Goal: Task Accomplishment & Management: Manage account settings

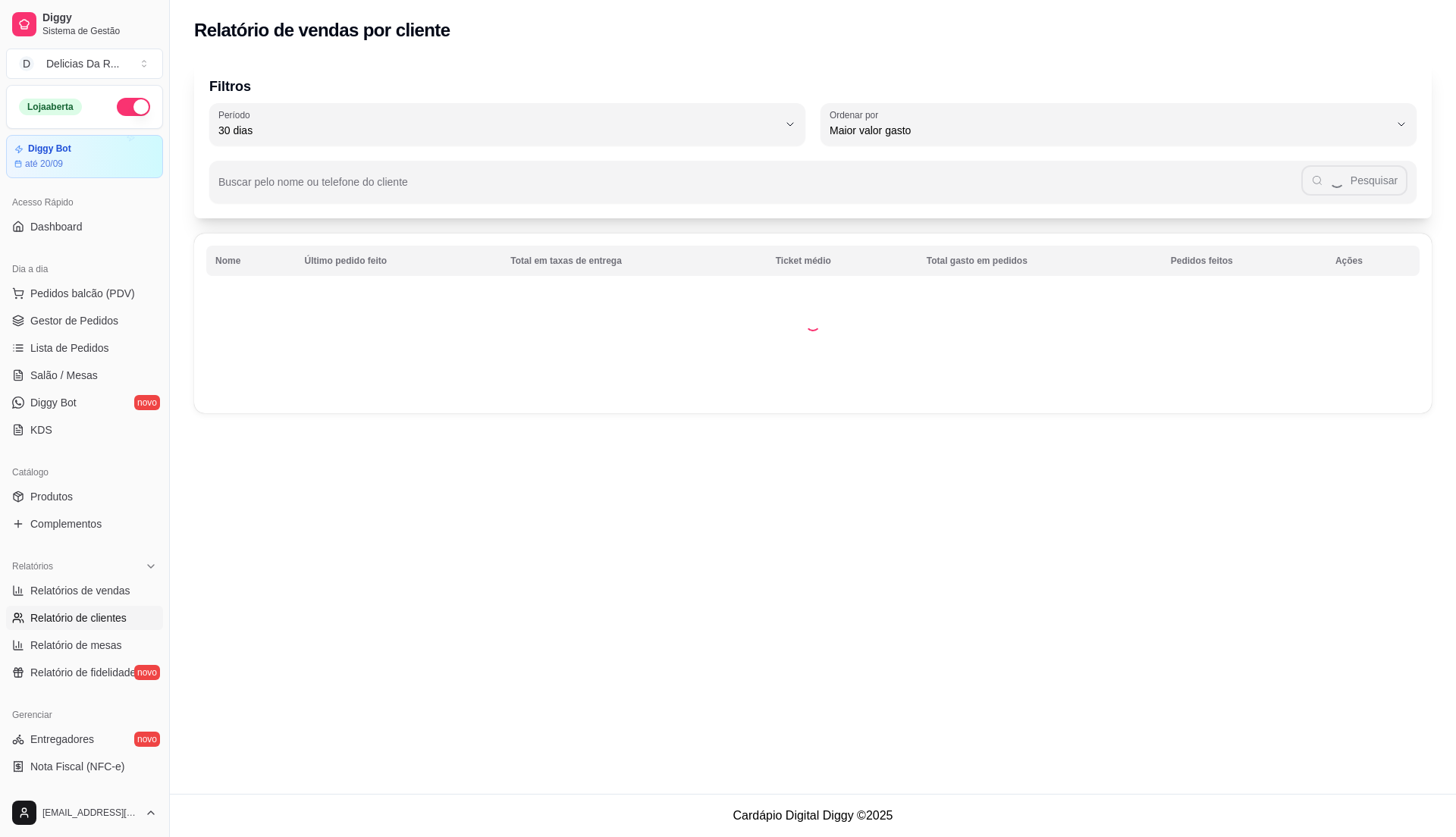
select select "30"
select select "HIGHEST_TOTAL_SPENT_WITH_ORDERS"
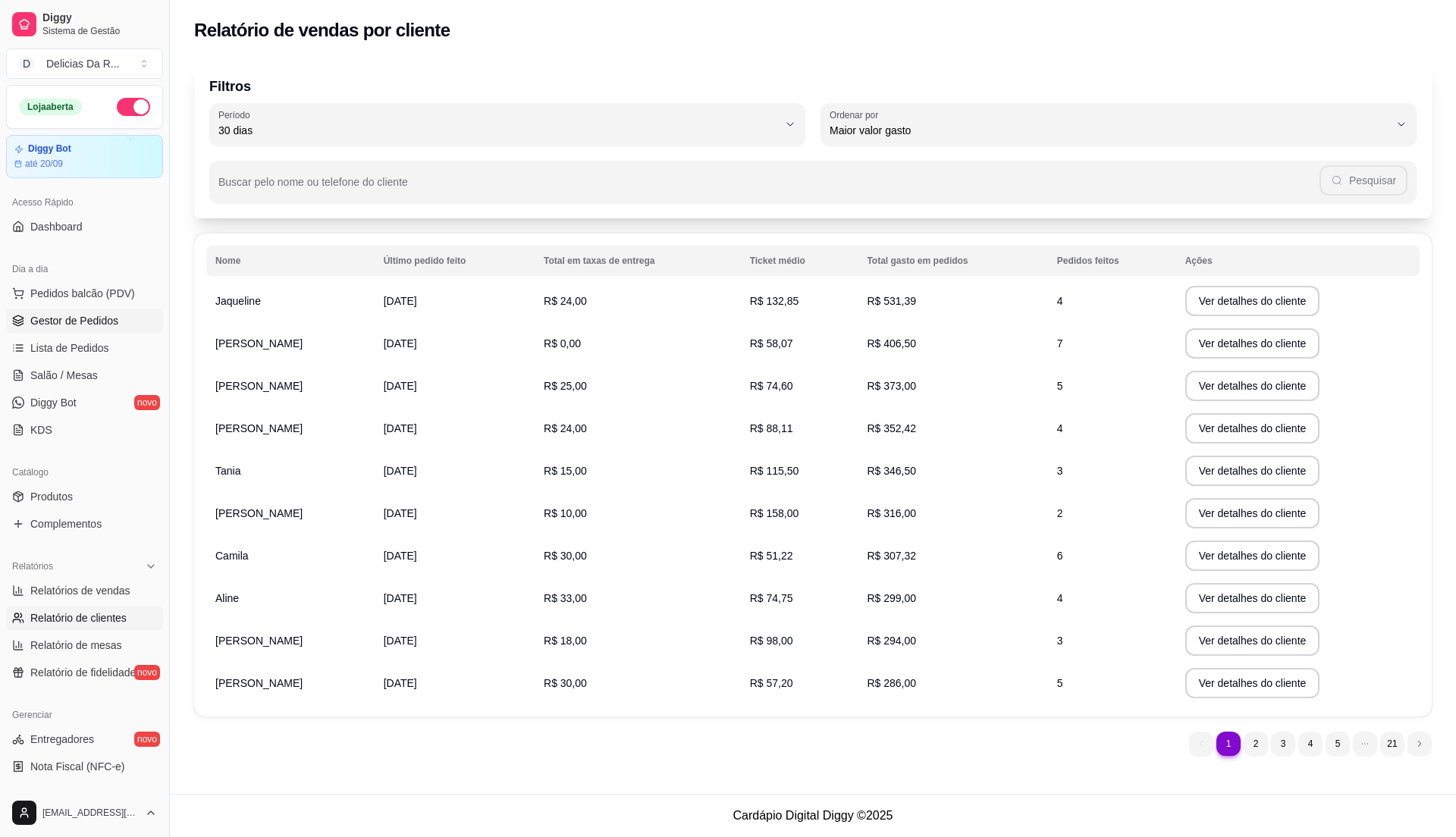
click at [67, 323] on span "Gestor de Pedidos" at bounding box center [74, 320] width 88 height 15
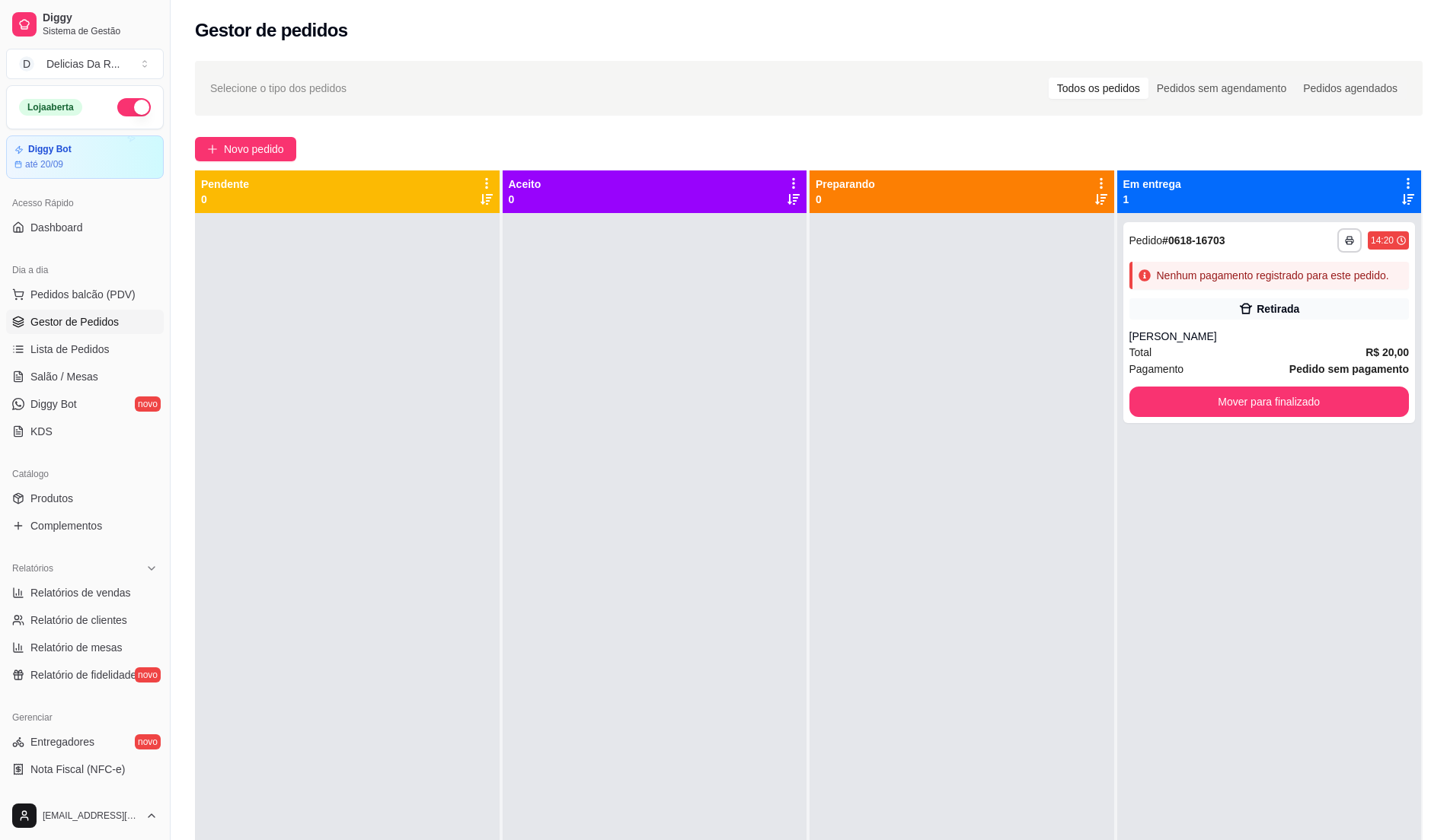
click at [80, 485] on div "Catálogo" at bounding box center [85, 474] width 158 height 25
click at [80, 497] on link "Produtos" at bounding box center [85, 499] width 158 height 25
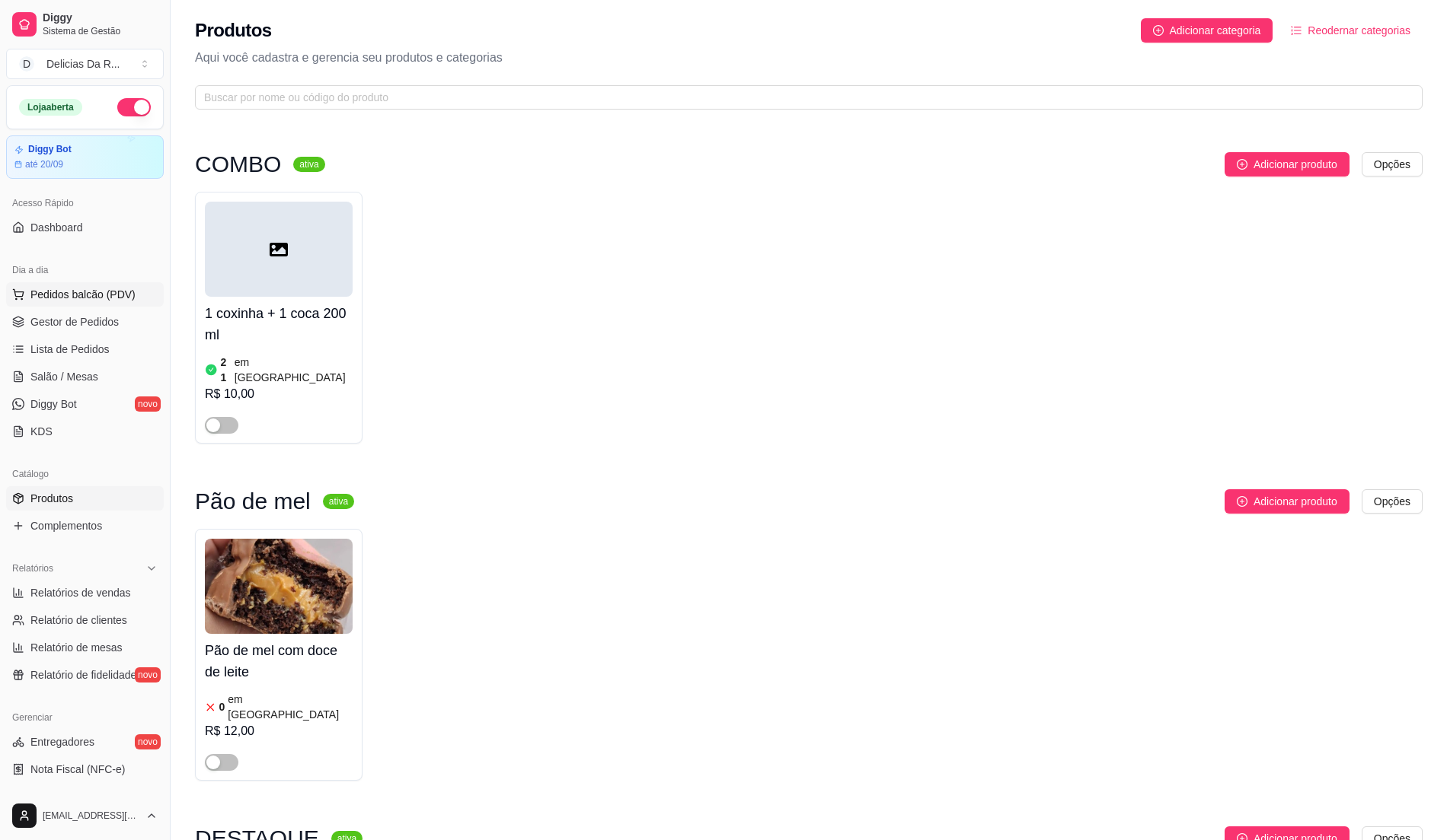
click at [116, 293] on span "Pedidos balcão (PDV)" at bounding box center [83, 294] width 105 height 15
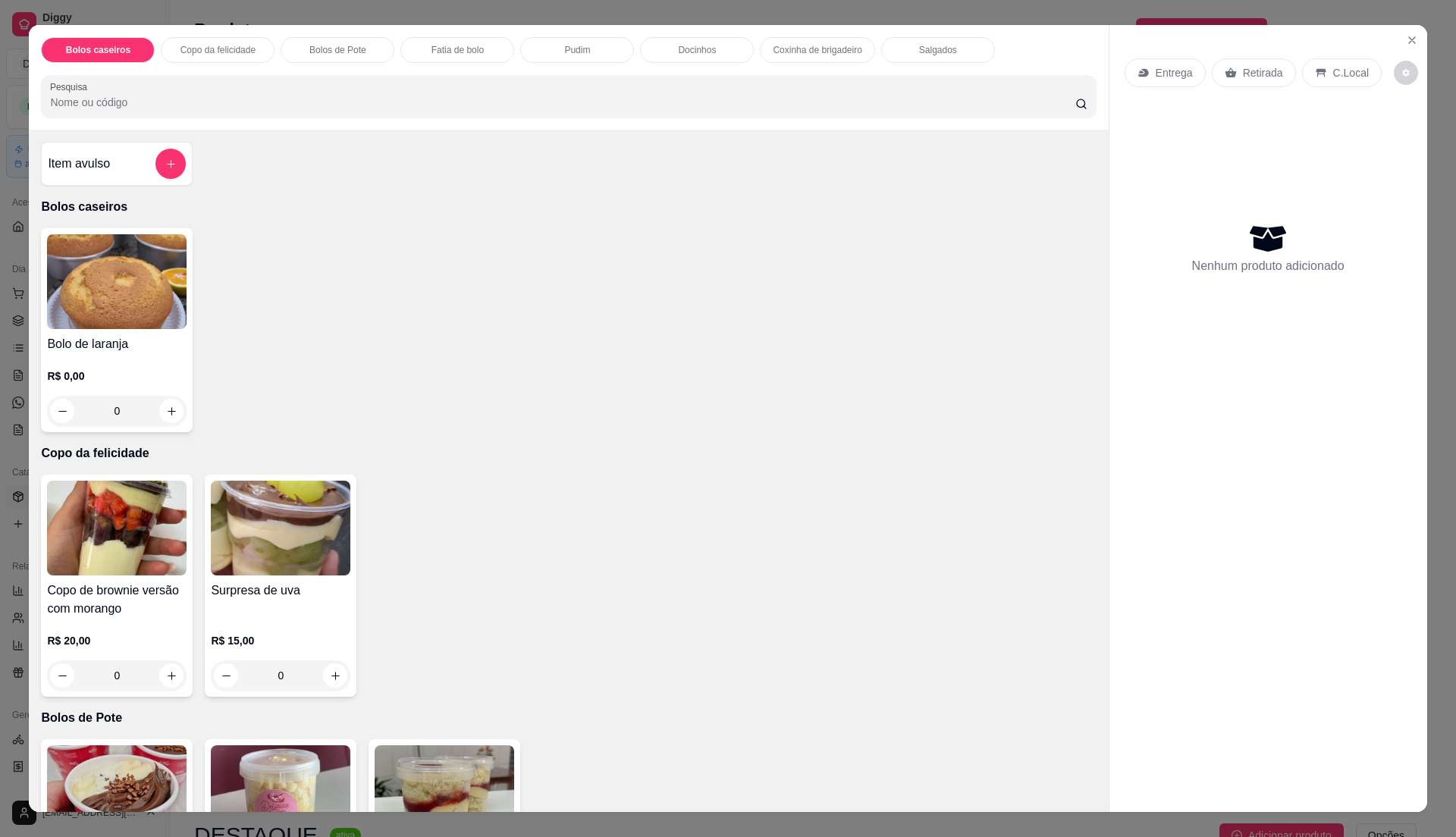
click at [136, 185] on div "Item avulso" at bounding box center [116, 164] width 151 height 44
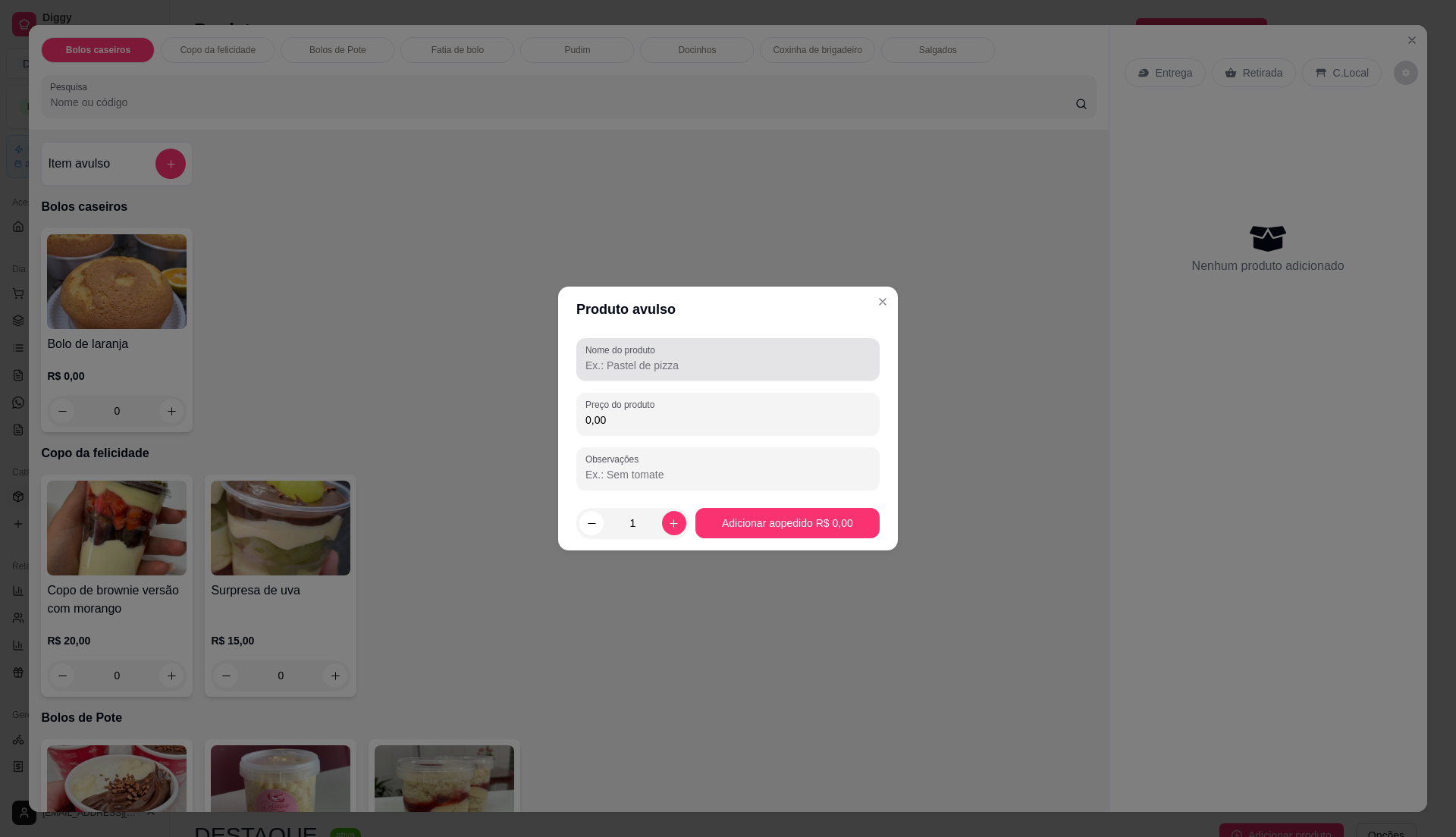
drag, startPoint x: 659, startPoint y: 367, endPoint x: 667, endPoint y: 329, distance: 38.8
click at [663, 353] on div at bounding box center [728, 359] width 285 height 31
type input "sinal"
click at [631, 443] on div "Nome do produto sinal Preço do produto 0,00 Observações" at bounding box center [728, 414] width 303 height 151
click at [631, 414] on div "0,00" at bounding box center [728, 414] width 285 height 31
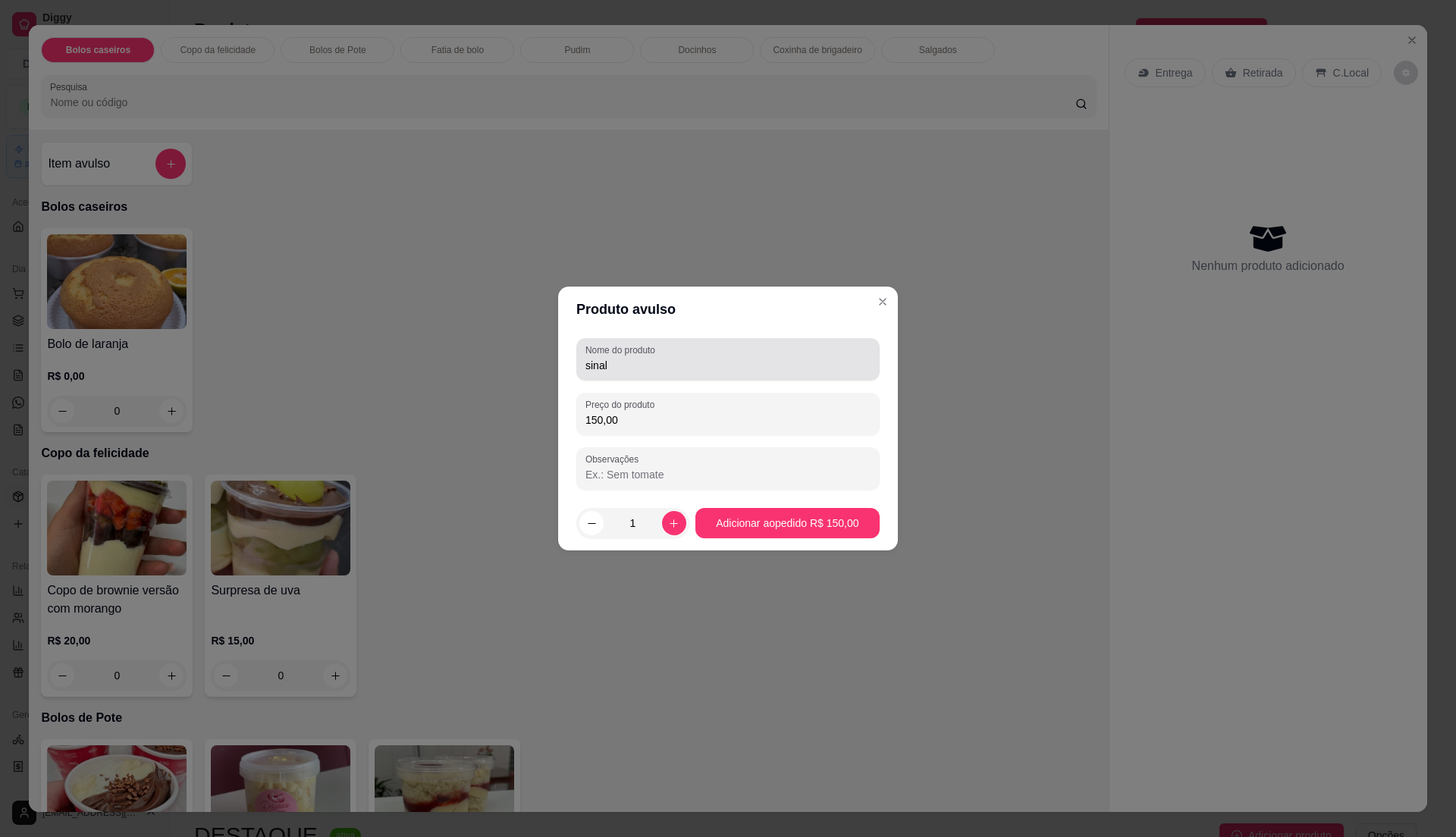
type input "150,00"
click at [665, 357] on div "sinal" at bounding box center [728, 359] width 285 height 31
type input "sinal de bolo"
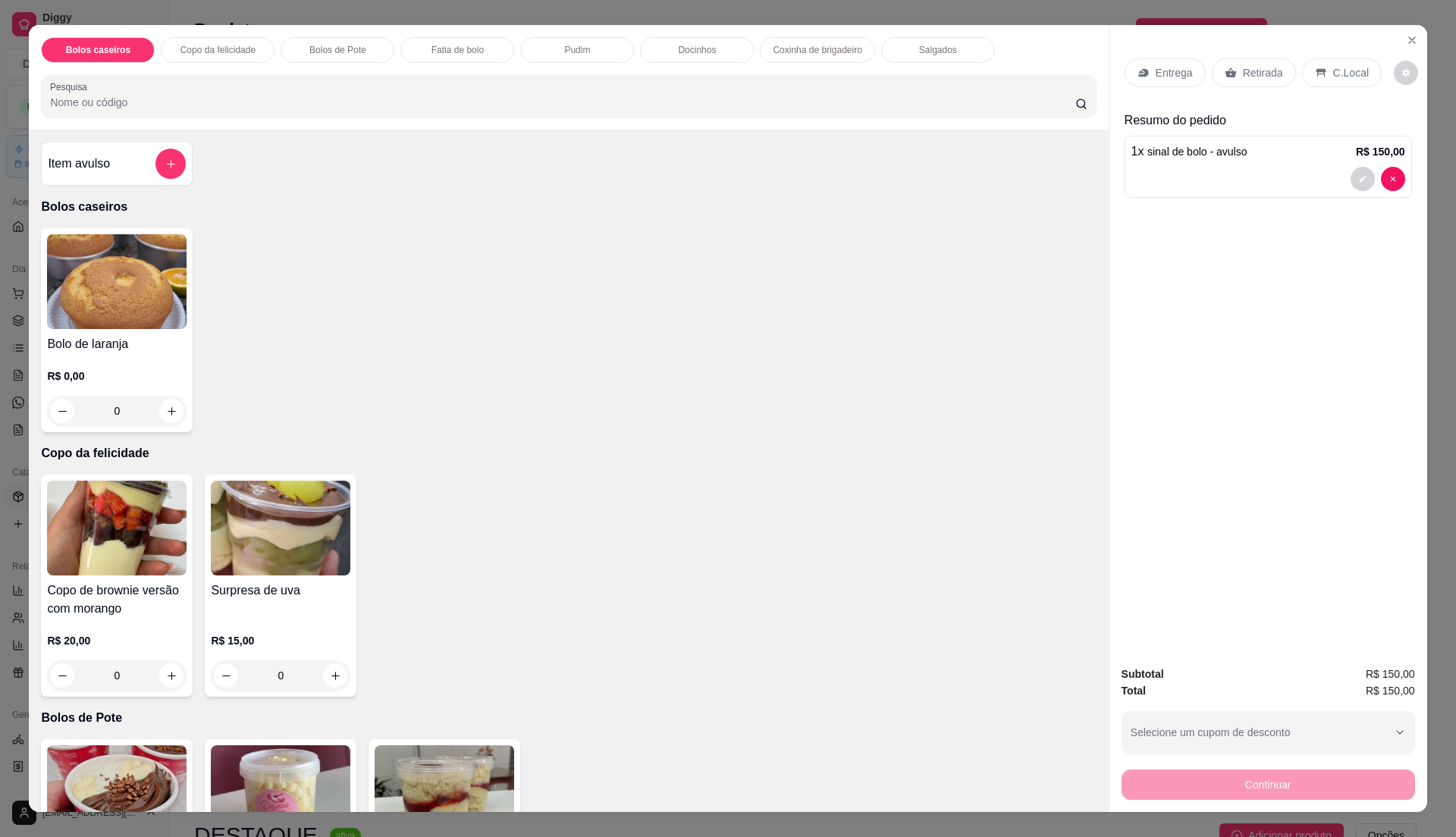
drag, startPoint x: 1256, startPoint y: 76, endPoint x: 1243, endPoint y: 77, distance: 13.0
click at [1253, 73] on p "Retirada" at bounding box center [1263, 73] width 40 height 15
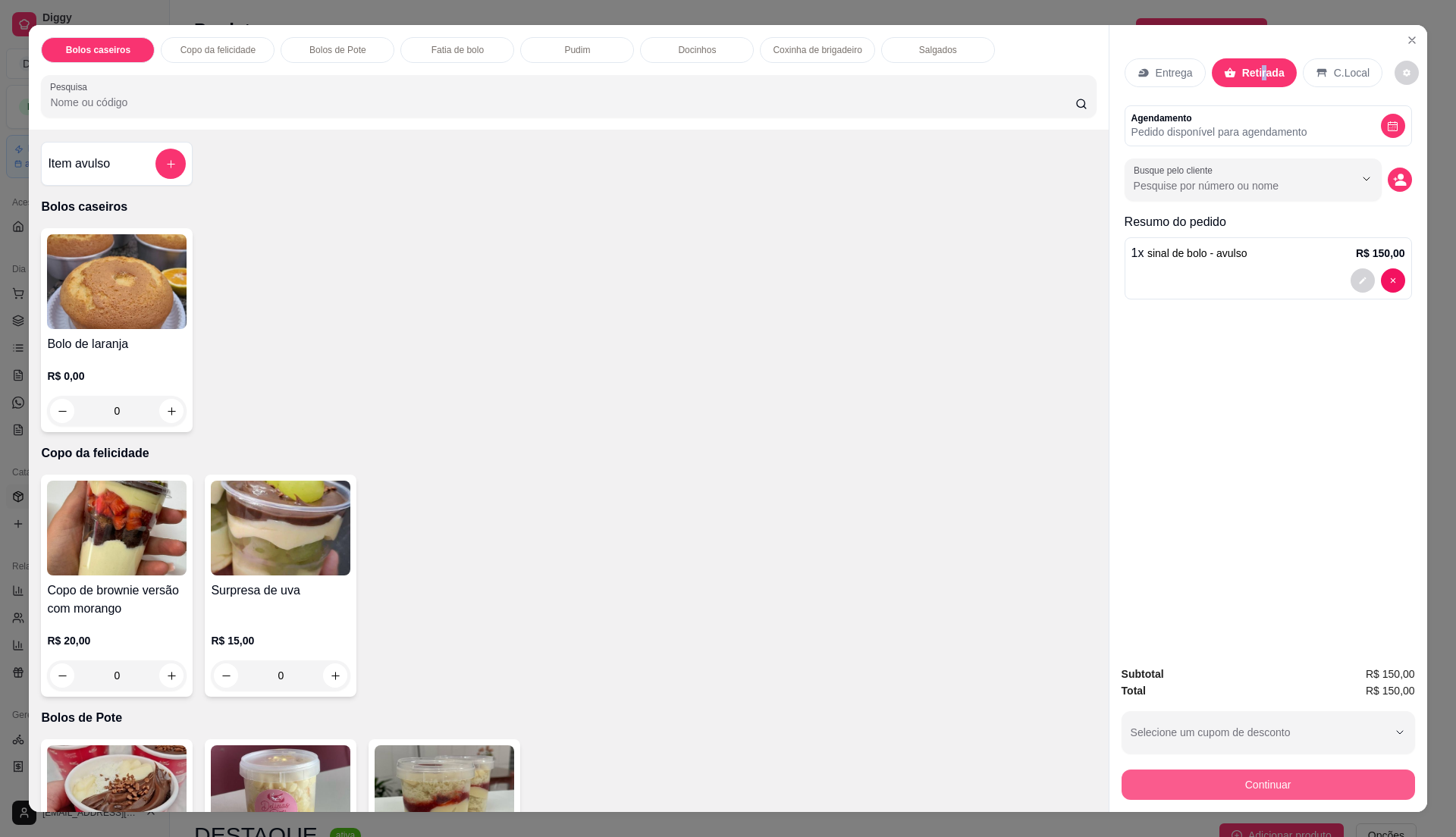
click at [1326, 783] on button "Continuar" at bounding box center [1269, 785] width 294 height 31
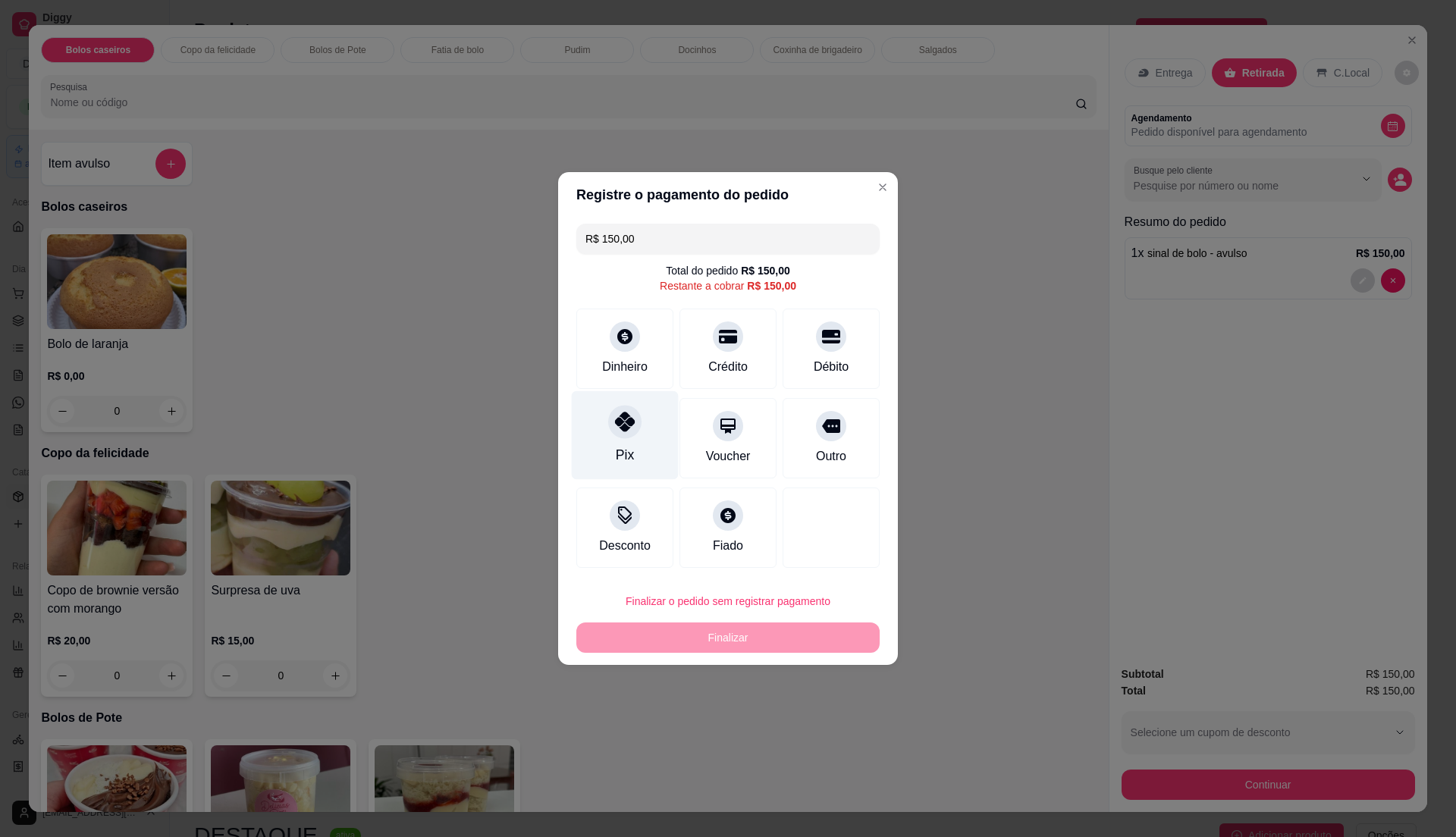
click at [622, 417] on icon at bounding box center [624, 422] width 20 height 20
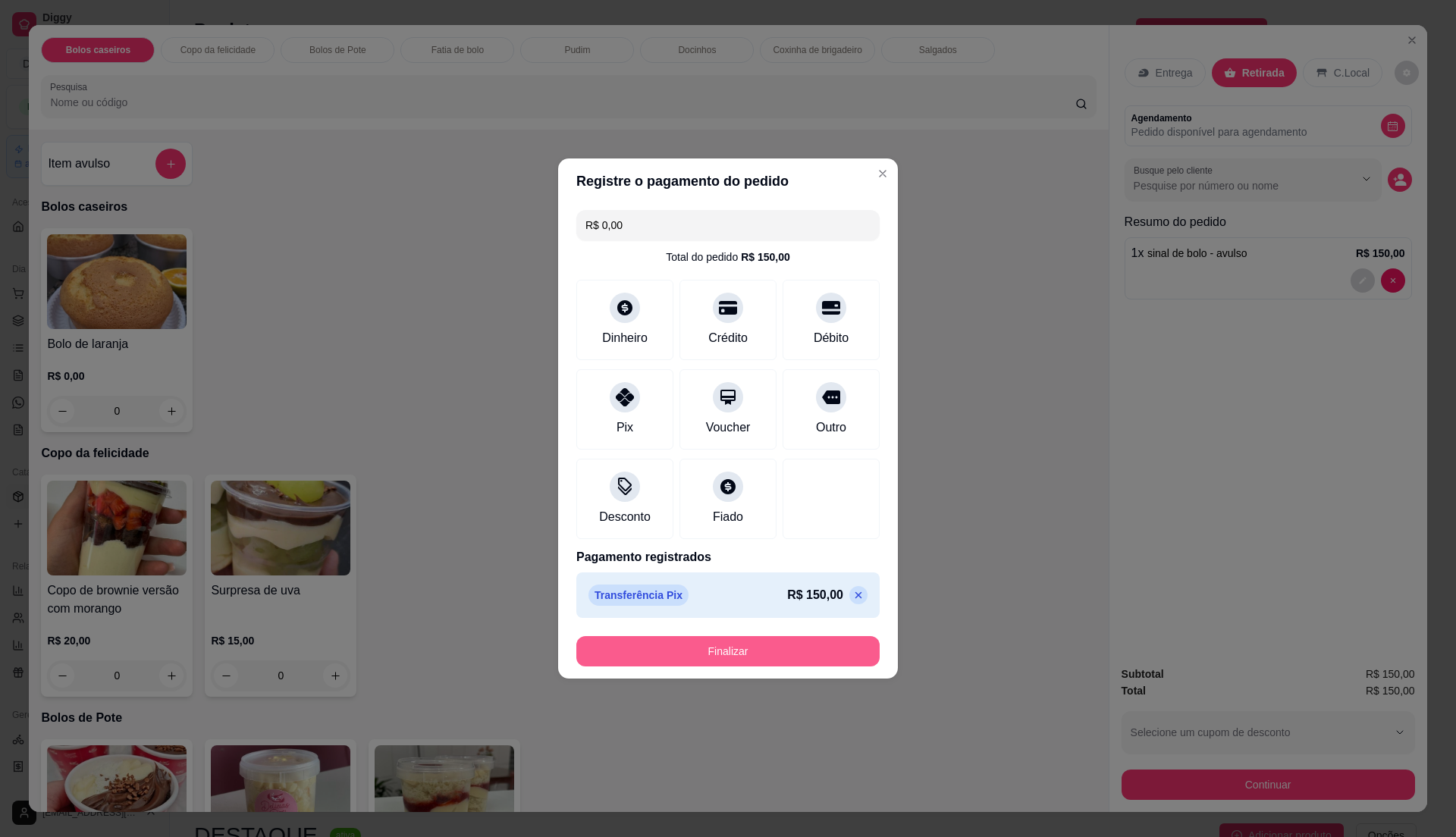
click at [692, 663] on button "Finalizar" at bounding box center [728, 652] width 303 height 31
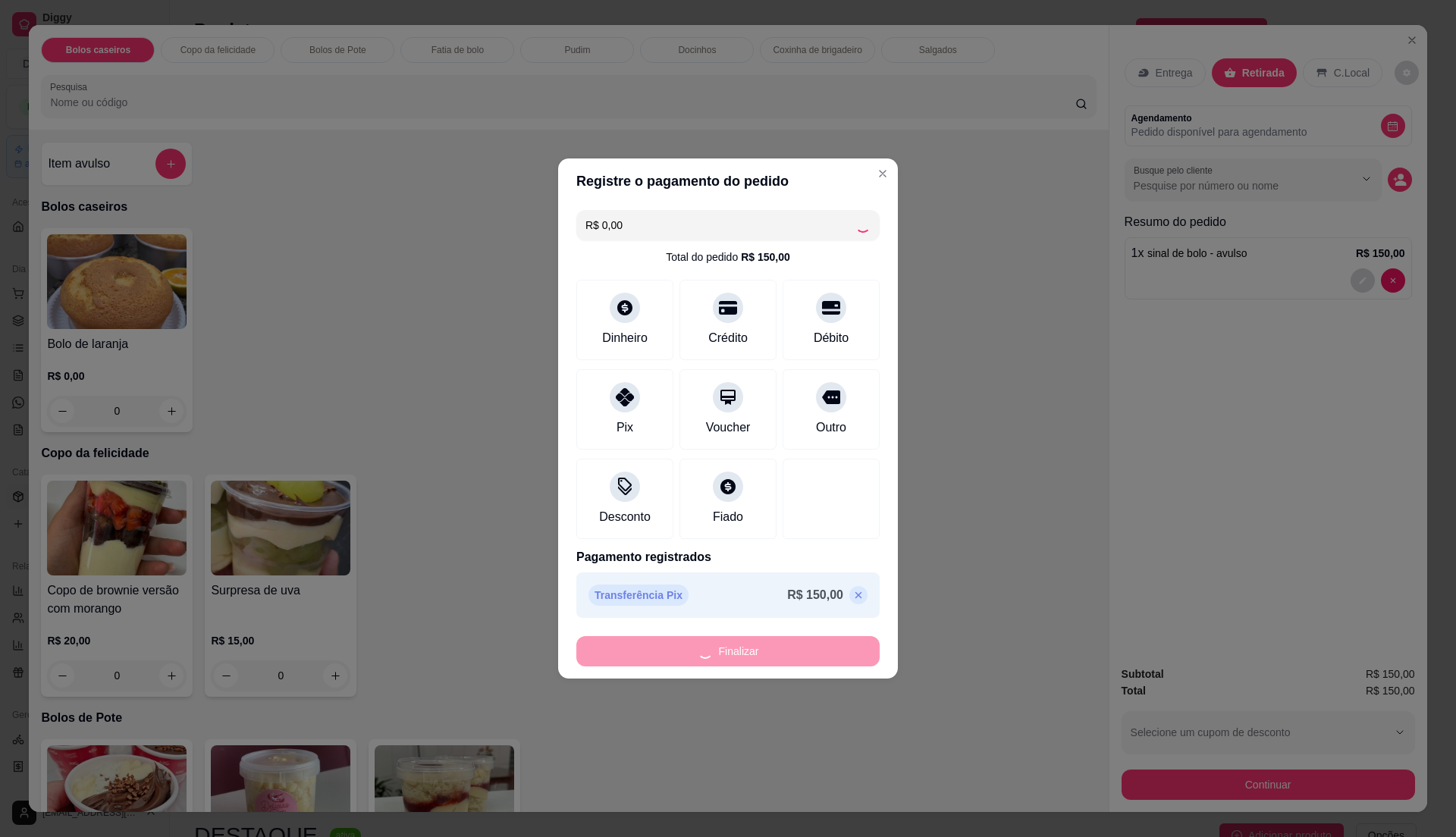
type input "-R$ 150,00"
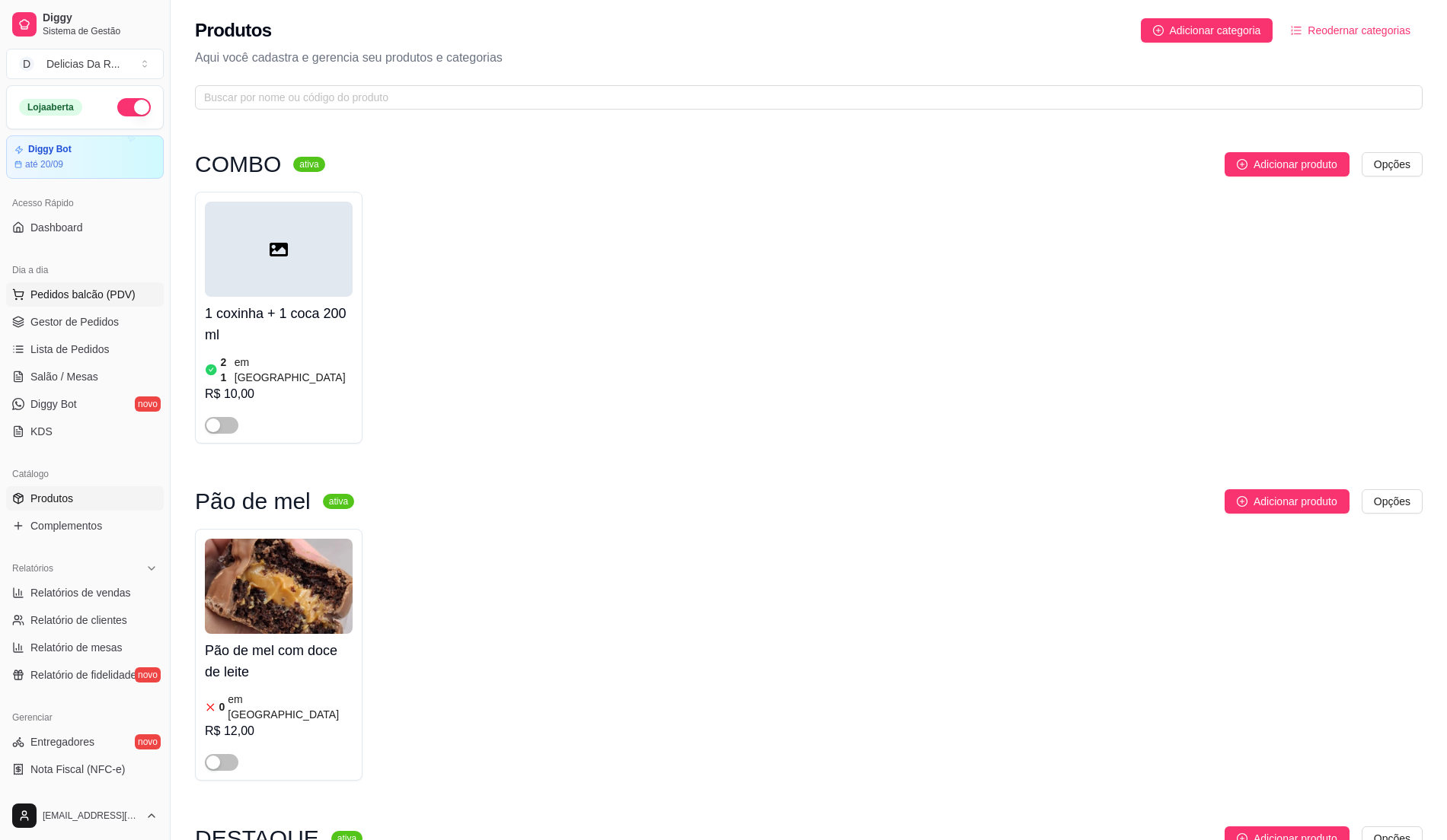
click at [79, 291] on span "Pedidos balcão (PDV)" at bounding box center [83, 294] width 105 height 15
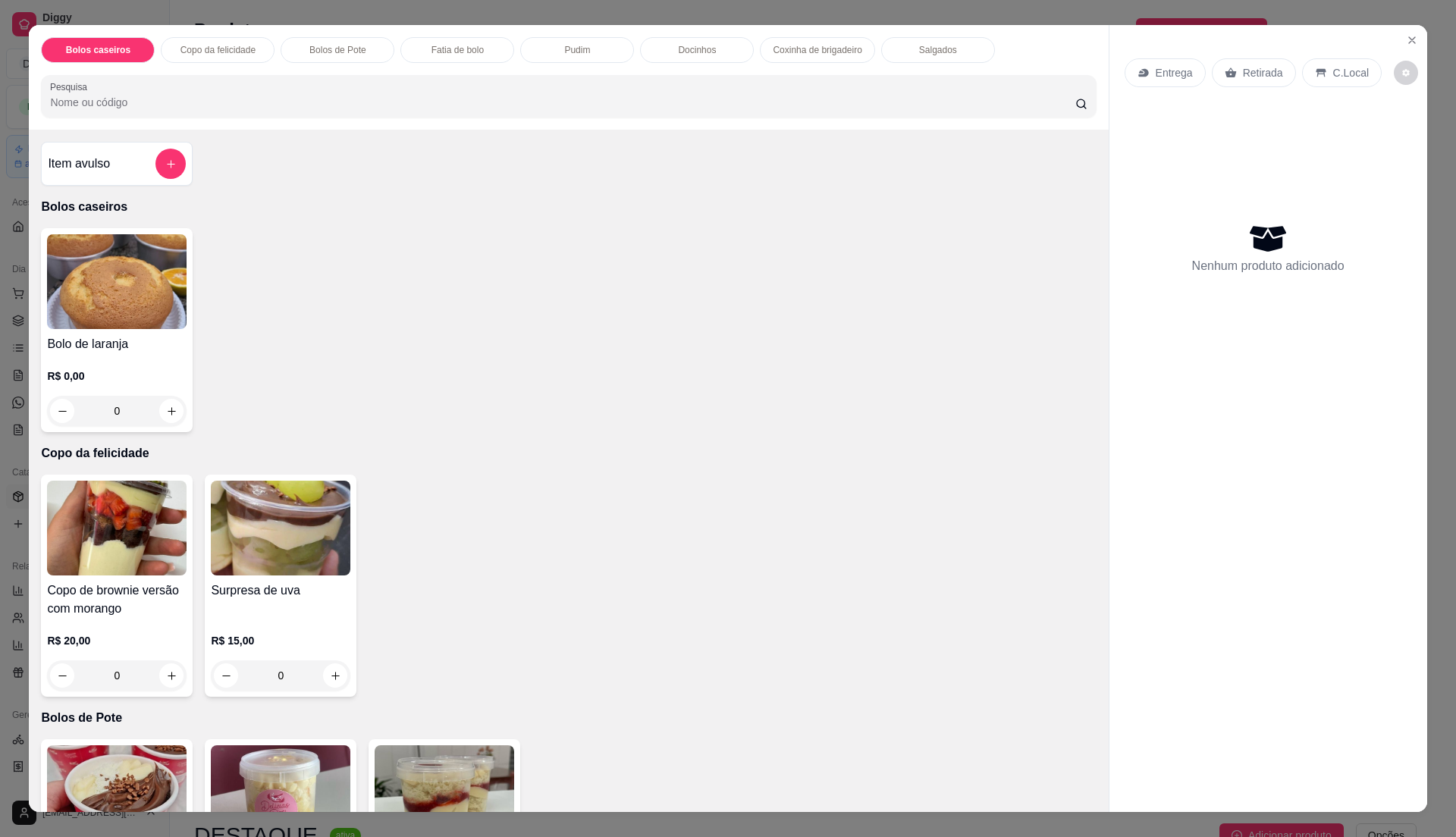
click at [136, 162] on div "Item avulso" at bounding box center [117, 164] width 138 height 31
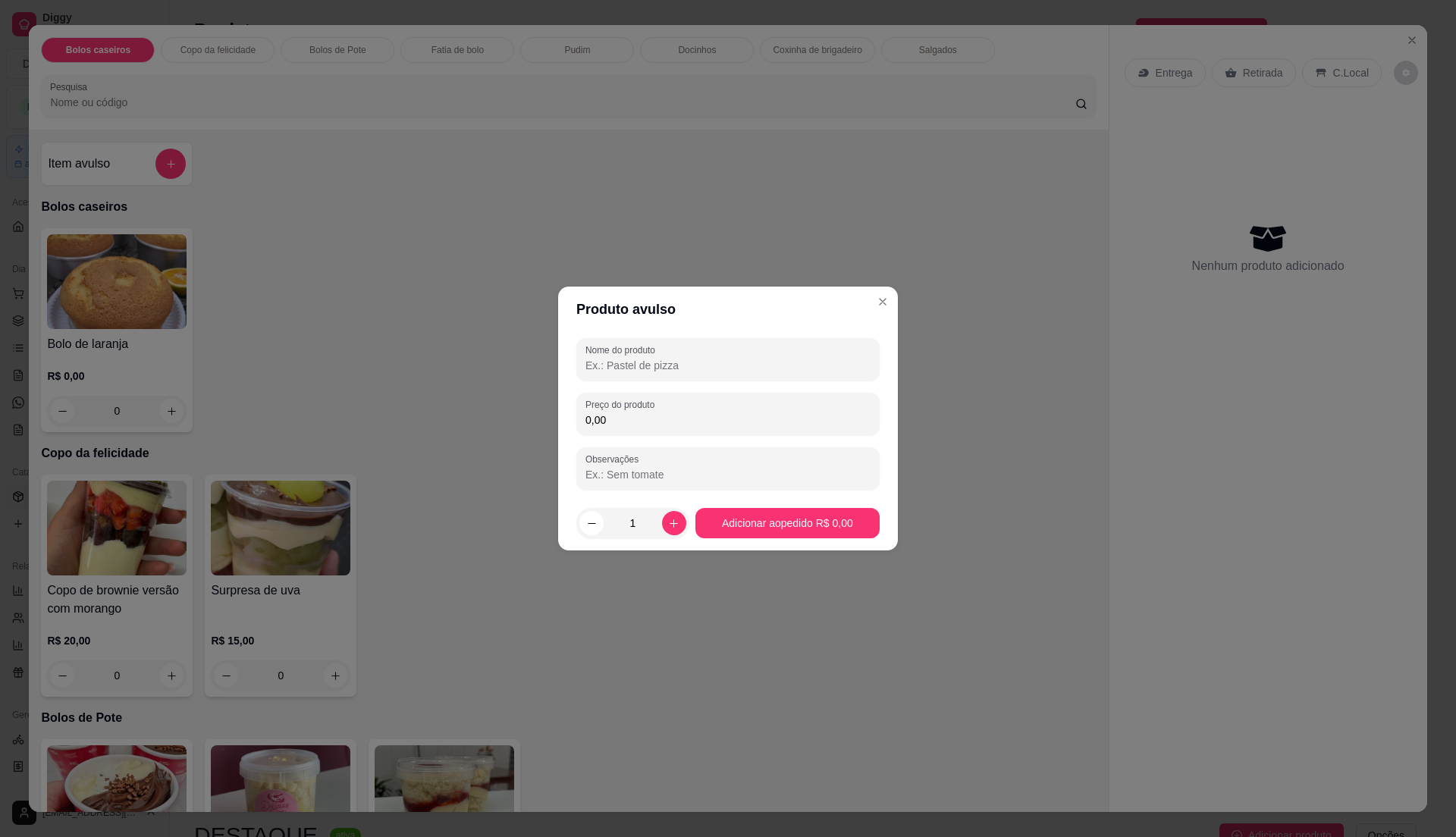
click at [609, 368] on input "Nome do produto" at bounding box center [728, 365] width 285 height 15
type input "2"
type input "bolo de pote de brigadeiro"
click at [766, 428] on div "0,00" at bounding box center [728, 414] width 285 height 31
type input "15,00"
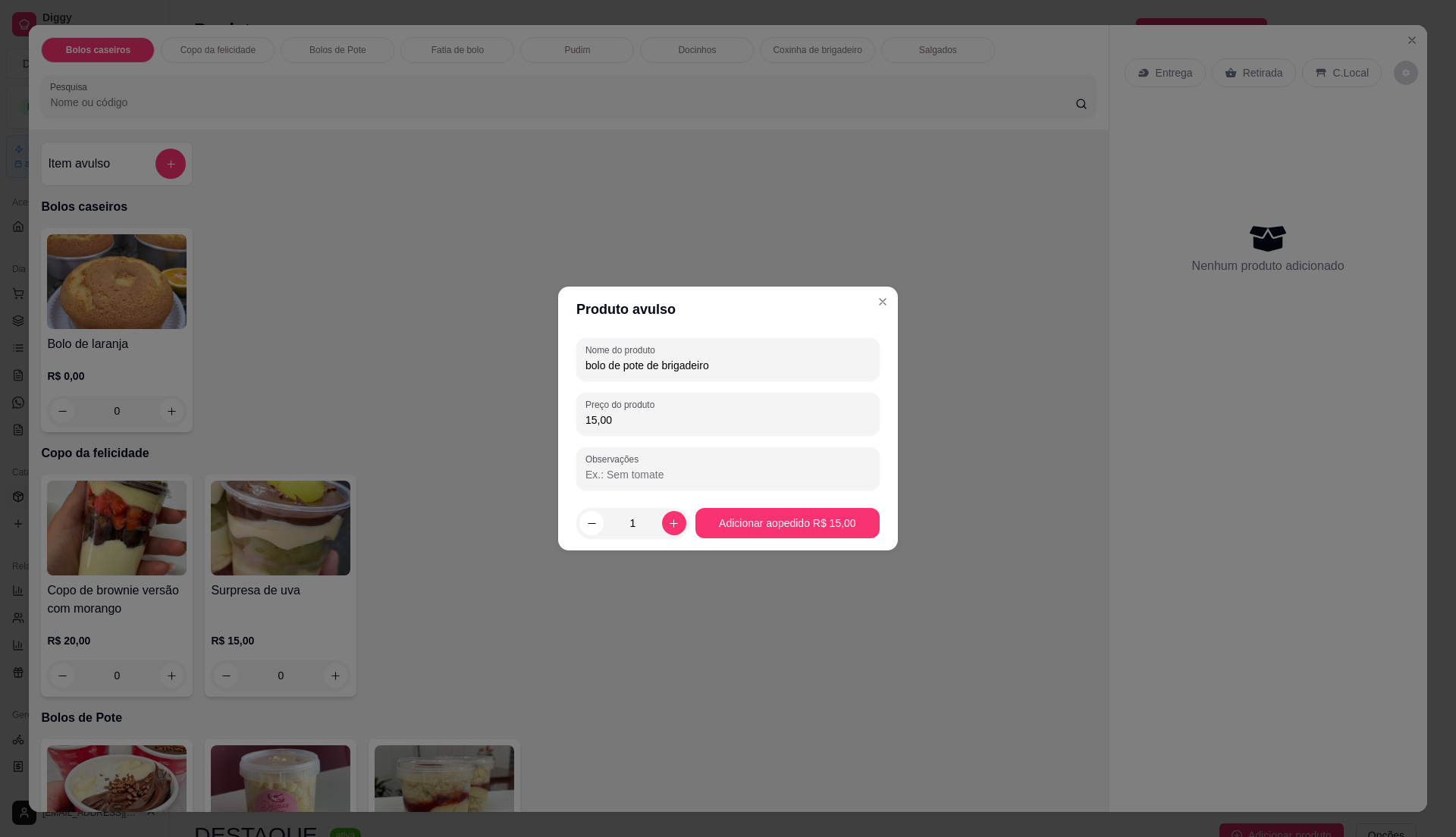
drag, startPoint x: 649, startPoint y: 531, endPoint x: 710, endPoint y: 461, distance: 92.8
click at [649, 528] on input "1" at bounding box center [632, 523] width 59 height 31
type input "20"
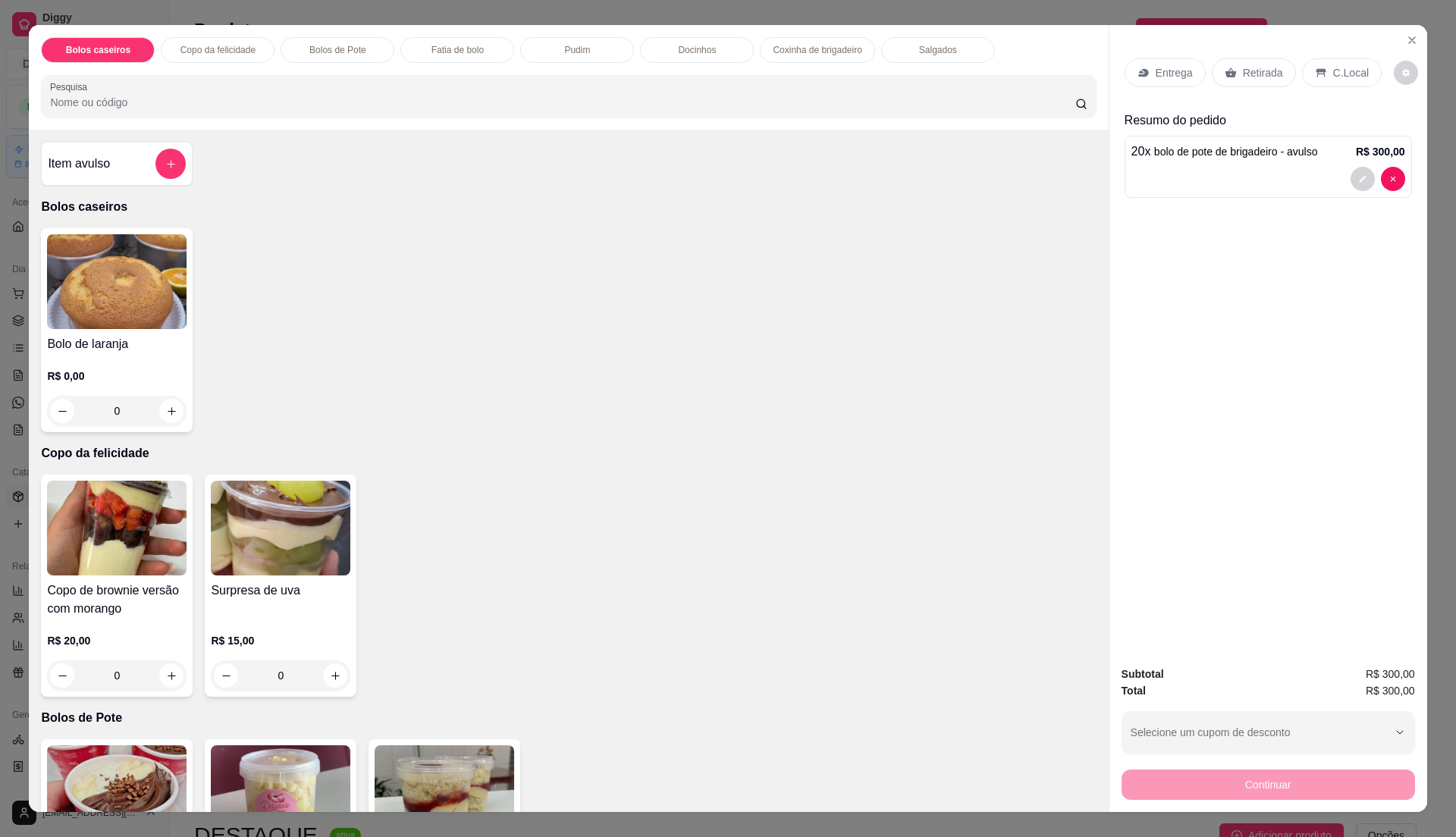
click at [1160, 189] on div at bounding box center [1268, 179] width 274 height 24
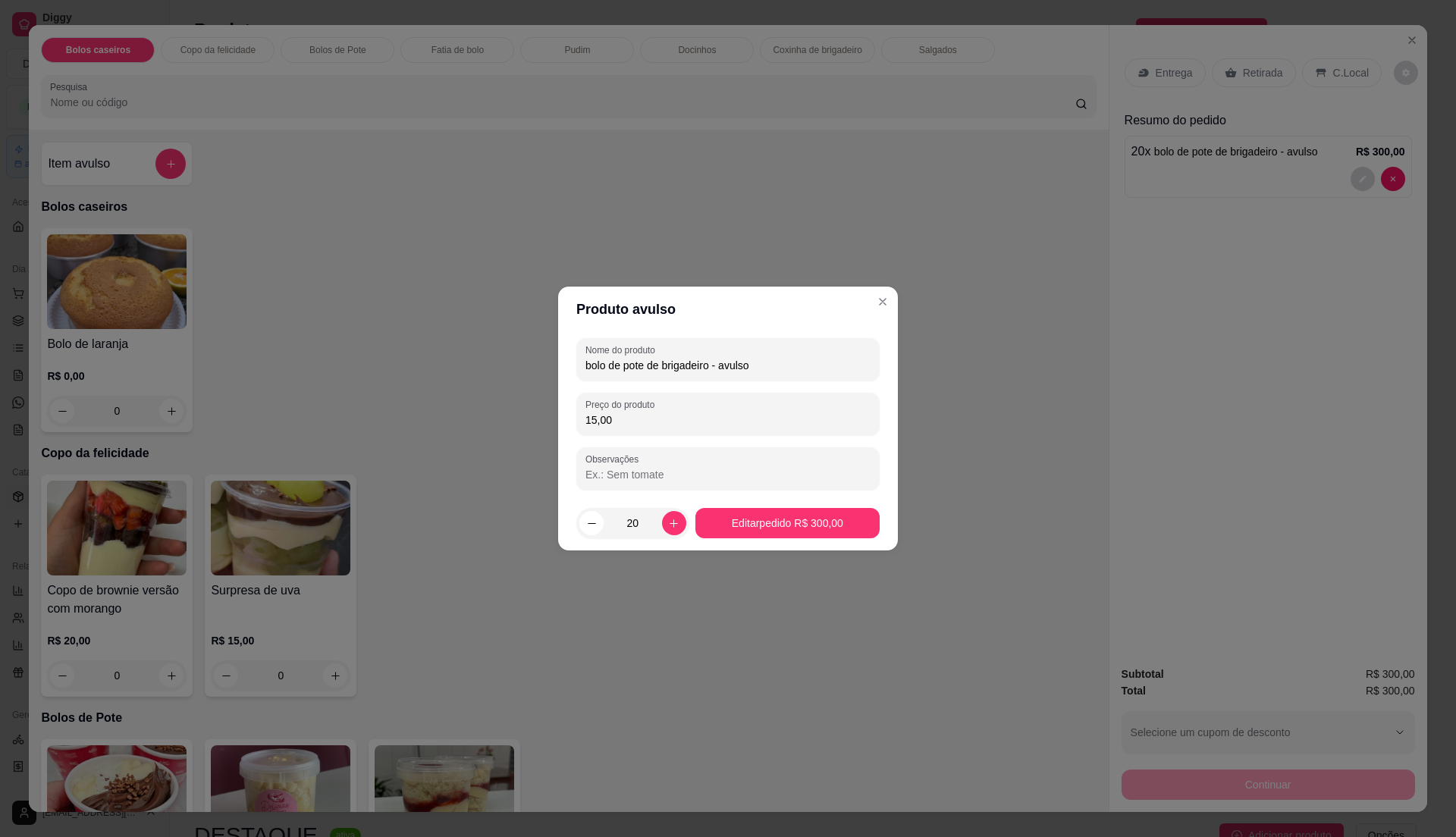
click at [826, 351] on div "bolo de pote de brigadeiro - avulso" at bounding box center [728, 359] width 285 height 31
type input "bolo de pote de brigadeiro"
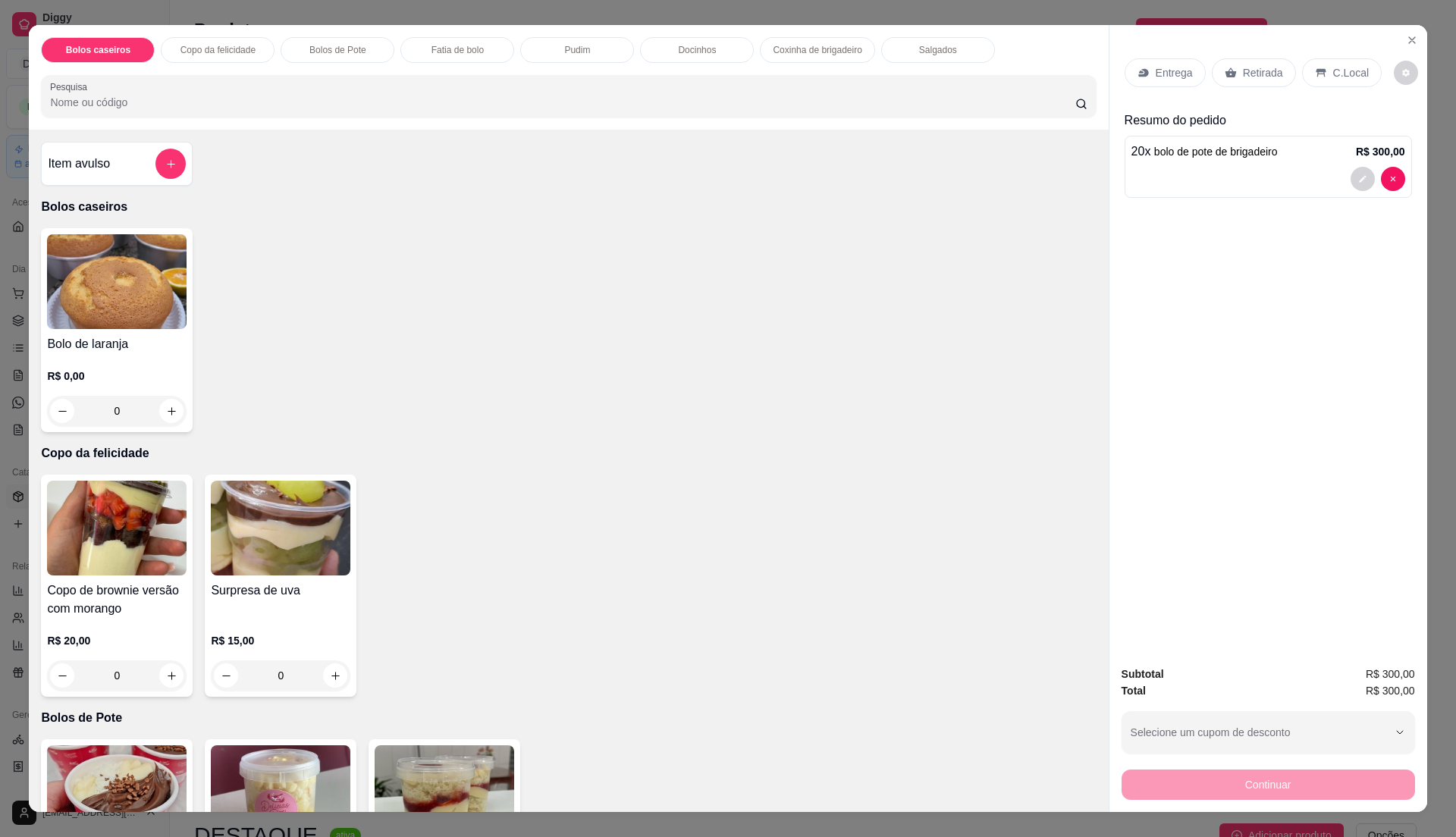
click at [1244, 71] on p "Retirada" at bounding box center [1263, 73] width 40 height 15
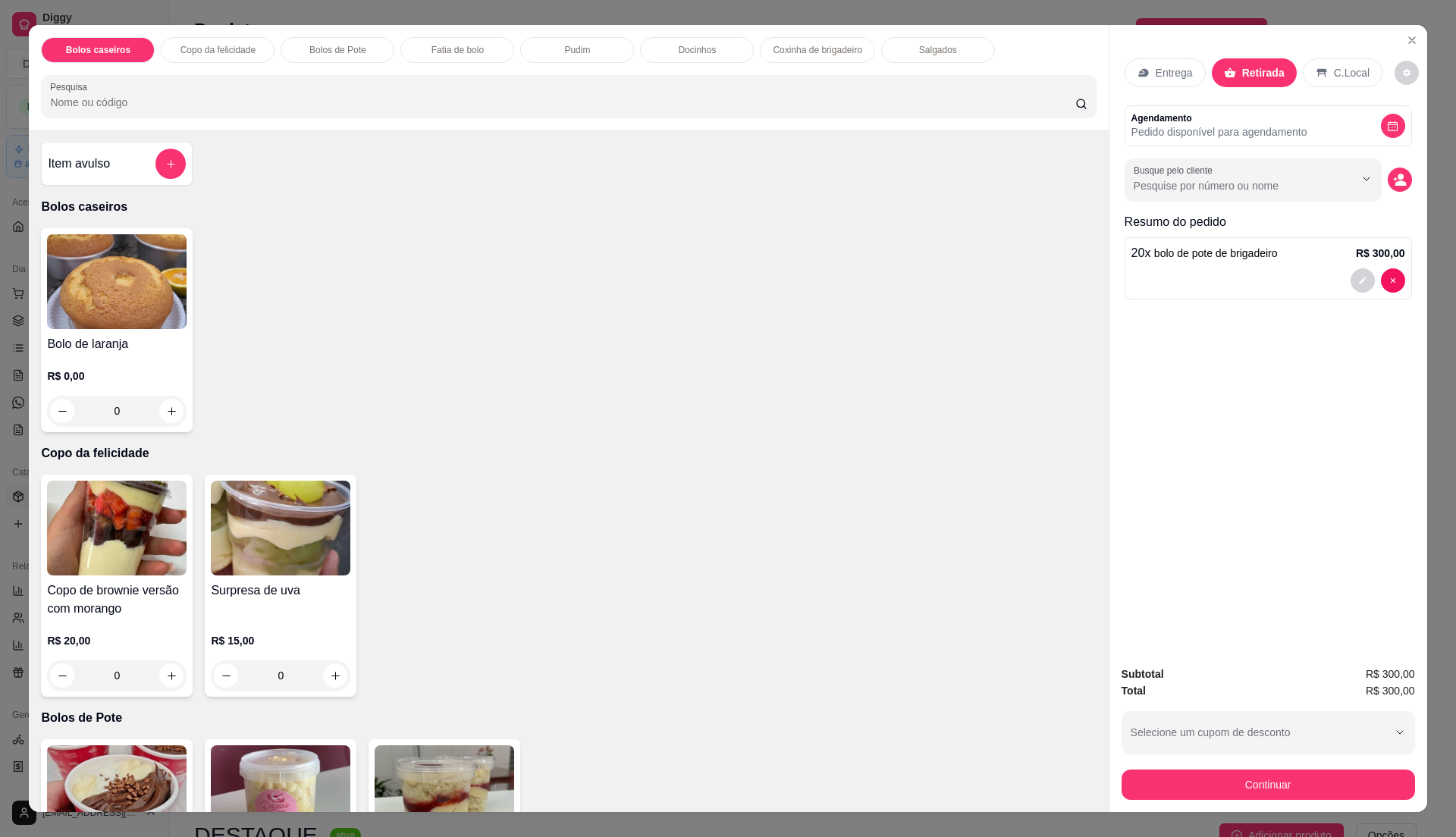
click at [1380, 185] on div "Busque pelo cliente" at bounding box center [1268, 179] width 288 height 43
click at [1393, 183] on icon "decrease-product-quantity" at bounding box center [1400, 180] width 14 height 14
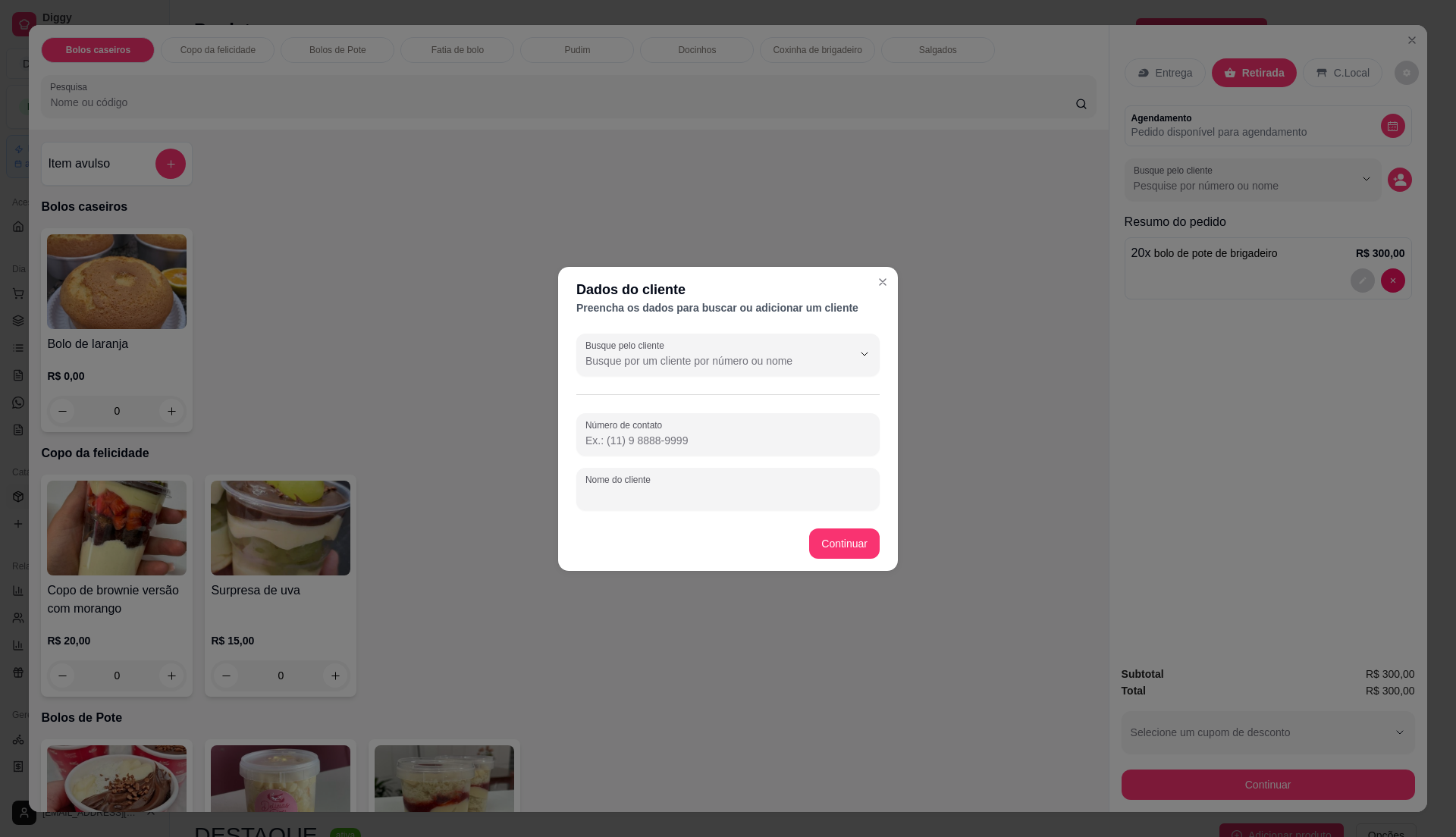
click at [635, 493] on input "Nome do cliente" at bounding box center [728, 495] width 285 height 15
type input "jeane"
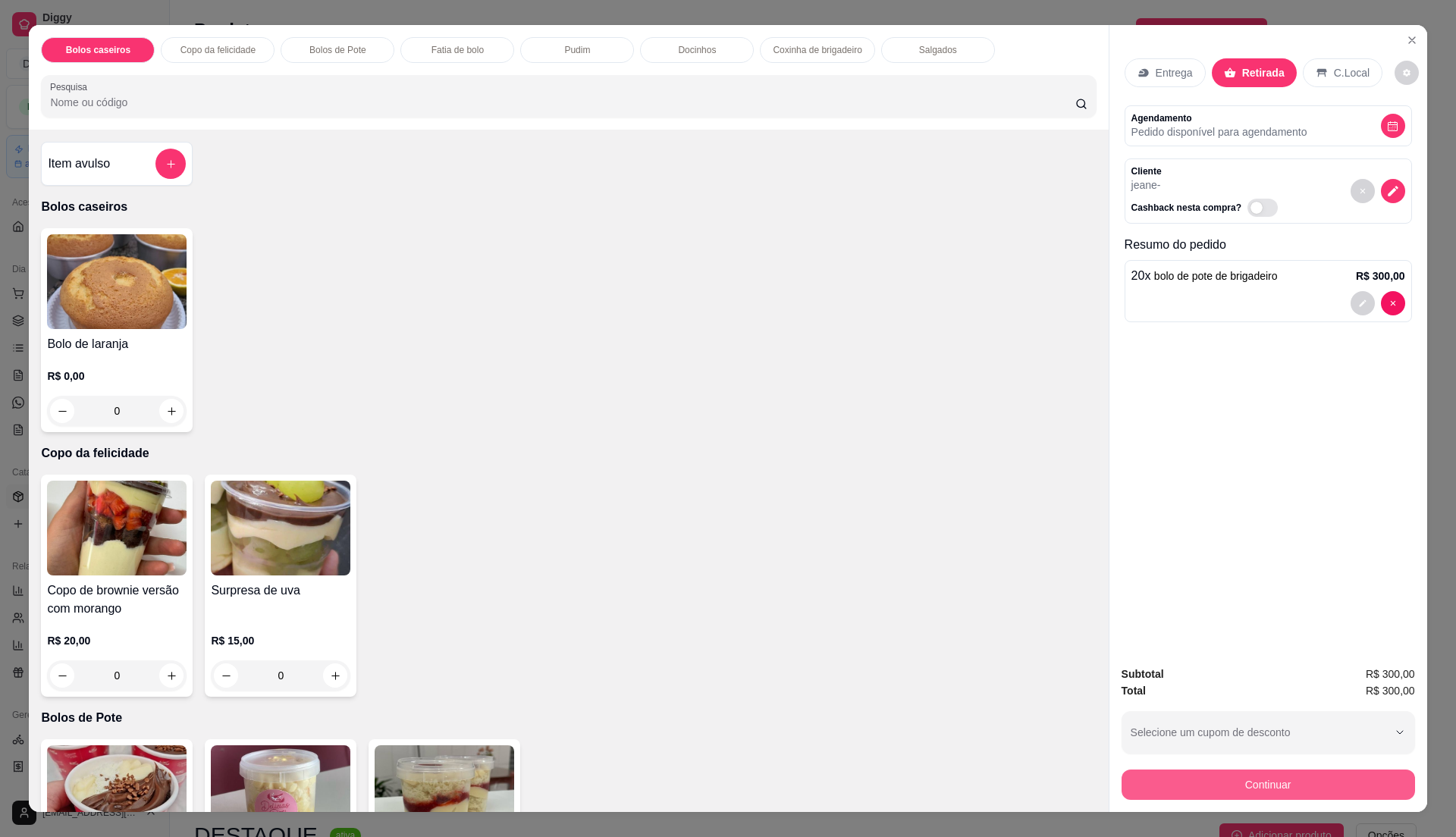
click at [1169, 772] on button "Continuar" at bounding box center [1269, 785] width 294 height 31
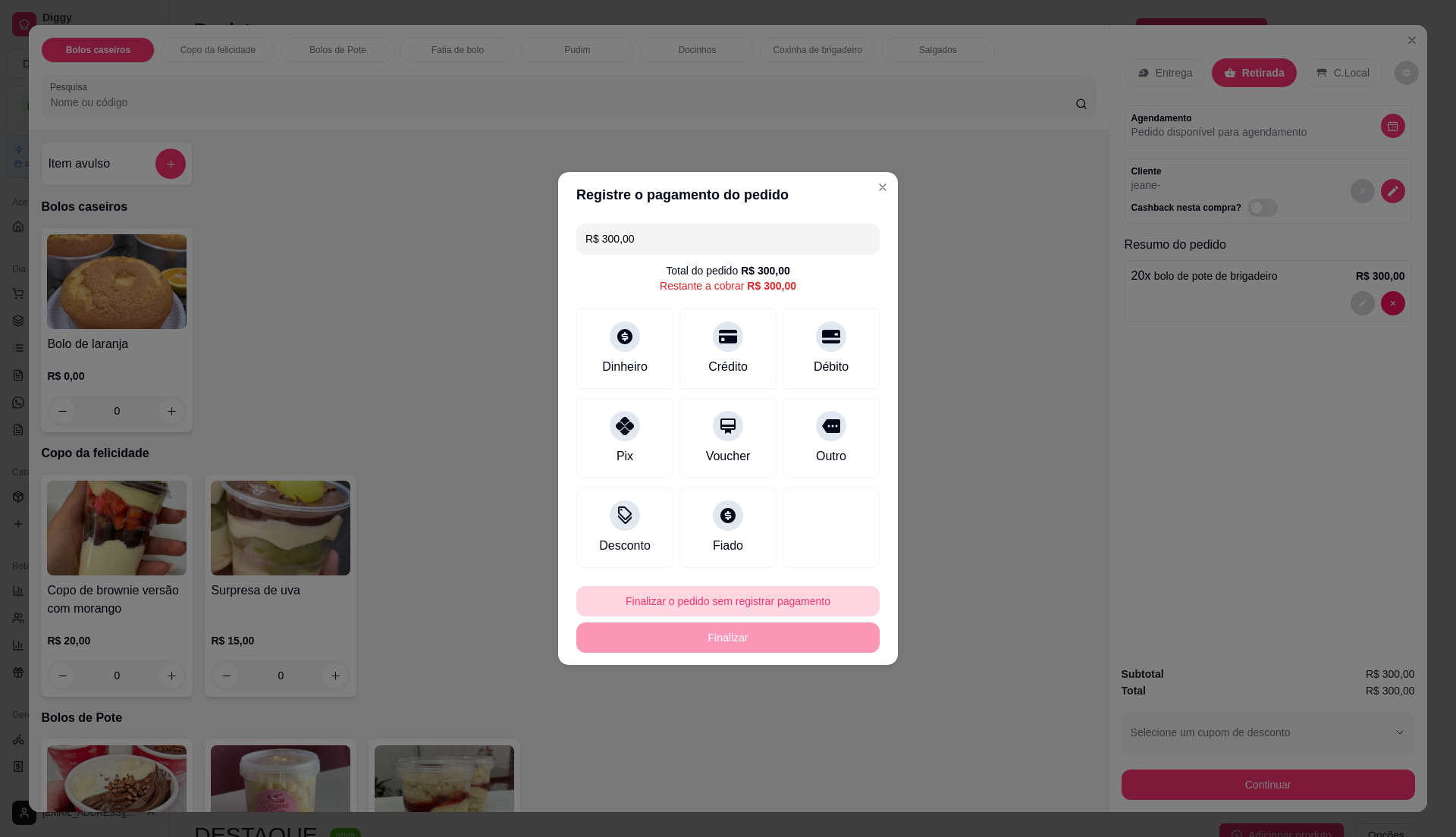
click at [745, 591] on button "Finalizar o pedido sem registrar pagamento" at bounding box center [728, 601] width 303 height 31
click at [826, 732] on button "Confirmar" at bounding box center [822, 727] width 56 height 24
type input "R$ 0,00"
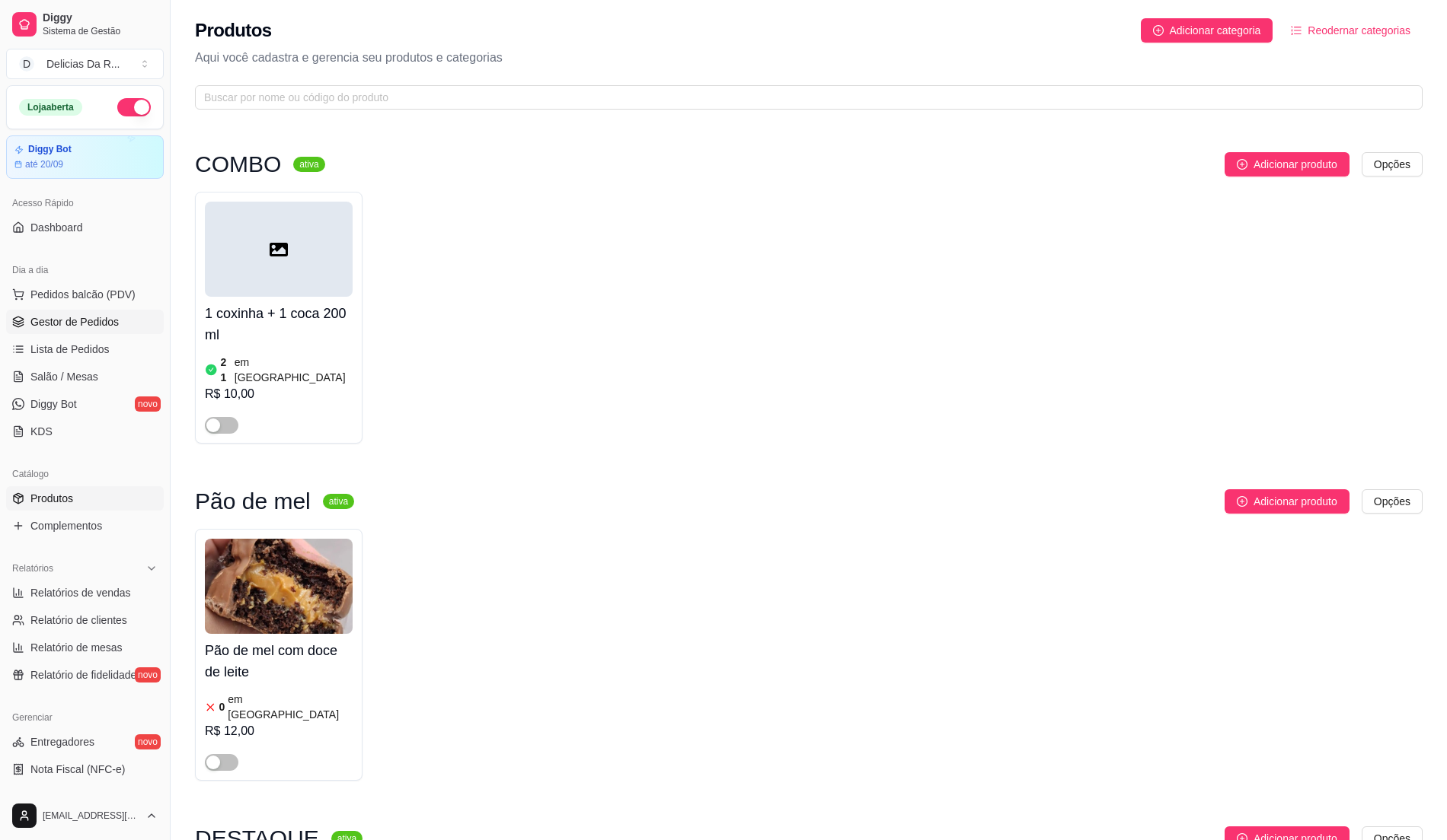
click at [40, 324] on span "Gestor de Pedidos" at bounding box center [75, 321] width 89 height 15
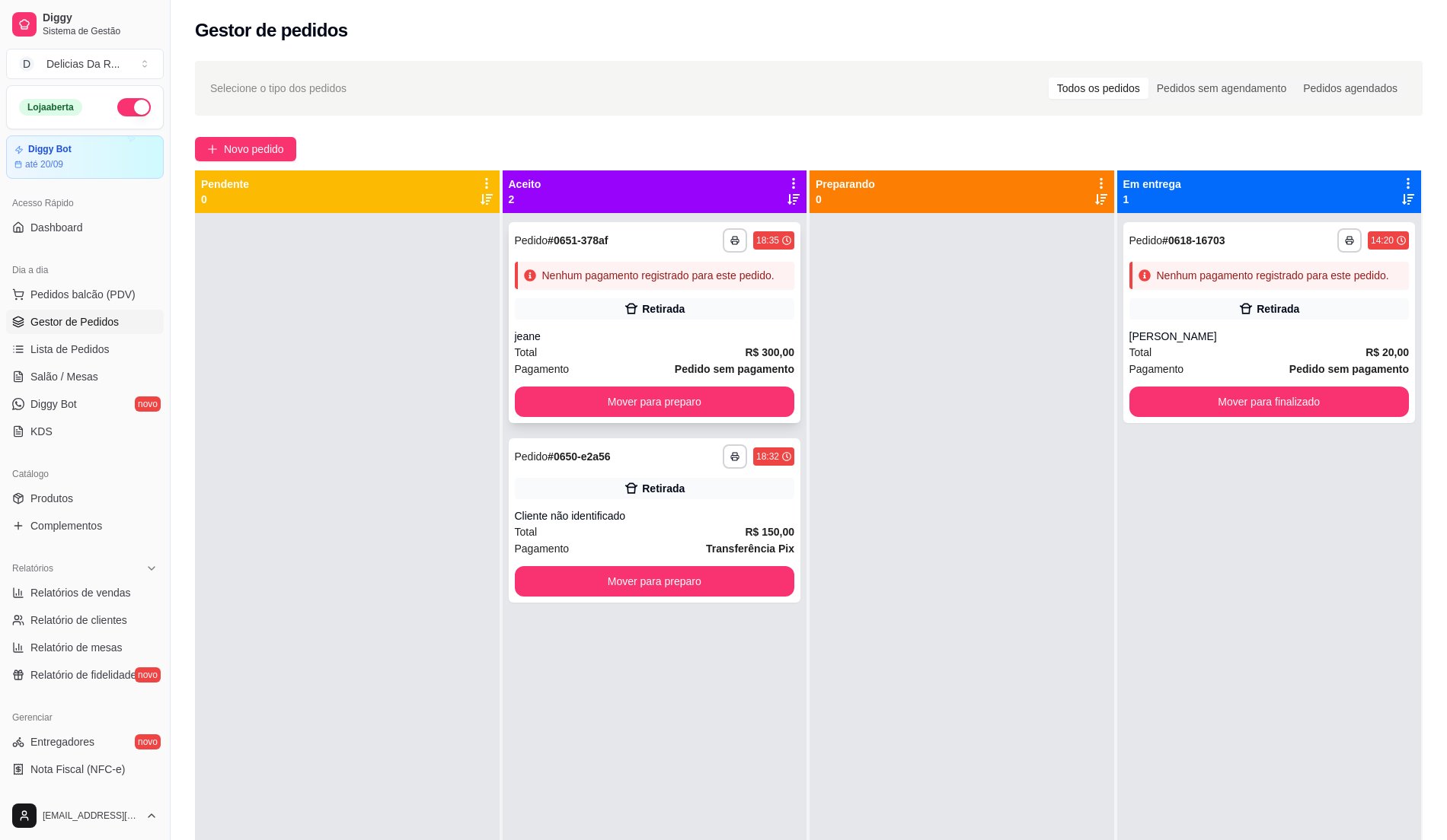
click at [577, 300] on div "Retirada" at bounding box center [654, 309] width 280 height 21
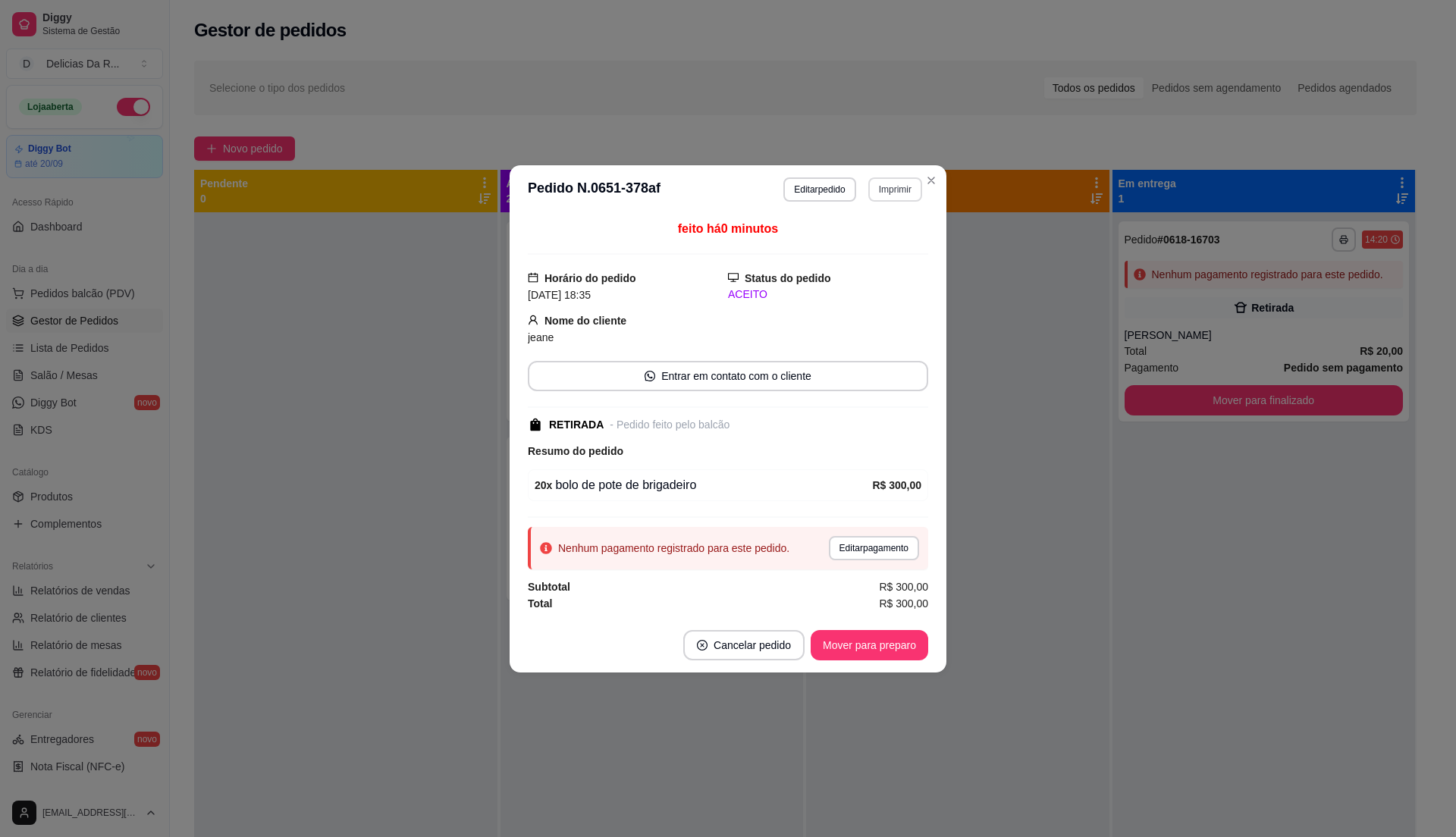
click at [896, 179] on button "Imprimir" at bounding box center [895, 190] width 54 height 24
click at [865, 247] on button "IMPRESSORA" at bounding box center [868, 240] width 106 height 24
click at [710, 625] on footer "Cancelar pedido Mover para preparo" at bounding box center [728, 645] width 437 height 54
click at [711, 650] on button "Cancelar pedido" at bounding box center [743, 645] width 122 height 31
click at [774, 609] on button "Sim" at bounding box center [786, 609] width 60 height 31
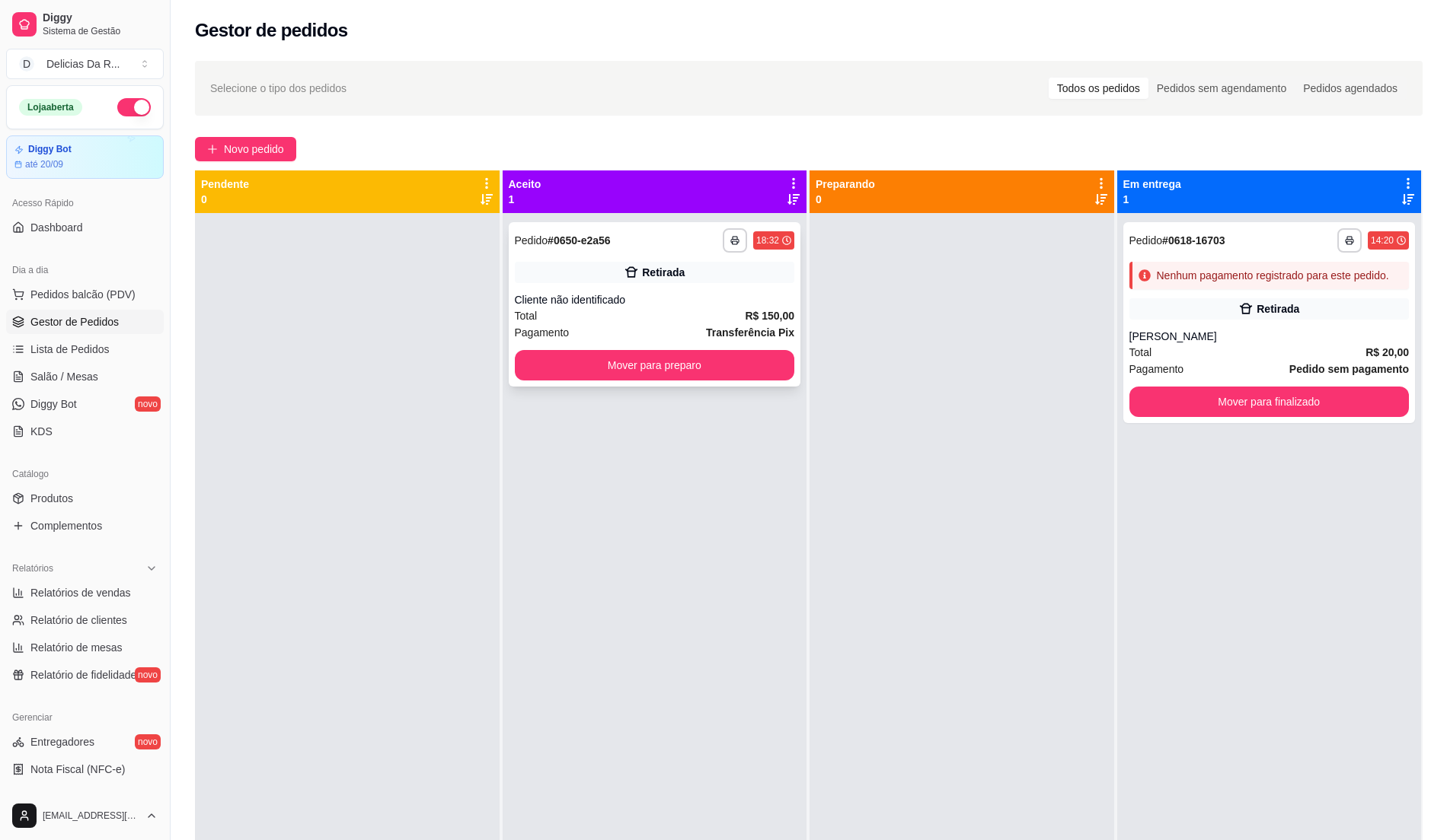
click at [616, 265] on div "Retirada" at bounding box center [654, 272] width 280 height 21
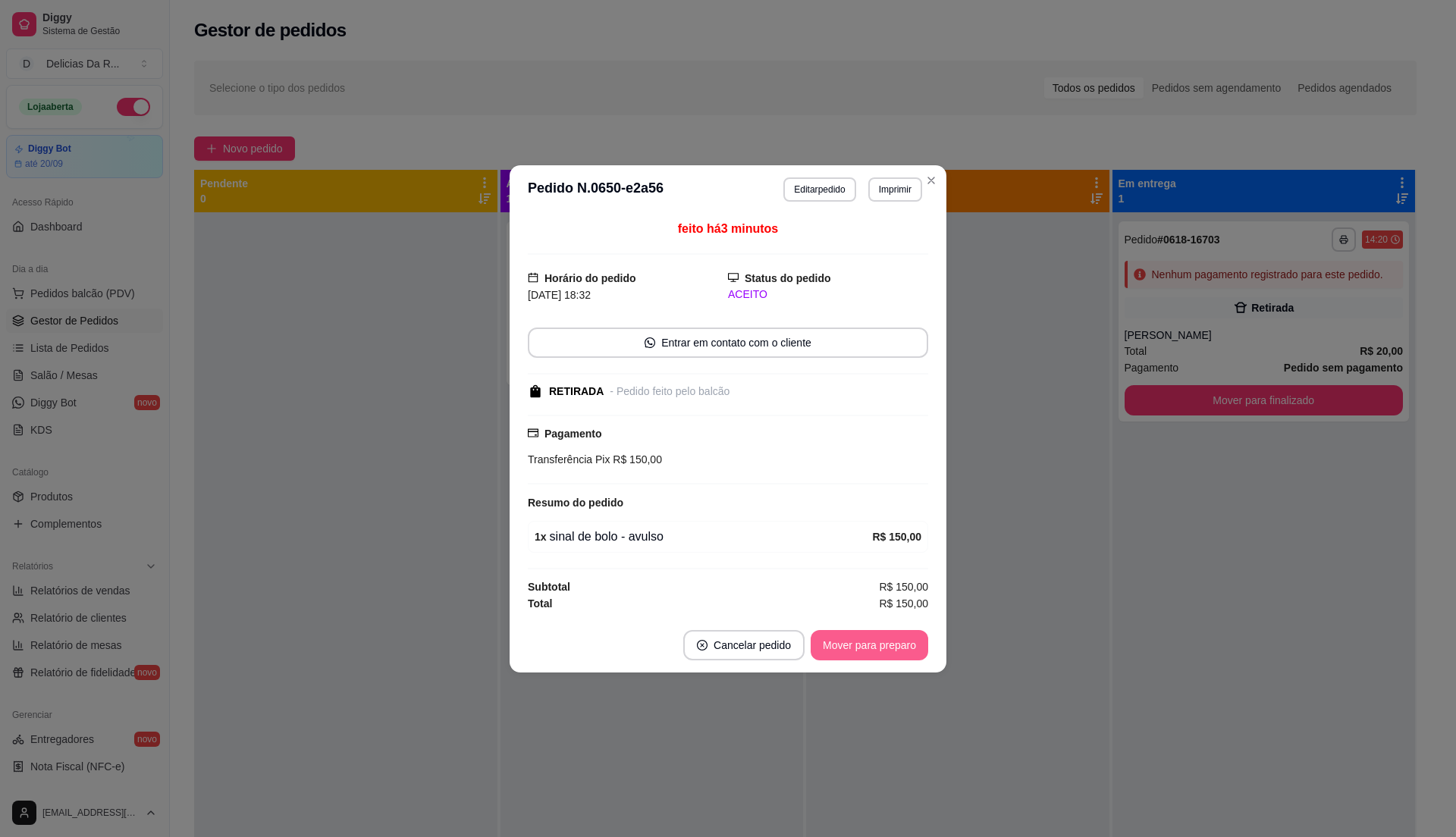
click at [877, 649] on button "Mover para preparo" at bounding box center [869, 645] width 117 height 31
click at [874, 645] on div "Mover para preparo" at bounding box center [859, 645] width 139 height 31
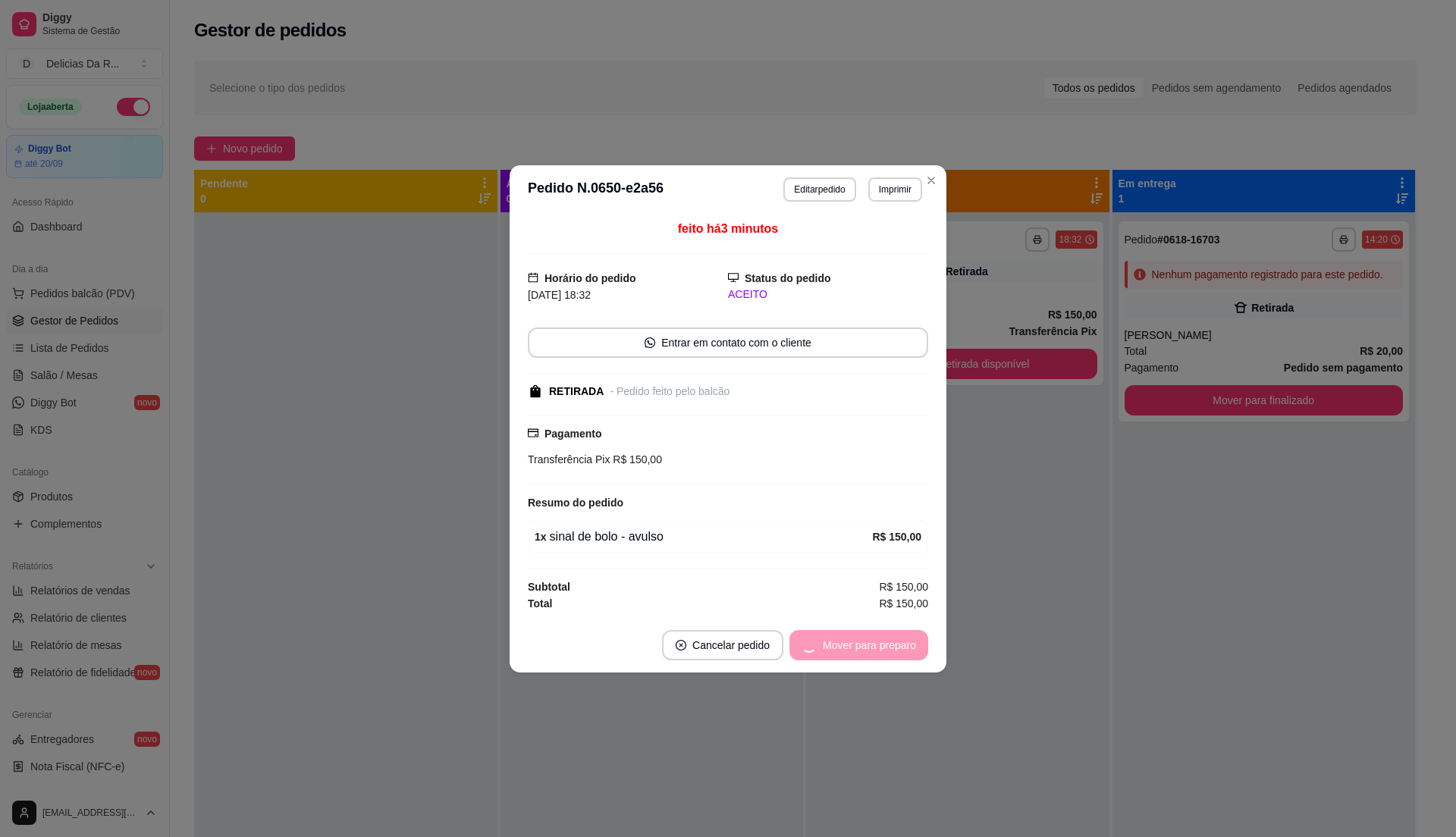
click at [874, 643] on div "Mover para preparo" at bounding box center [859, 645] width 139 height 31
click at [804, 645] on button "Mover para retirada disponível" at bounding box center [845, 645] width 168 height 31
click at [804, 645] on div "Mover para retirada disponível" at bounding box center [834, 645] width 189 height 31
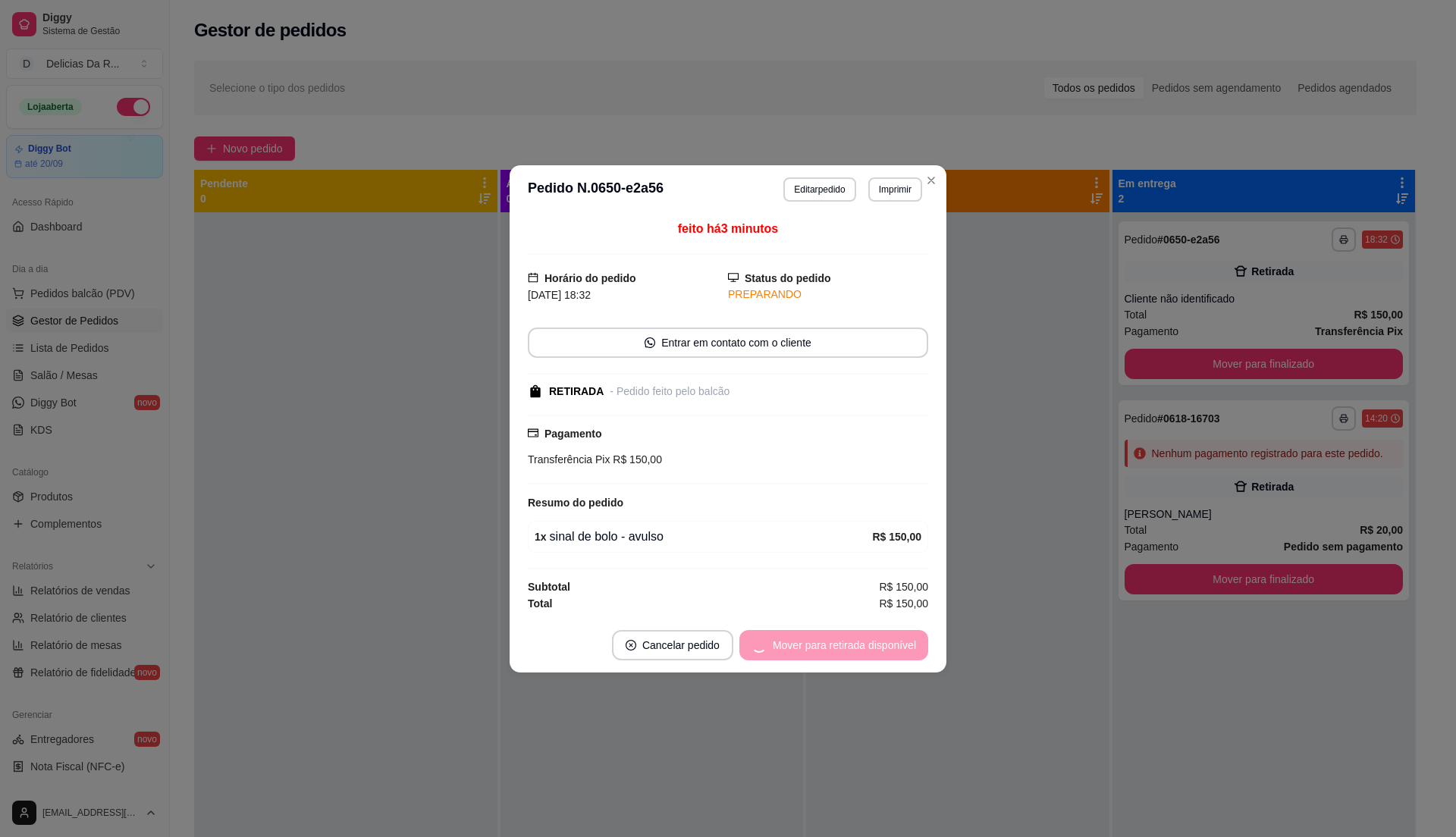
click at [805, 645] on div "Mover para retirada disponível" at bounding box center [834, 645] width 189 height 31
click at [816, 656] on button "Mover para finalizado" at bounding box center [866, 645] width 126 height 31
click at [816, 656] on div "Mover para finalizado" at bounding box center [854, 645] width 147 height 31
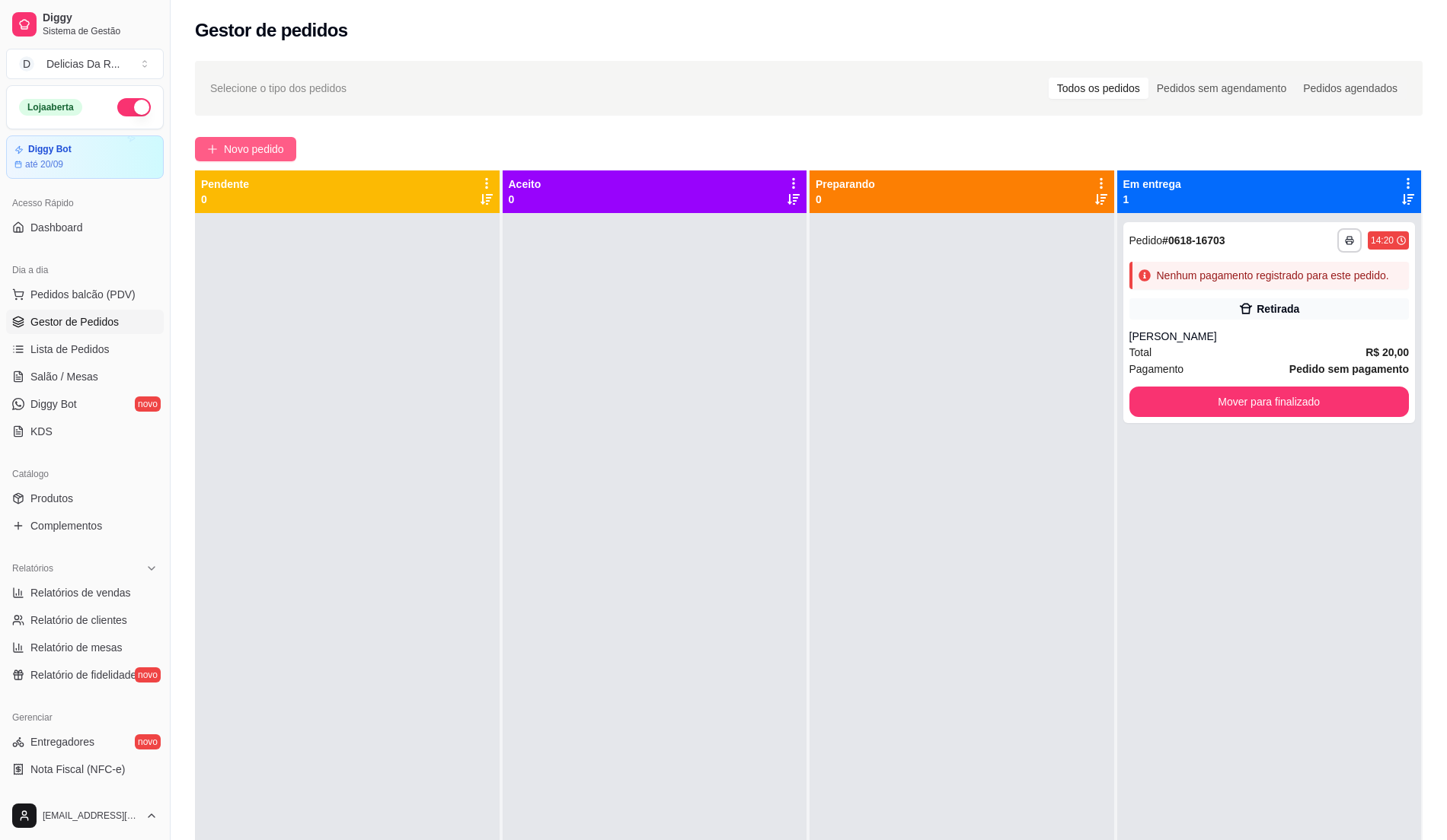
click at [232, 149] on span "Novo pedido" at bounding box center [254, 148] width 61 height 17
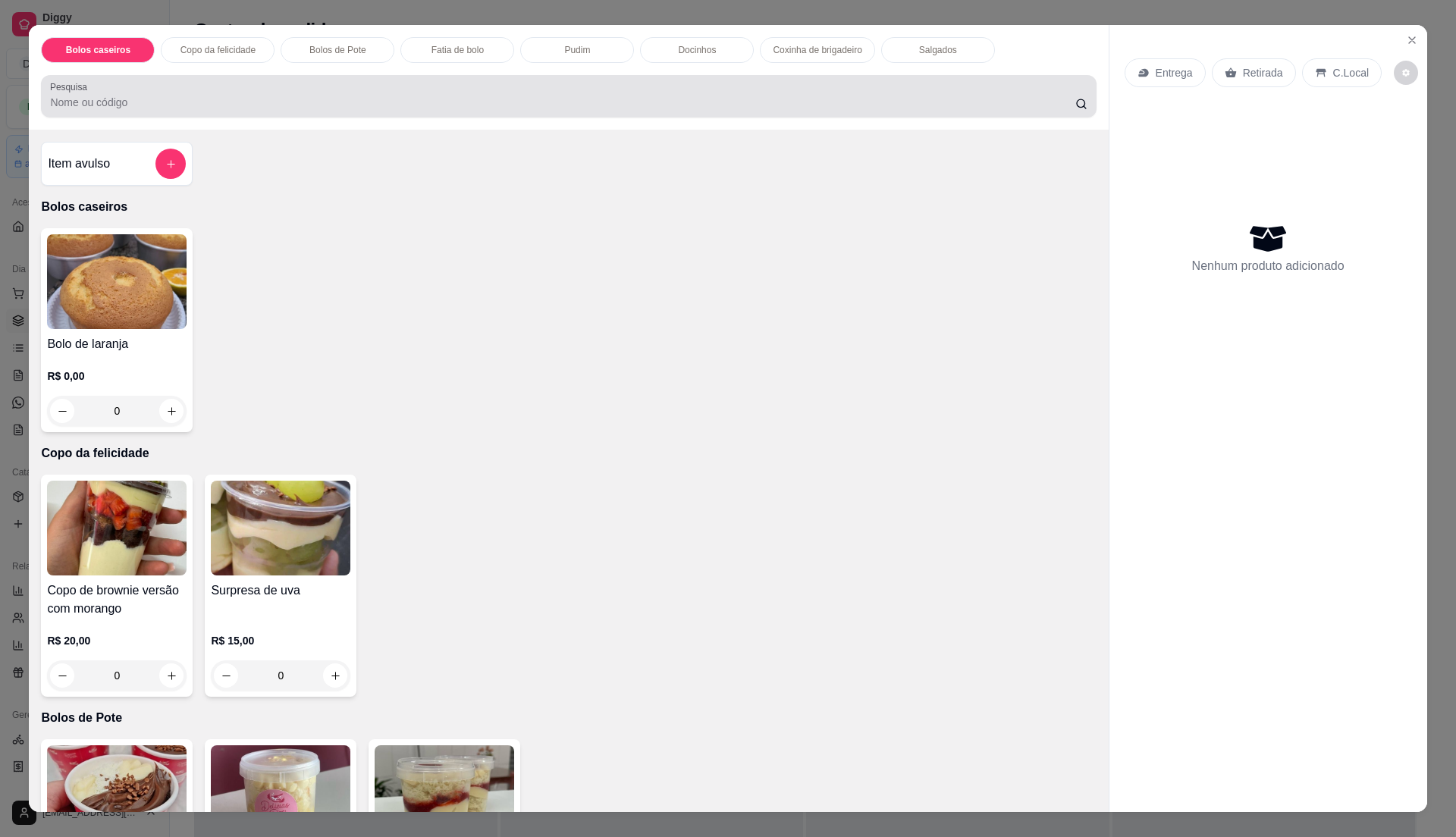
click at [294, 88] on div at bounding box center [568, 96] width 1036 height 31
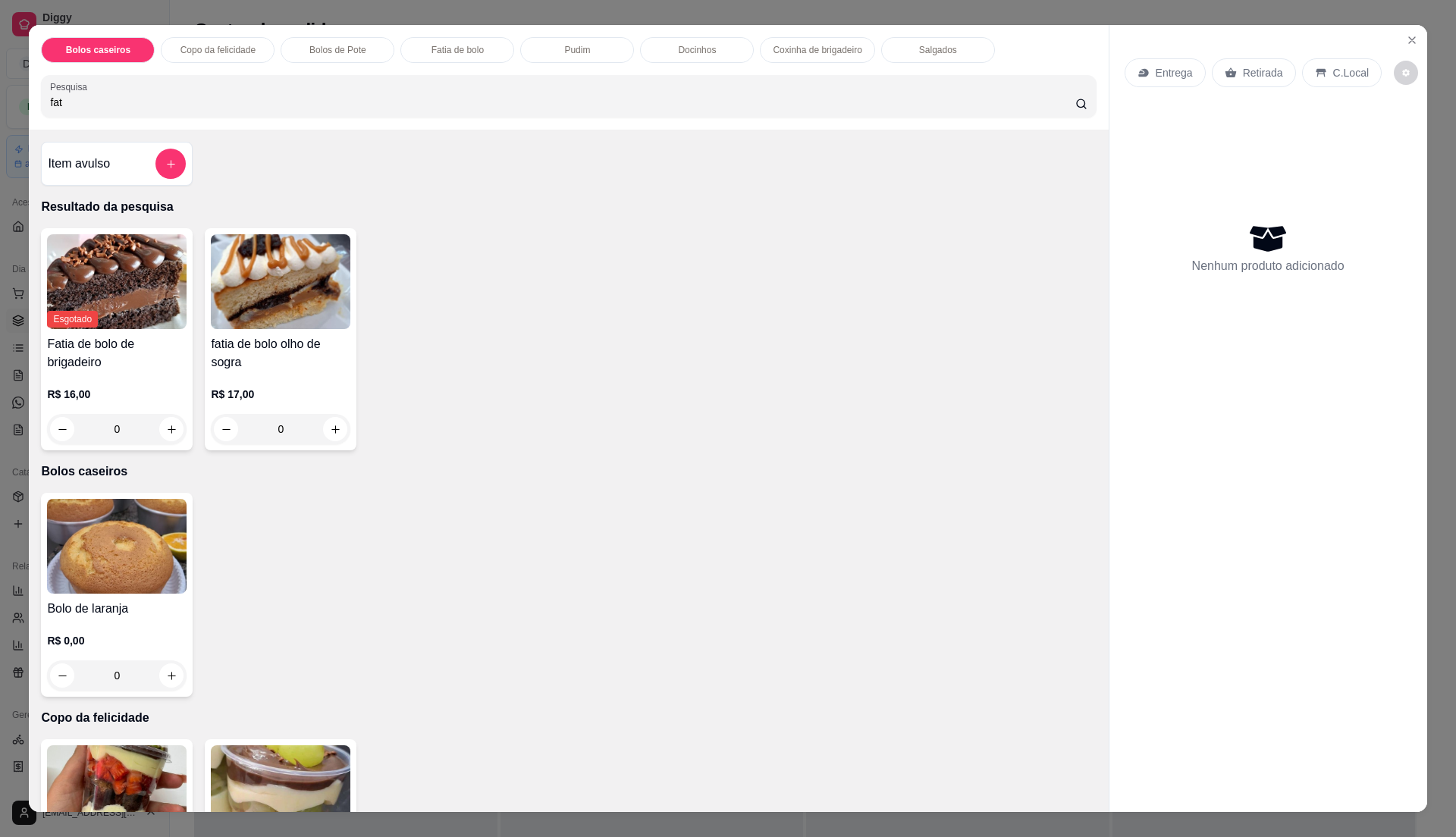
type input "fat"
click at [275, 377] on div "R$ 17,00 0" at bounding box center [281, 408] width 140 height 73
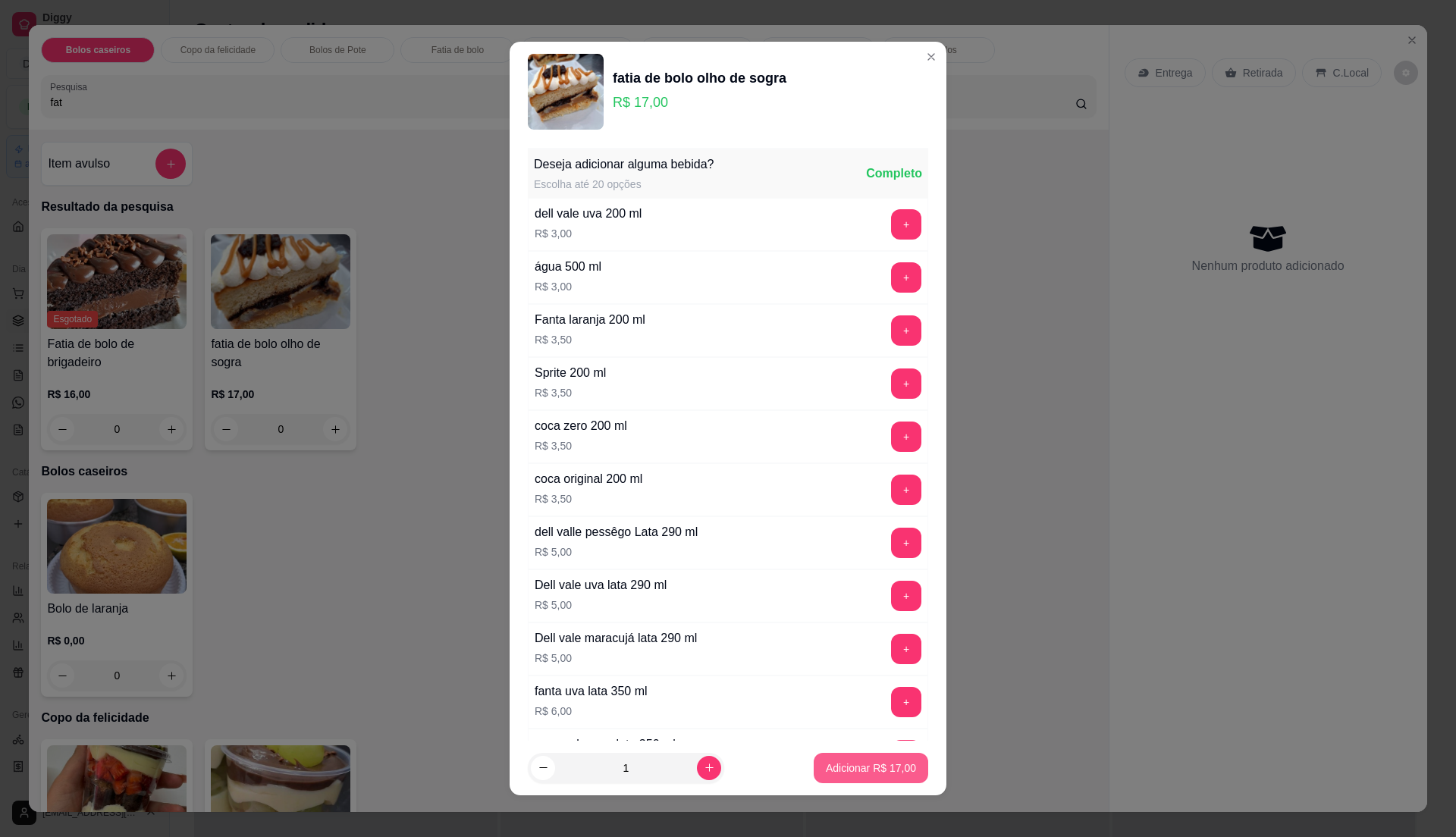
click at [860, 783] on footer "1 Adicionar R$ 17,00" at bounding box center [728, 768] width 437 height 54
click at [871, 771] on p "Adicionar R$ 17,00" at bounding box center [870, 768] width 90 height 15
type input "1"
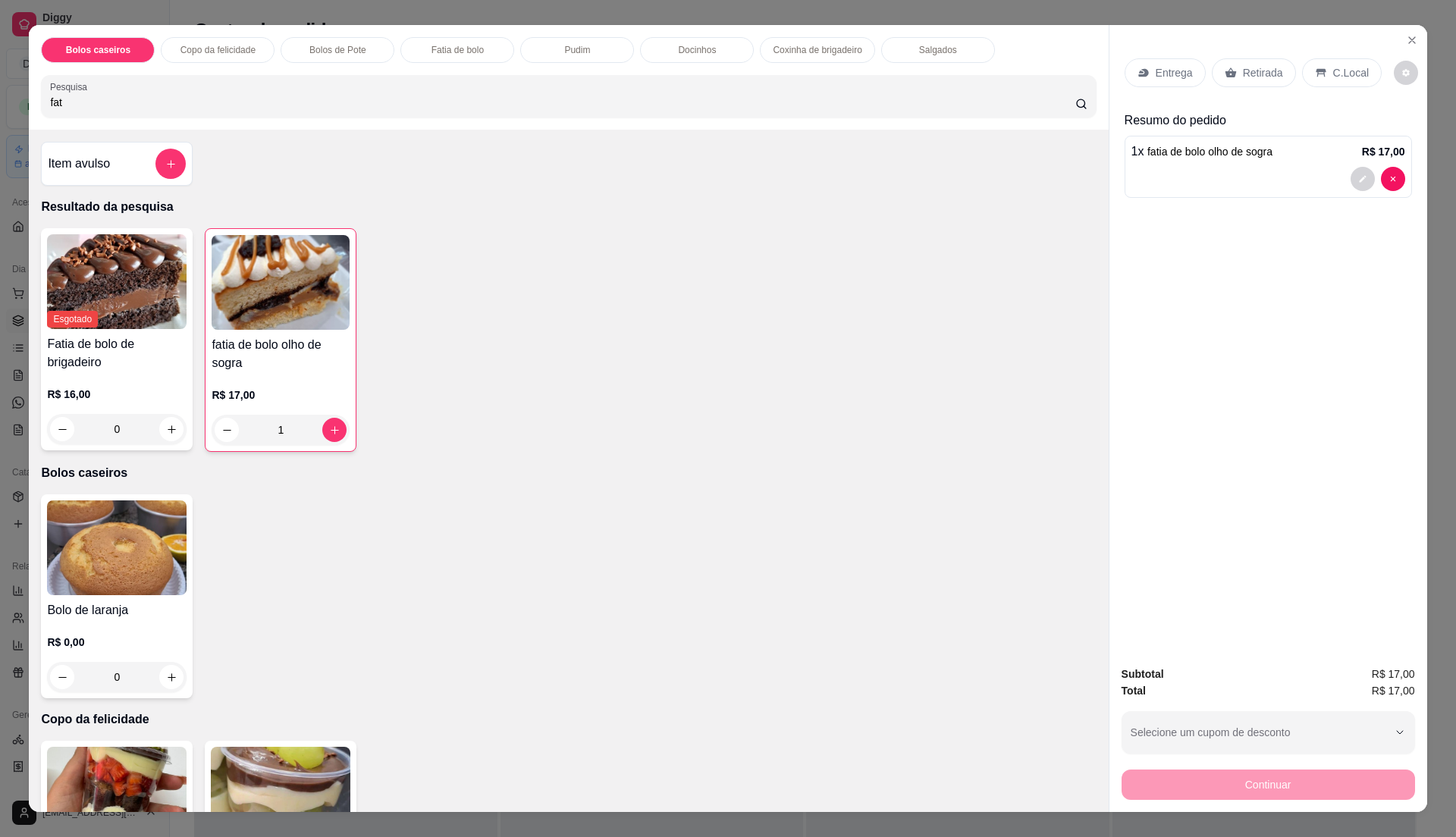
click at [1159, 56] on div "Entrega Retirada C.Local" at bounding box center [1268, 73] width 288 height 53
click at [1156, 66] on p "Entrega" at bounding box center [1174, 73] width 37 height 15
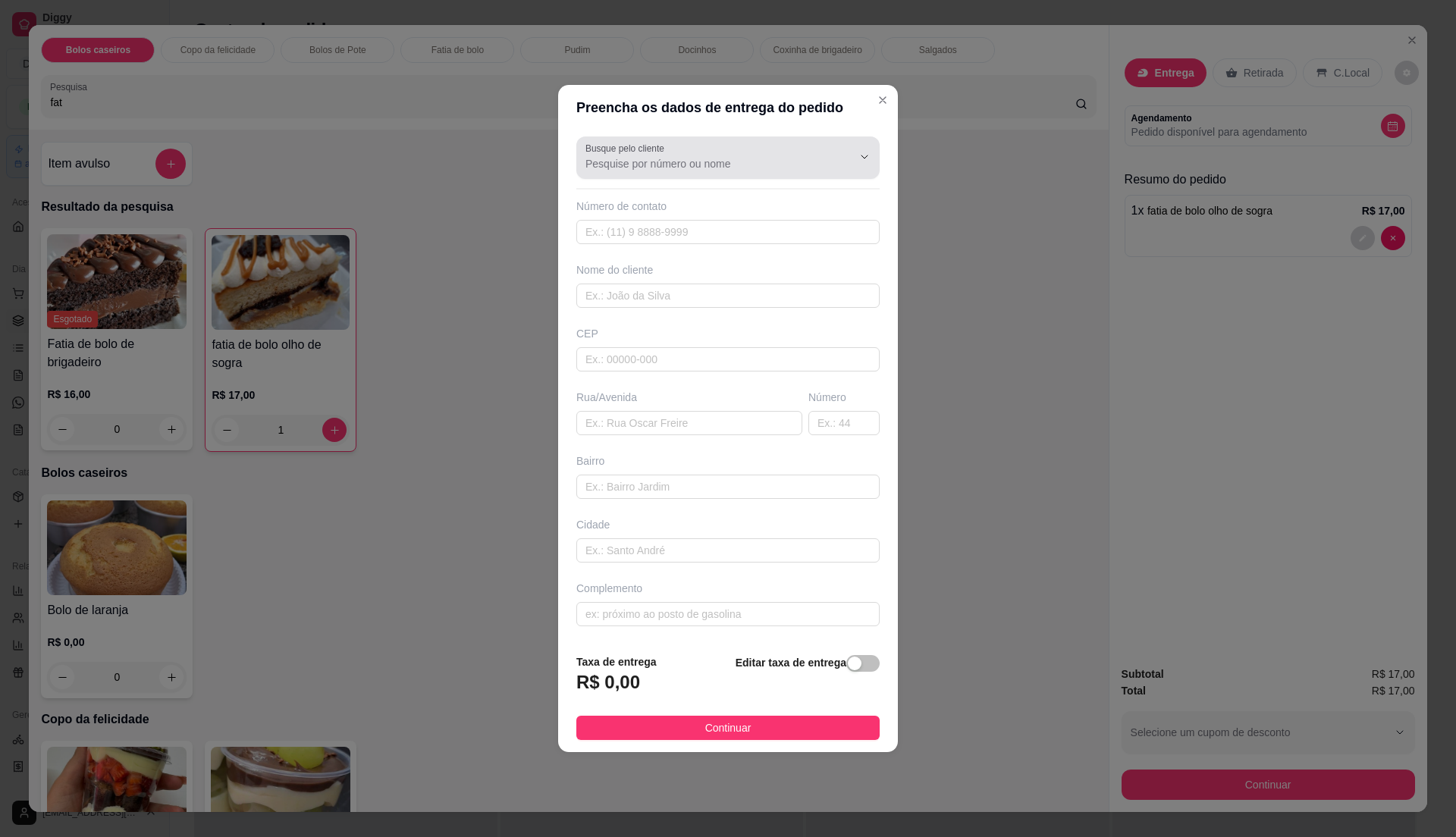
click at [631, 146] on label "Busque pelo cliente" at bounding box center [627, 148] width 84 height 13
click at [631, 157] on input "Busque pelo cliente" at bounding box center [707, 164] width 243 height 15
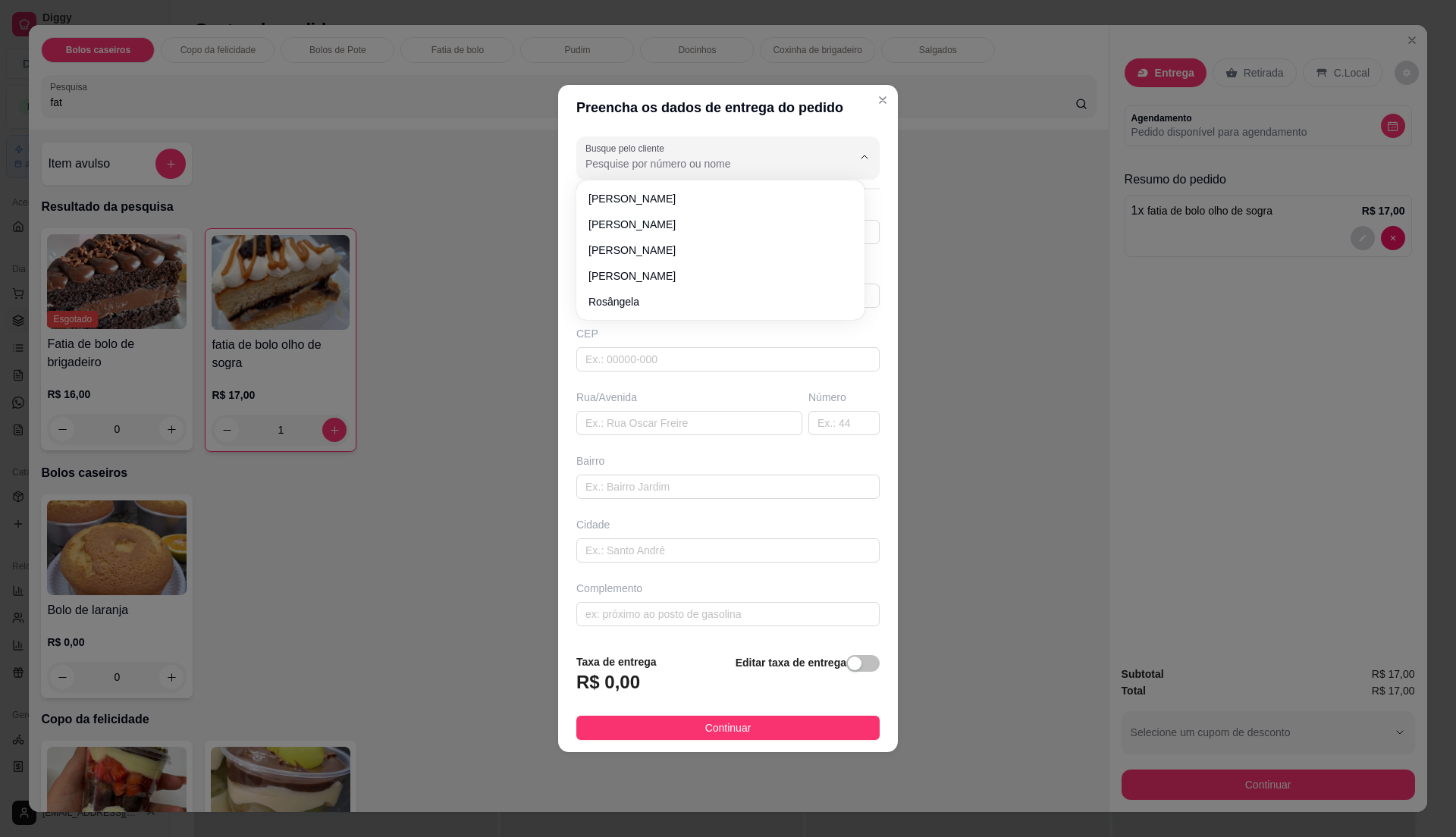
type input "j"
click at [652, 143] on label "Busque pelo cliente" at bounding box center [627, 148] width 84 height 13
click at [652, 157] on input "Busque pelo cliente" at bounding box center [707, 164] width 243 height 15
click at [643, 151] on label "Busque pelo cliente" at bounding box center [627, 148] width 84 height 13
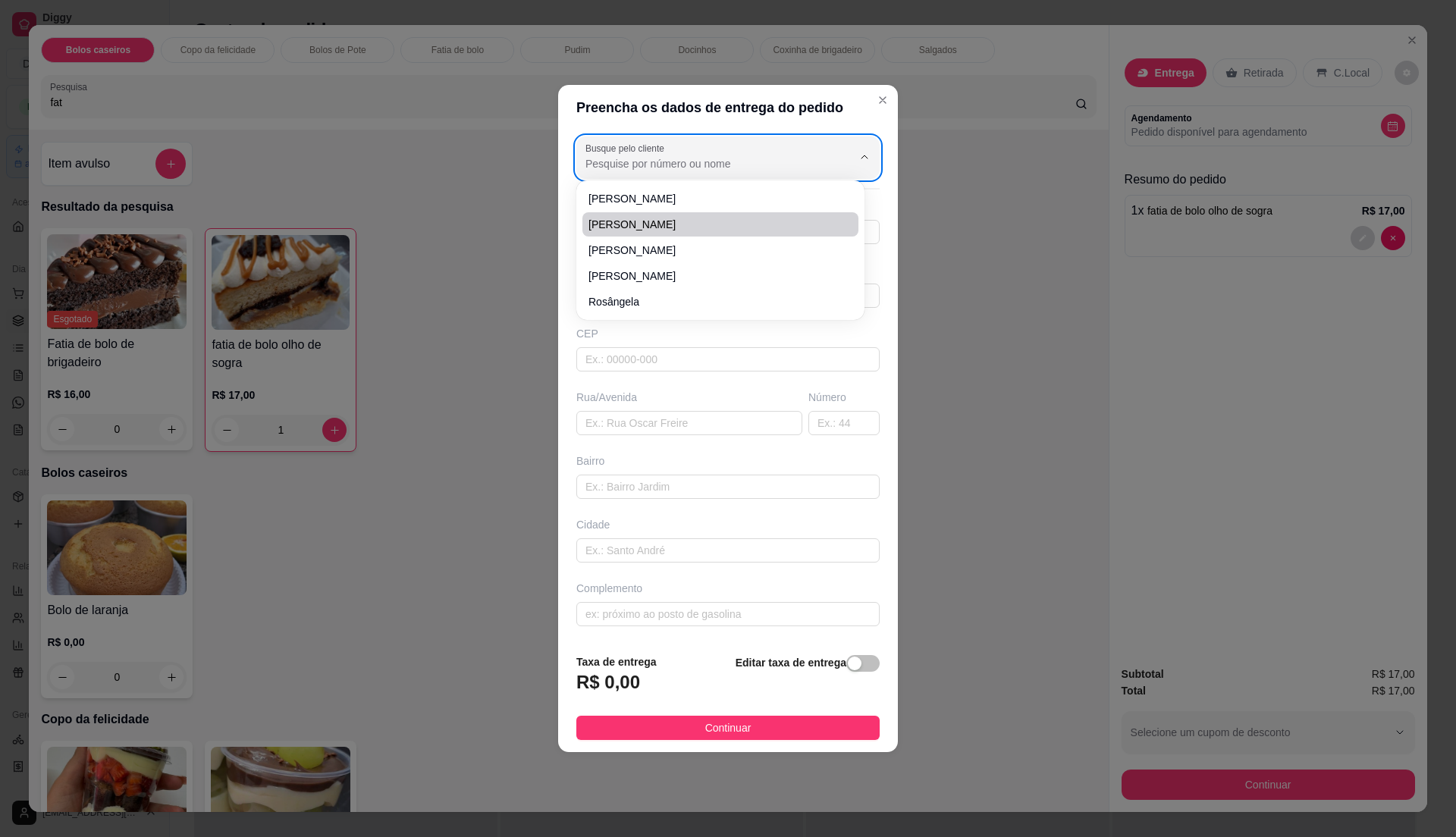
click at [643, 157] on input "Busque pelo cliente" at bounding box center [707, 164] width 243 height 15
click at [637, 151] on label "Busque pelo cliente" at bounding box center [627, 148] width 84 height 13
click at [637, 157] on input "Busque pelo cliente" at bounding box center [707, 164] width 243 height 15
click at [637, 151] on label "Busque pelo cliente" at bounding box center [627, 148] width 84 height 13
click at [637, 157] on input "Busque pelo cliente" at bounding box center [707, 164] width 243 height 15
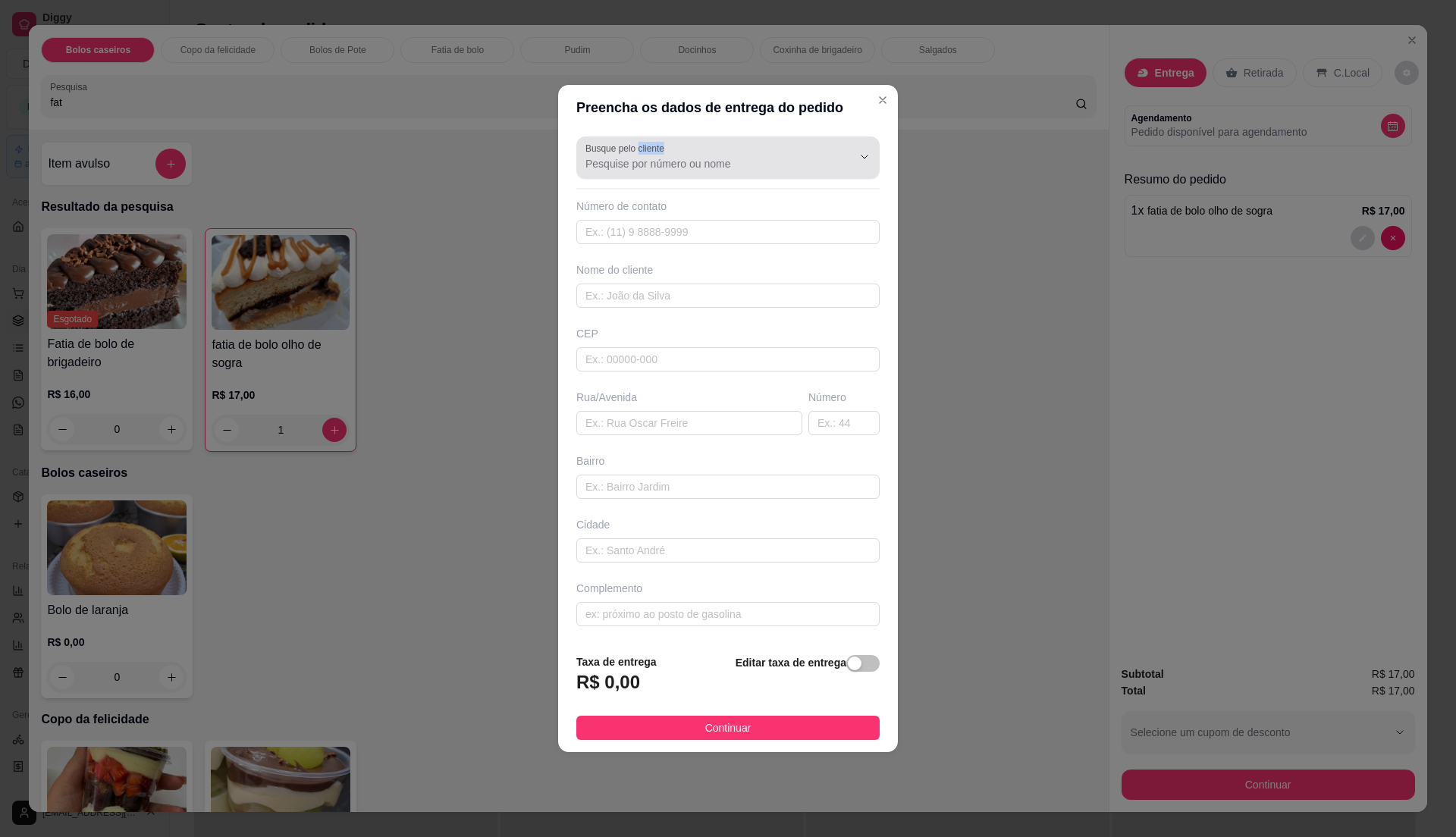
click at [675, 176] on div "Busque pelo cliente" at bounding box center [728, 157] width 303 height 43
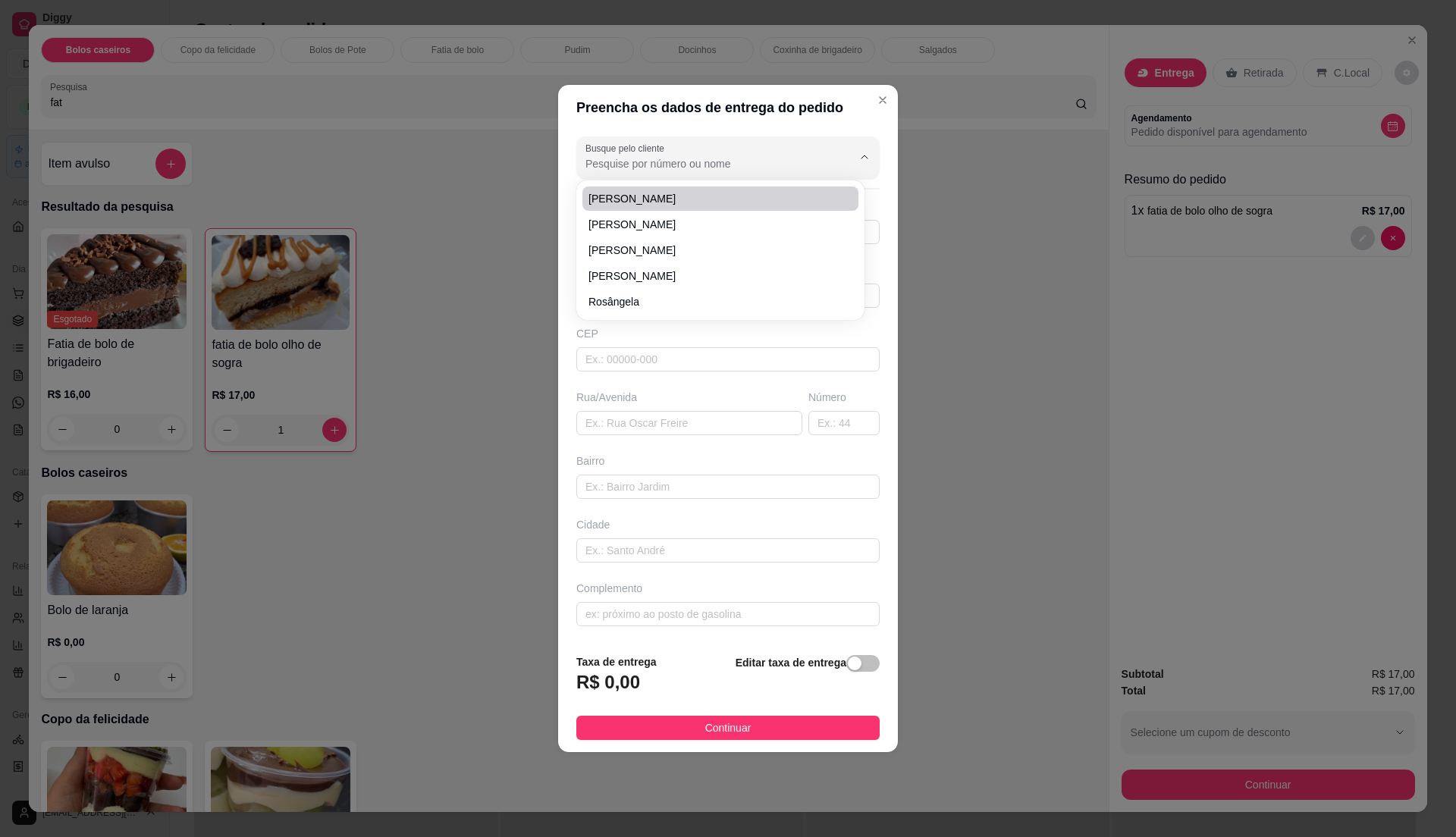
click at [662, 164] on input "Busque pelo cliente" at bounding box center [707, 164] width 243 height 15
click at [651, 200] on span "[PERSON_NAME]" at bounding box center [713, 199] width 248 height 15
type input "[PERSON_NAME]"
type input "11945330363"
type input "[PERSON_NAME]"
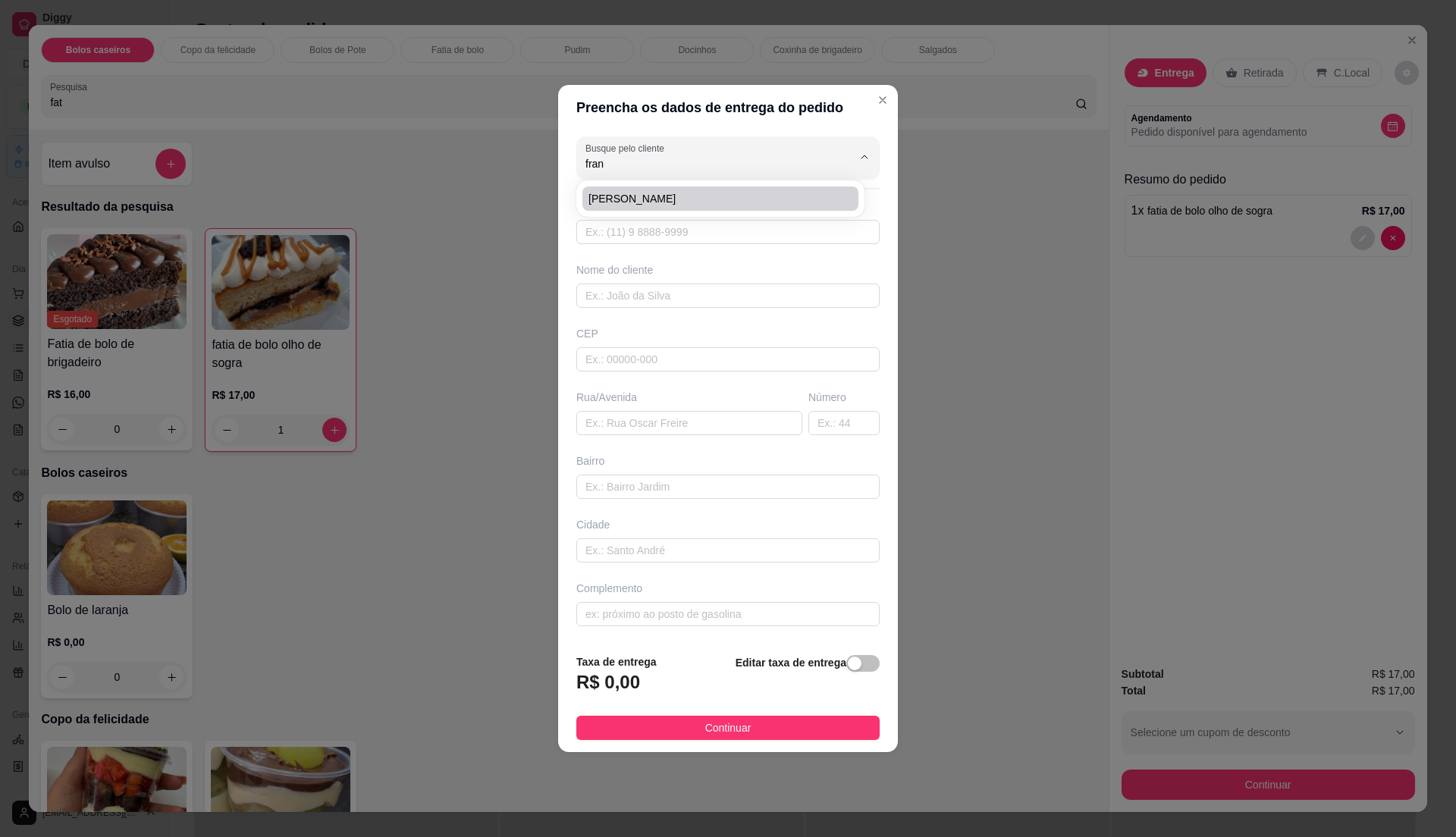
type input "08573250"
type input "[GEOGRAPHIC_DATA]"
type input "66"
type input "[GEOGRAPHIC_DATA]"
type input "Itaquaquecetuba"
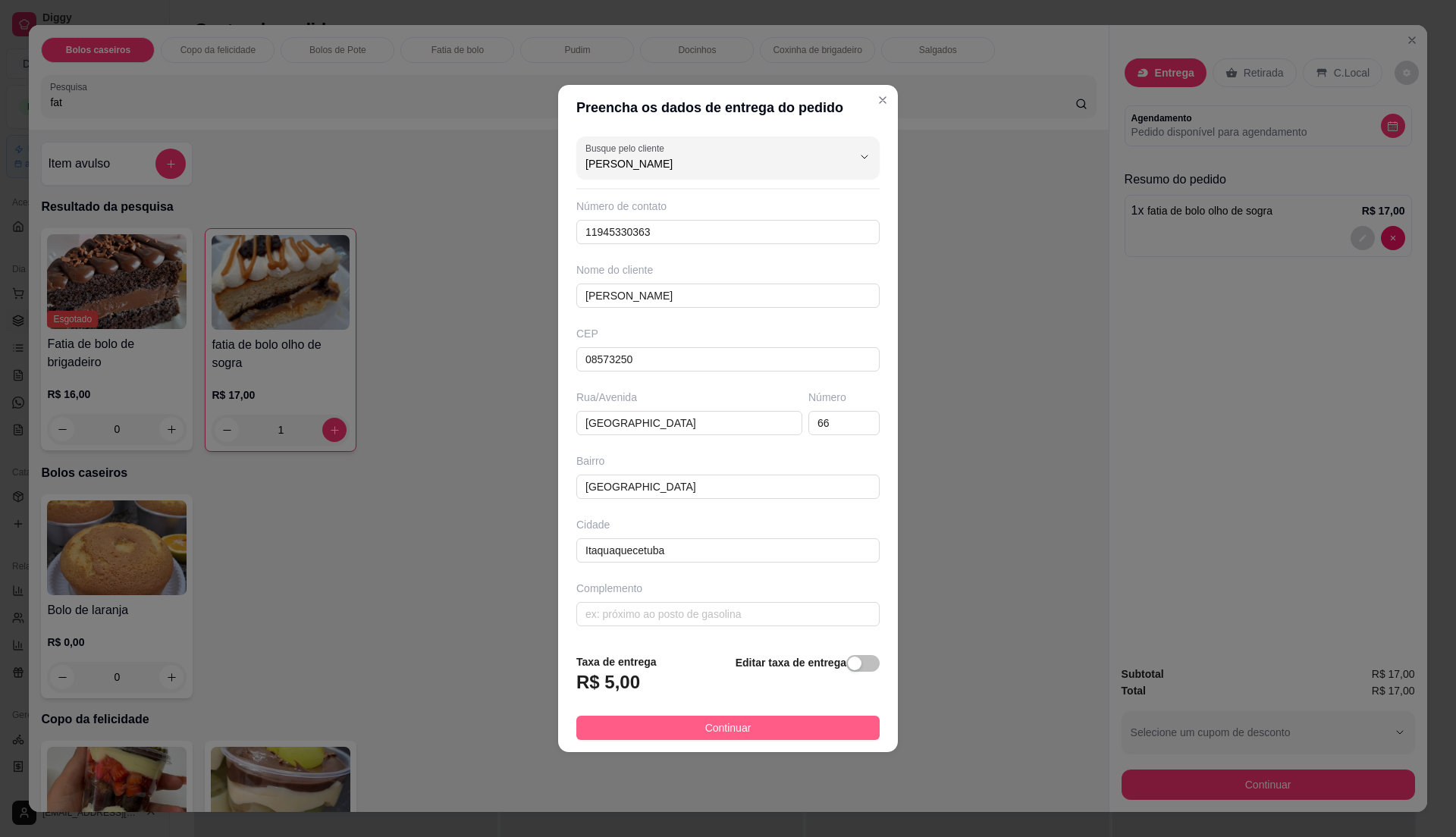
click at [686, 719] on button "Continuar" at bounding box center [728, 729] width 303 height 24
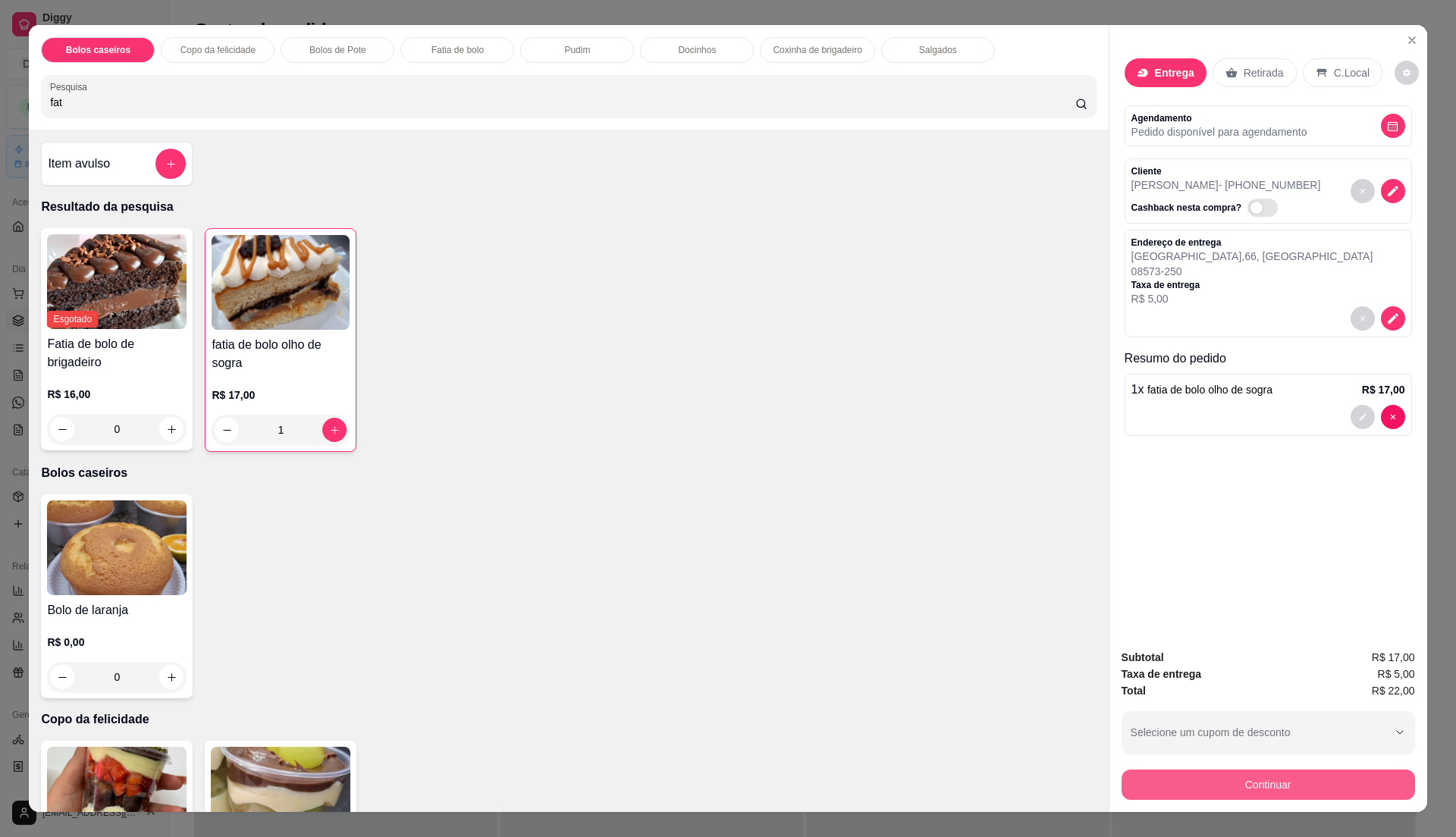
click at [1196, 780] on button "Continuar" at bounding box center [1269, 785] width 294 height 31
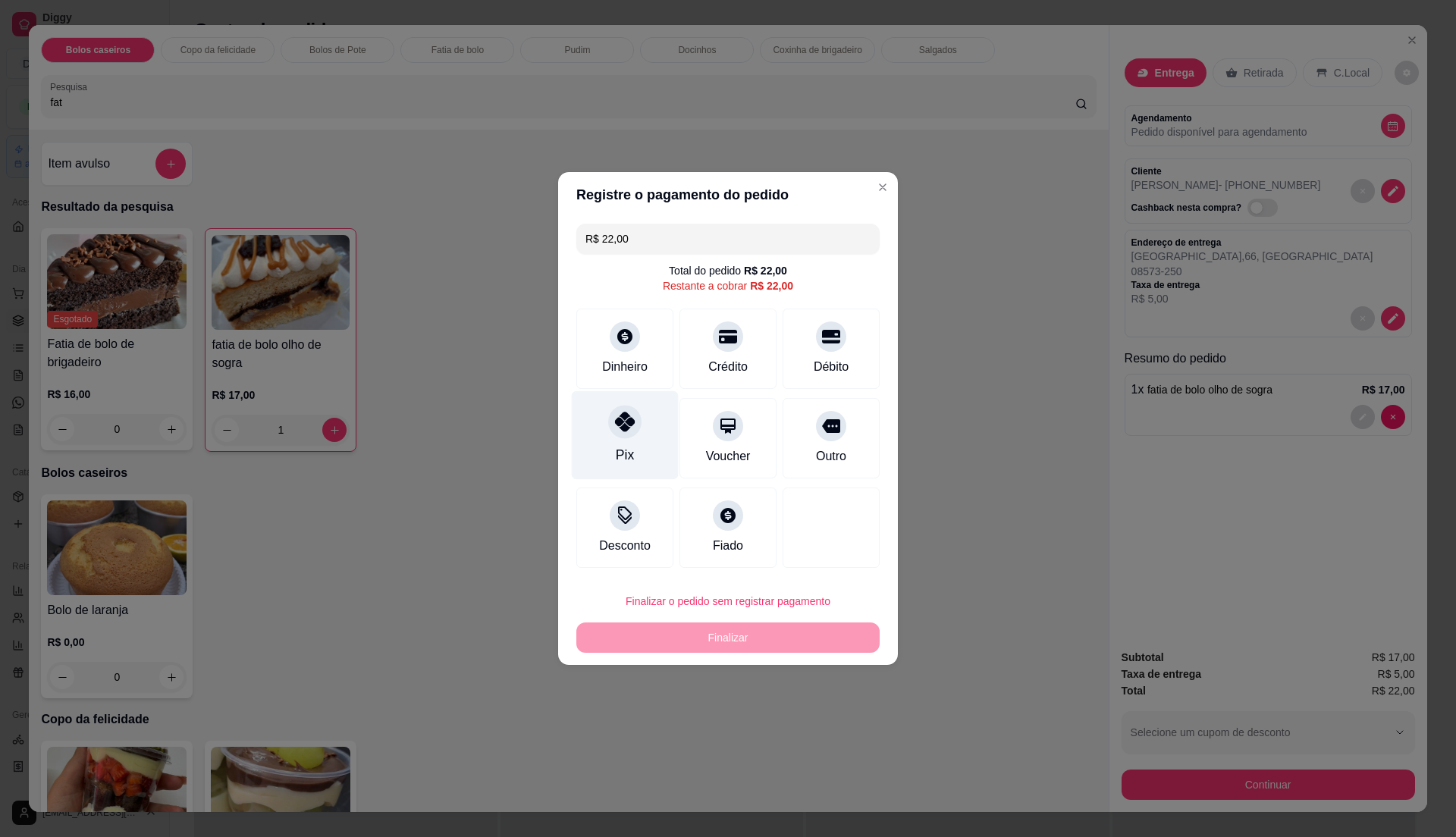
drag, startPoint x: 589, startPoint y: 443, endPoint x: 589, endPoint y: 450, distance: 7.0
click at [589, 443] on div "Pix" at bounding box center [624, 438] width 97 height 80
type input "R$ 0,00"
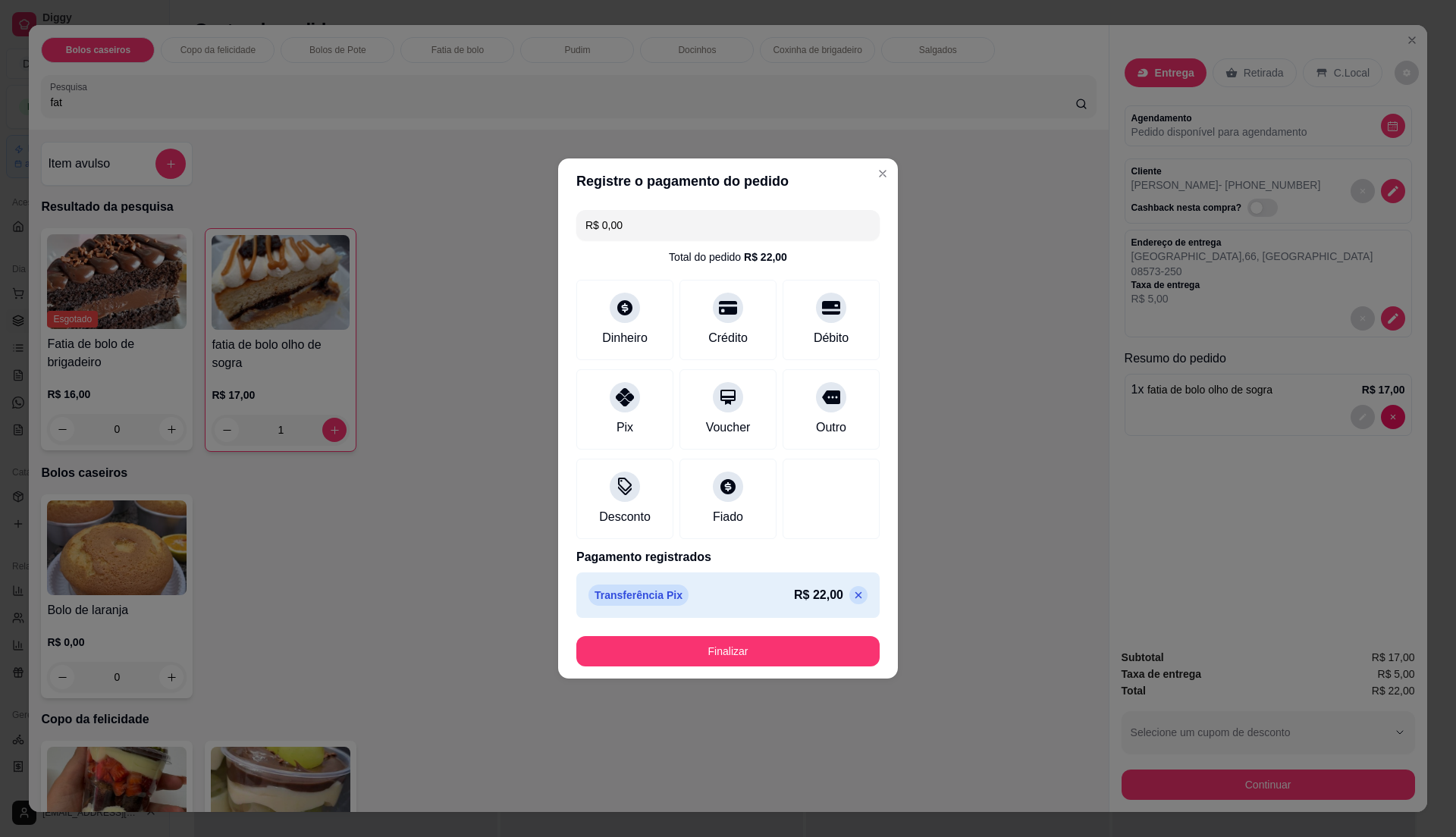
click at [673, 648] on button "Finalizar" at bounding box center [728, 652] width 303 height 31
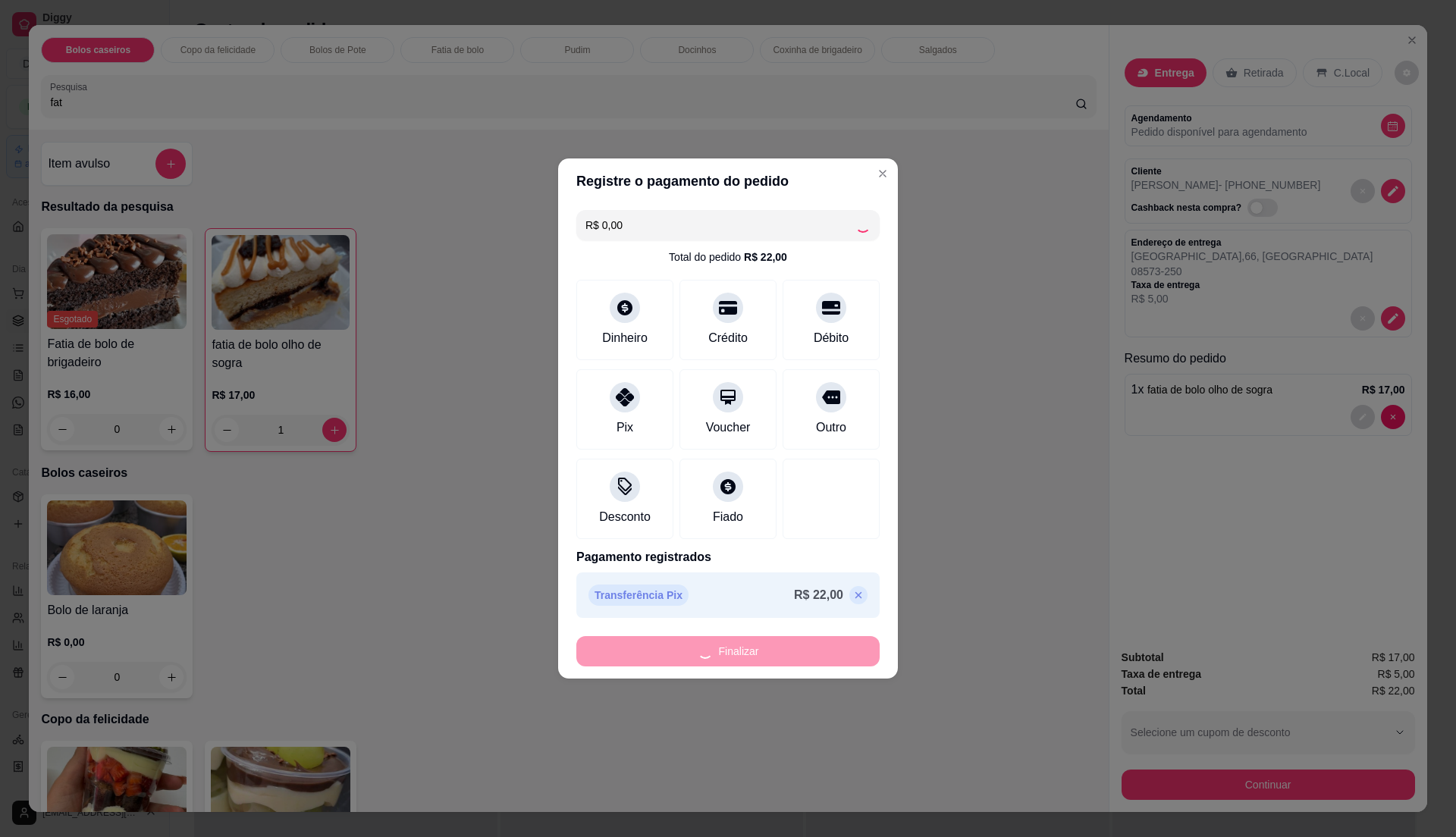
type input "0"
type input "-R$ 22,00"
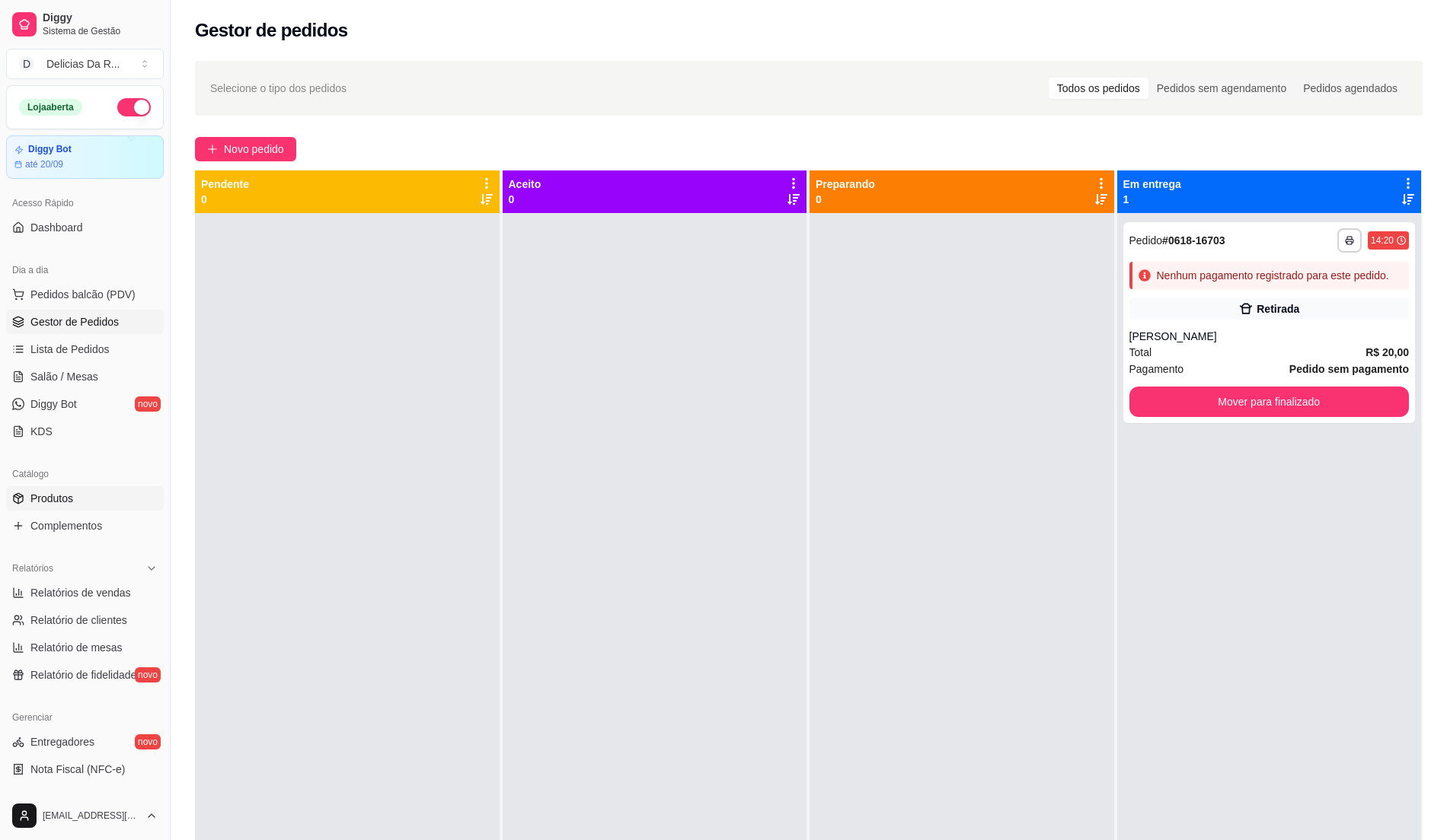
click at [53, 506] on span "Produtos" at bounding box center [52, 498] width 43 height 15
click at [102, 320] on span "Gestor de Pedidos" at bounding box center [75, 321] width 89 height 15
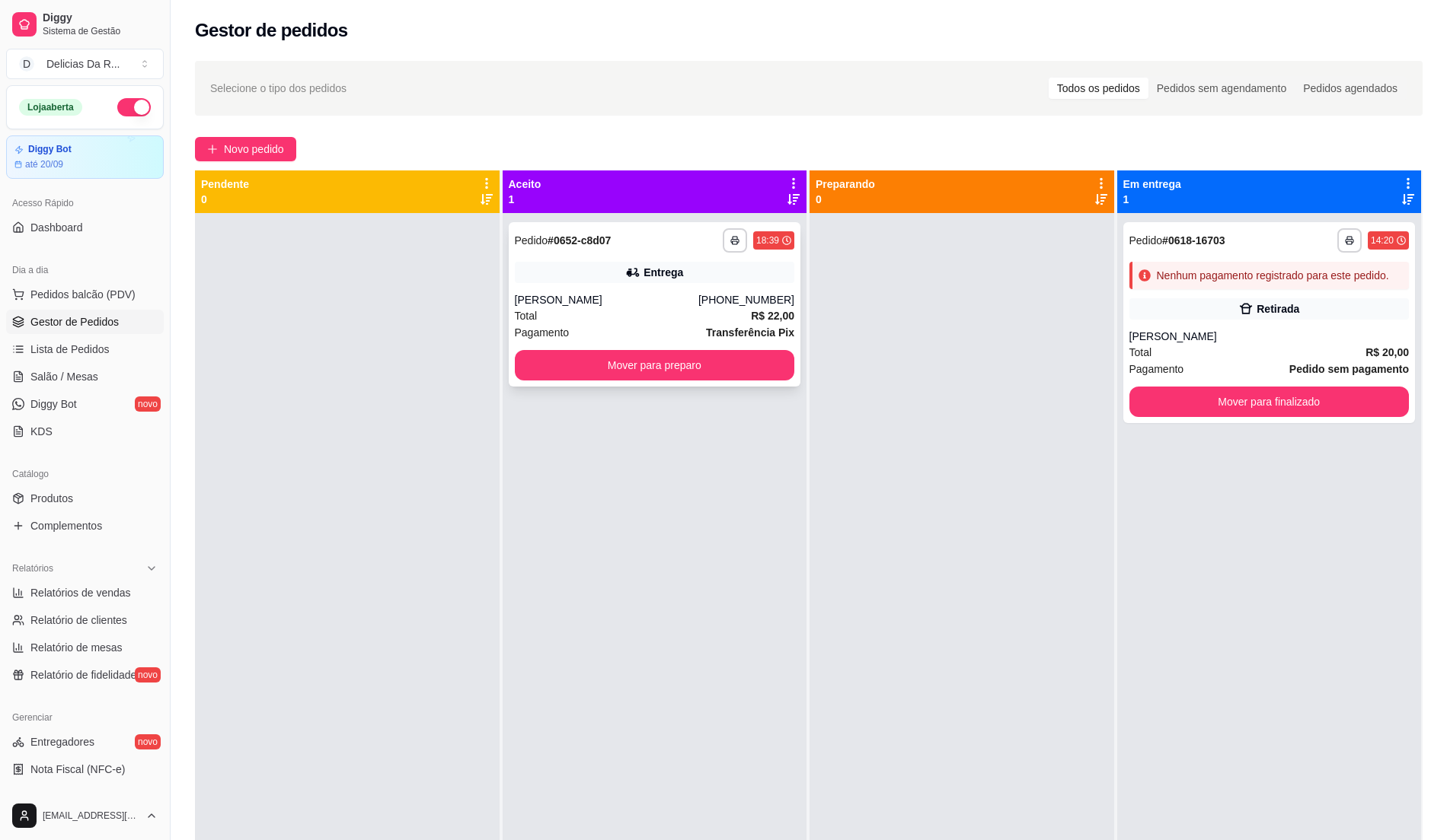
click at [647, 250] on div "**********" at bounding box center [654, 241] width 280 height 25
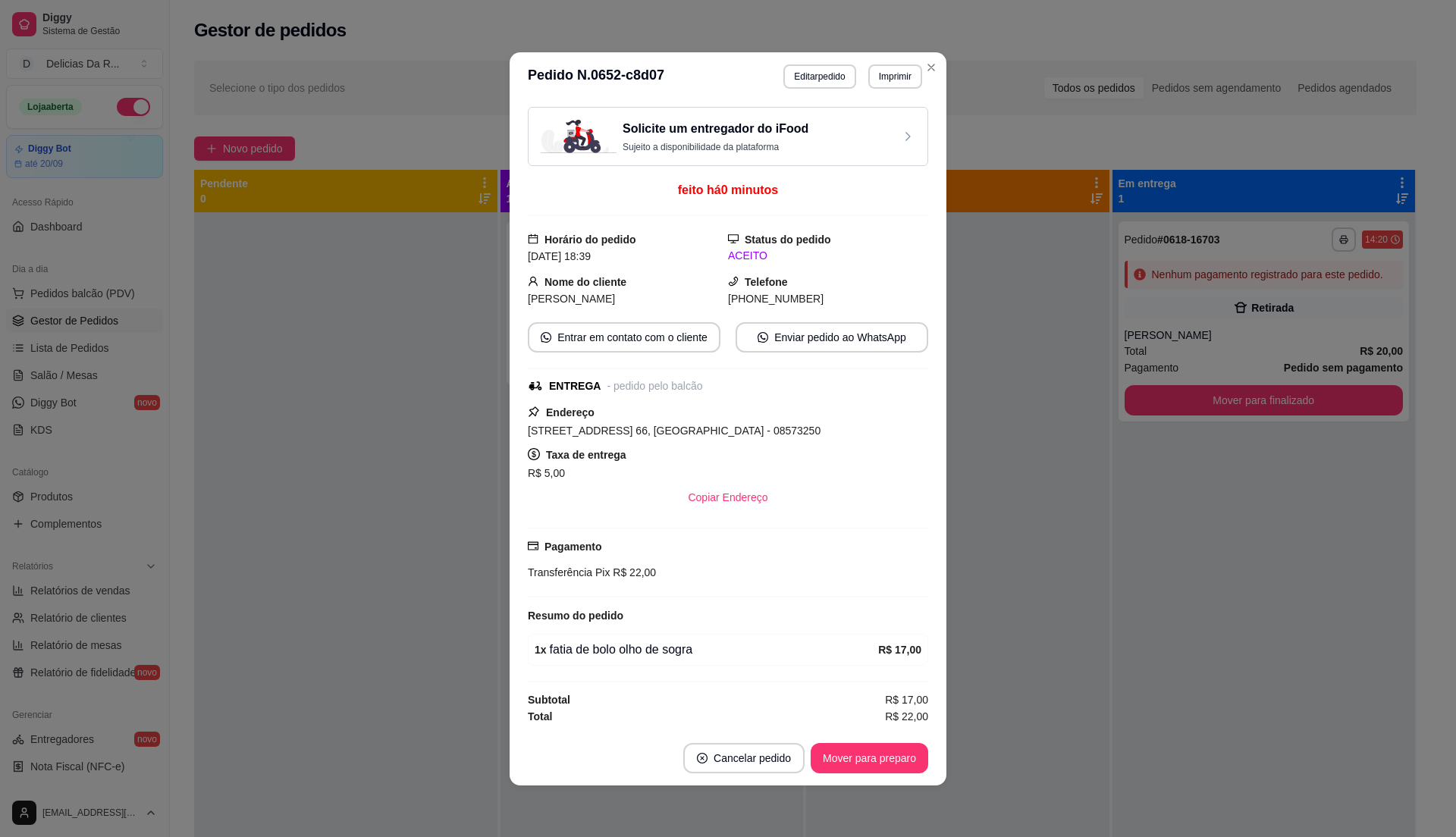
click at [895, 65] on button "Imprimir" at bounding box center [895, 77] width 54 height 24
click at [888, 72] on button "Imprimir" at bounding box center [895, 77] width 54 height 24
click at [872, 119] on button "IMPRESSORA" at bounding box center [861, 125] width 110 height 24
click at [868, 753] on button "Mover para preparo" at bounding box center [869, 758] width 114 height 30
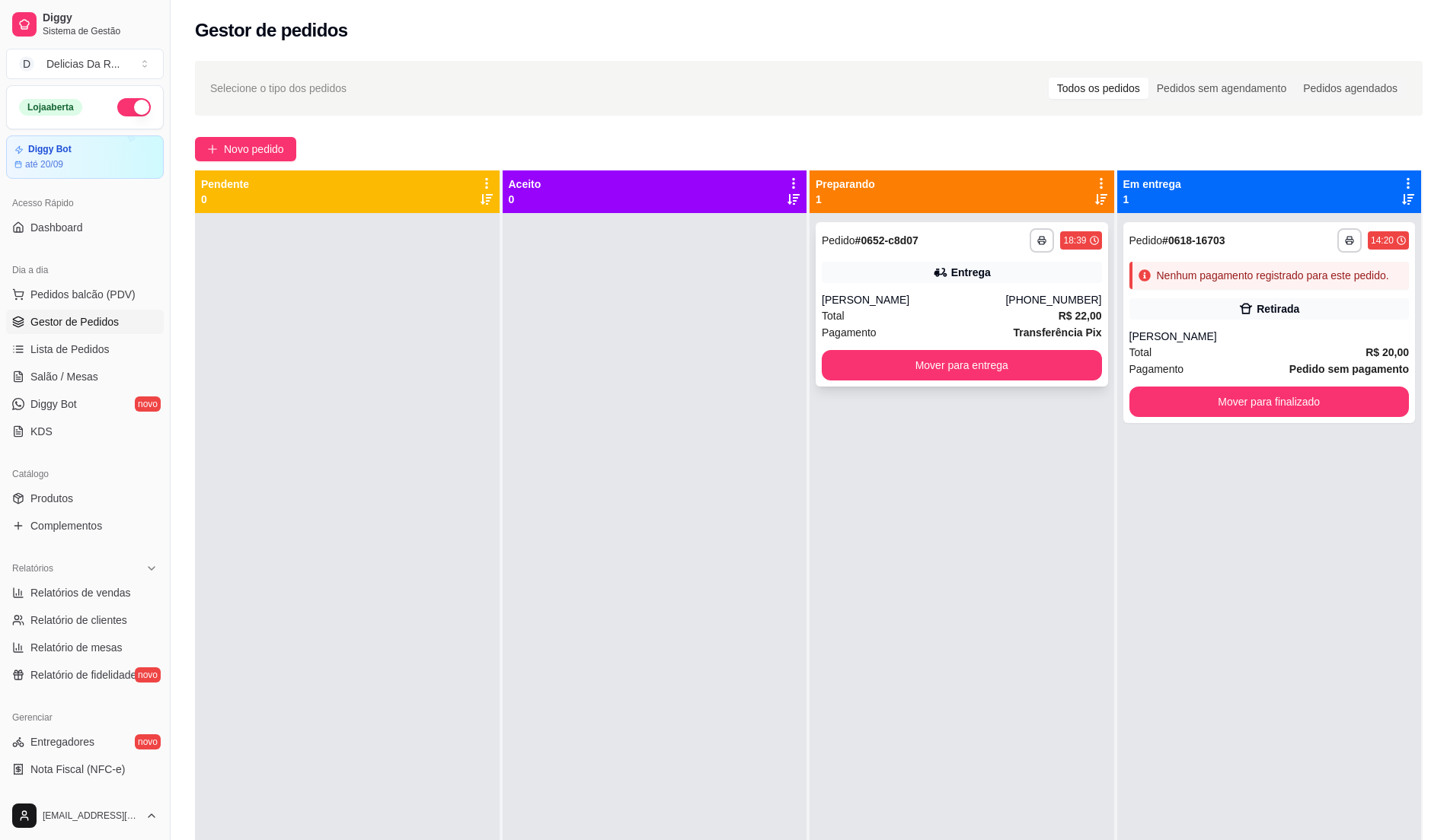
click at [925, 260] on div "**********" at bounding box center [961, 304] width 292 height 164
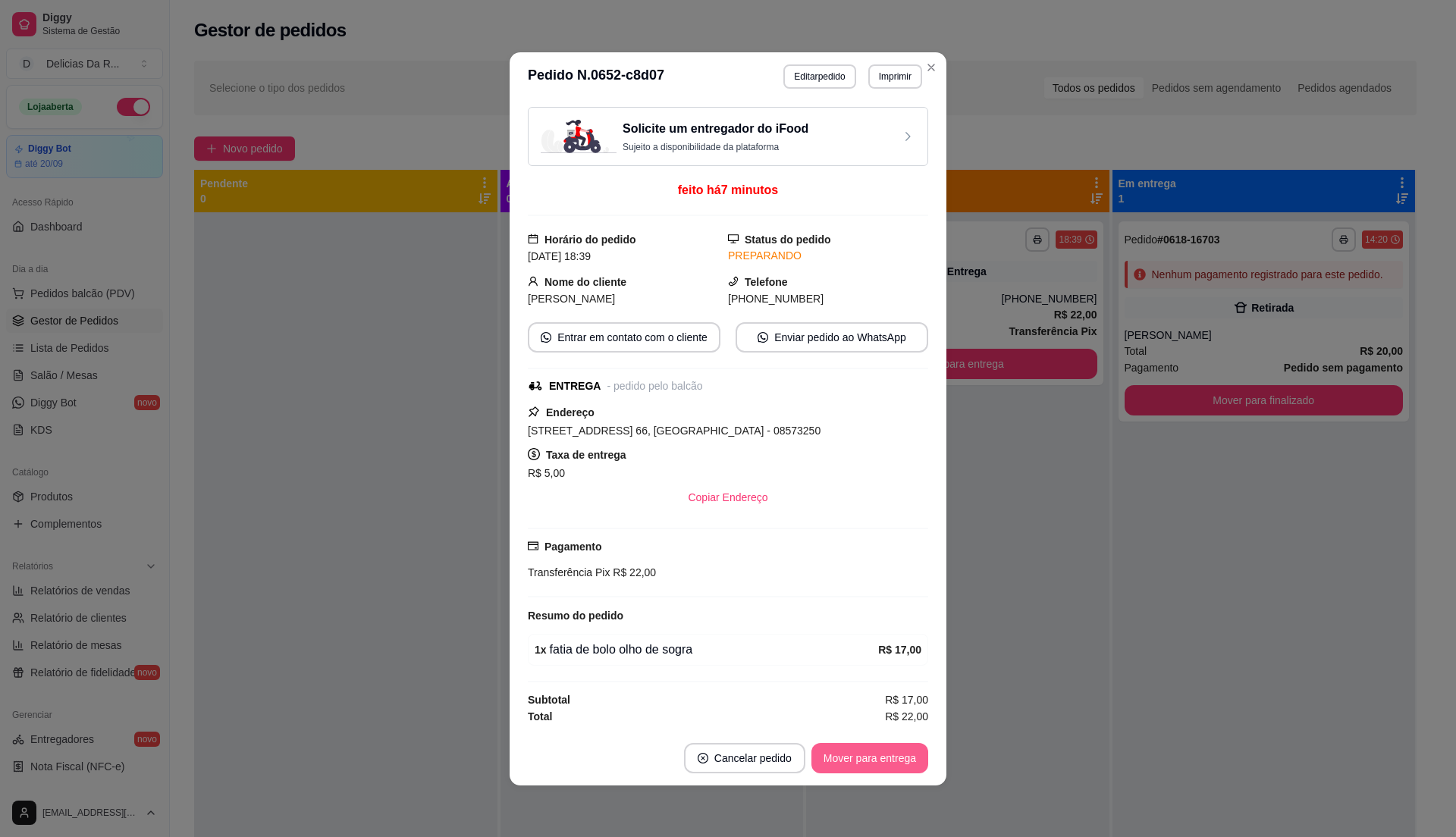
click at [850, 765] on button "Mover para entrega" at bounding box center [870, 758] width 117 height 31
click at [850, 765] on div "Mover para entrega" at bounding box center [860, 758] width 138 height 31
click at [848, 765] on div "Mover para entrega" at bounding box center [860, 758] width 138 height 31
click at [850, 763] on div "Mover para entrega" at bounding box center [860, 758] width 138 height 31
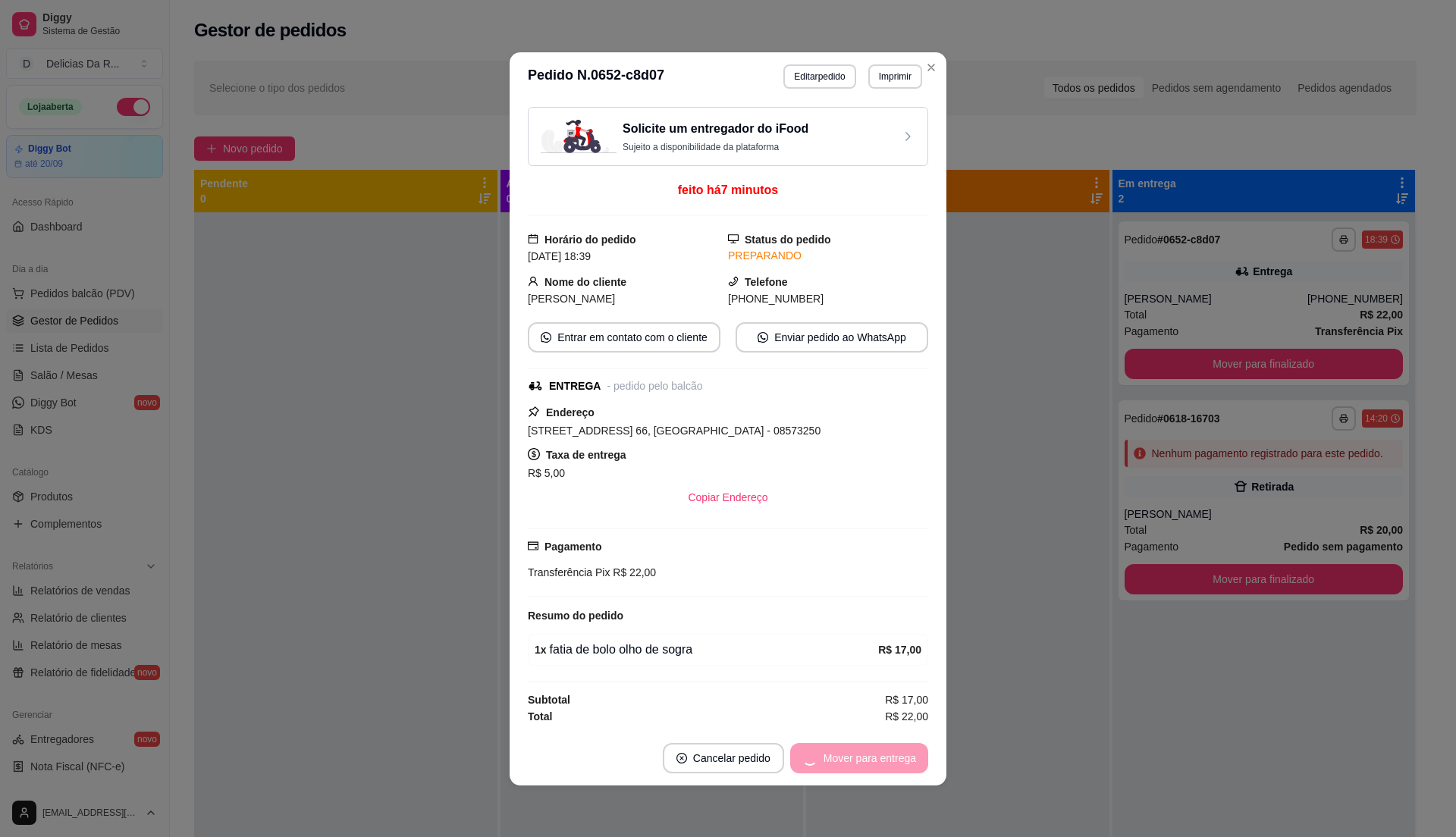
click at [853, 762] on div "Mover para entrega" at bounding box center [860, 758] width 138 height 31
click at [857, 759] on div "Mover para entrega" at bounding box center [860, 758] width 138 height 31
click at [853, 758] on div "Mover para entrega" at bounding box center [860, 758] width 138 height 31
click at [861, 750] on button "Mover para finalizado" at bounding box center [866, 758] width 122 height 30
drag, startPoint x: 866, startPoint y: 748, endPoint x: 877, endPoint y: 748, distance: 11.0
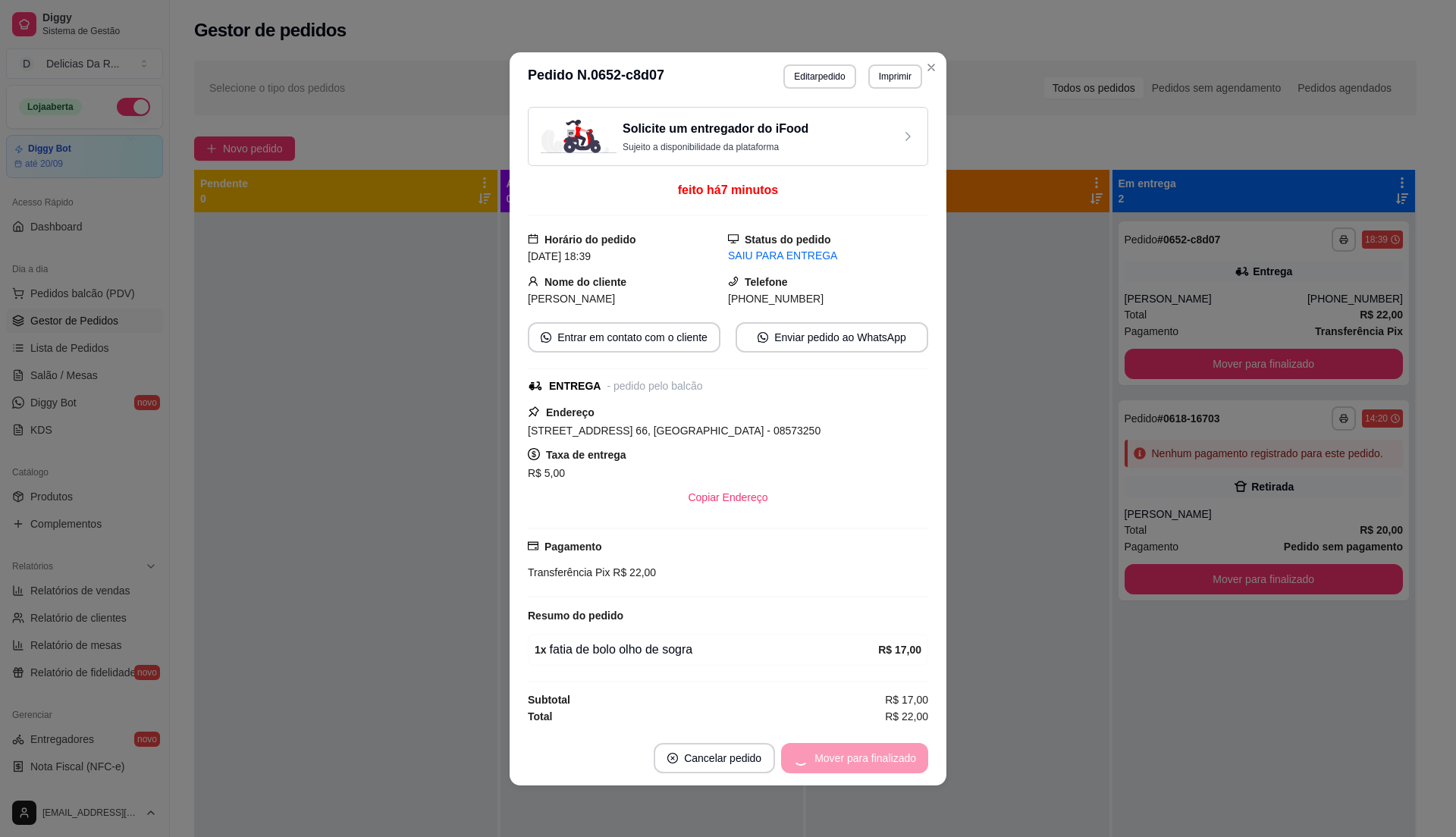
click at [871, 748] on div "Mover para finalizado" at bounding box center [854, 758] width 147 height 31
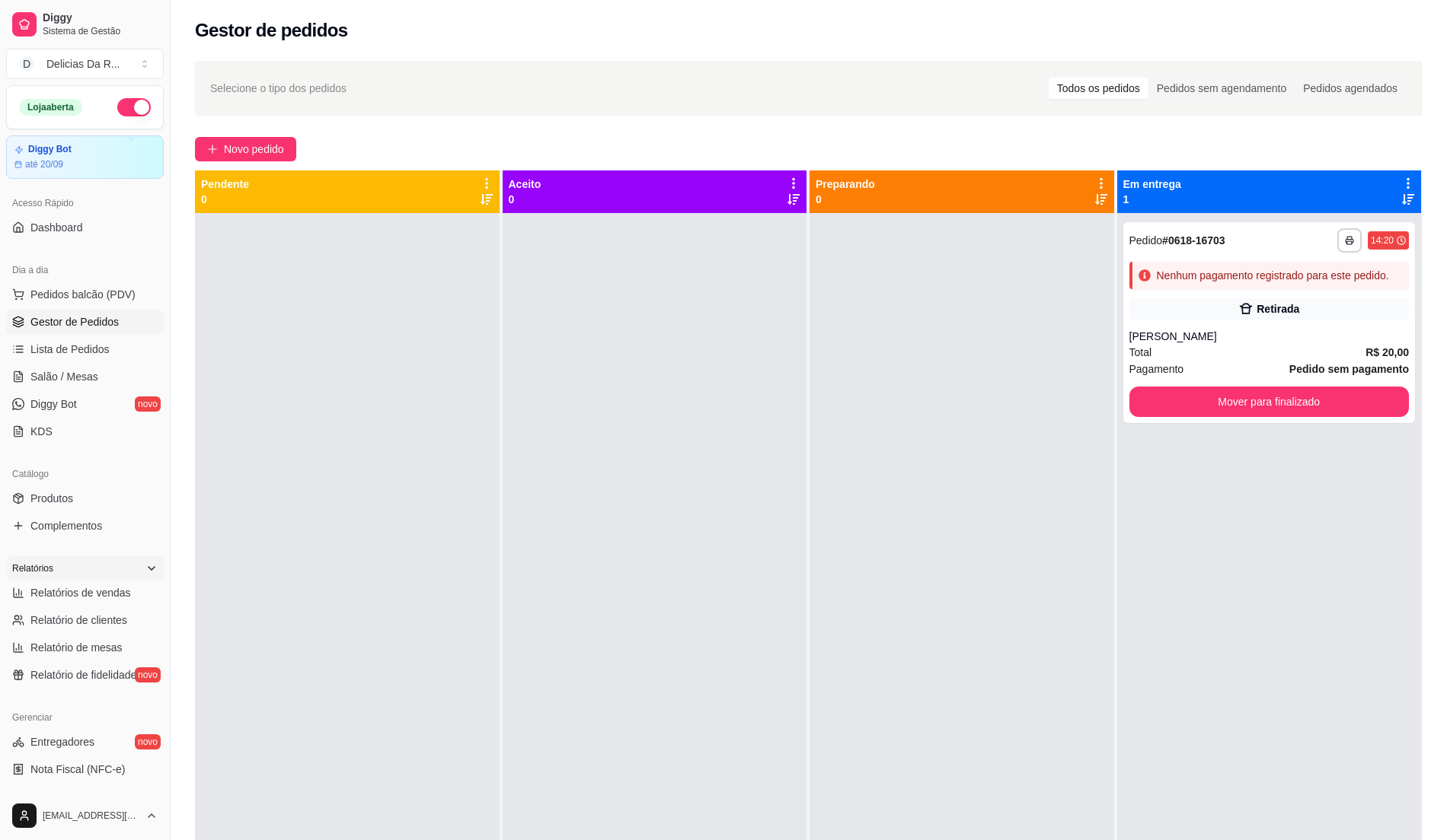
click at [104, 580] on div "Relatórios" at bounding box center [85, 569] width 158 height 25
click at [87, 572] on div "Relatórios" at bounding box center [85, 569] width 158 height 25
click at [95, 597] on span "Relatórios de vendas" at bounding box center [81, 592] width 100 height 15
select select "ALL"
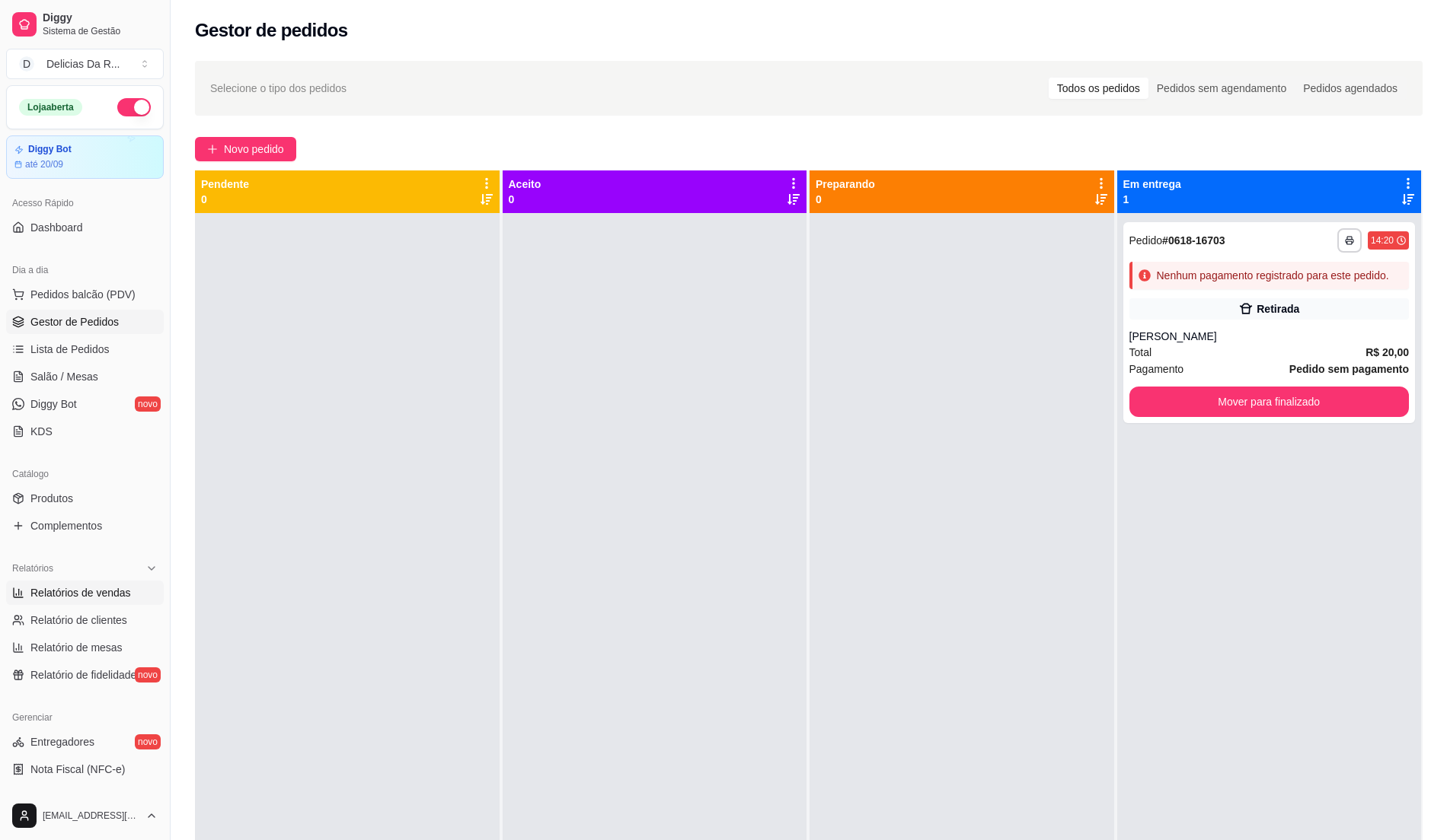
select select "0"
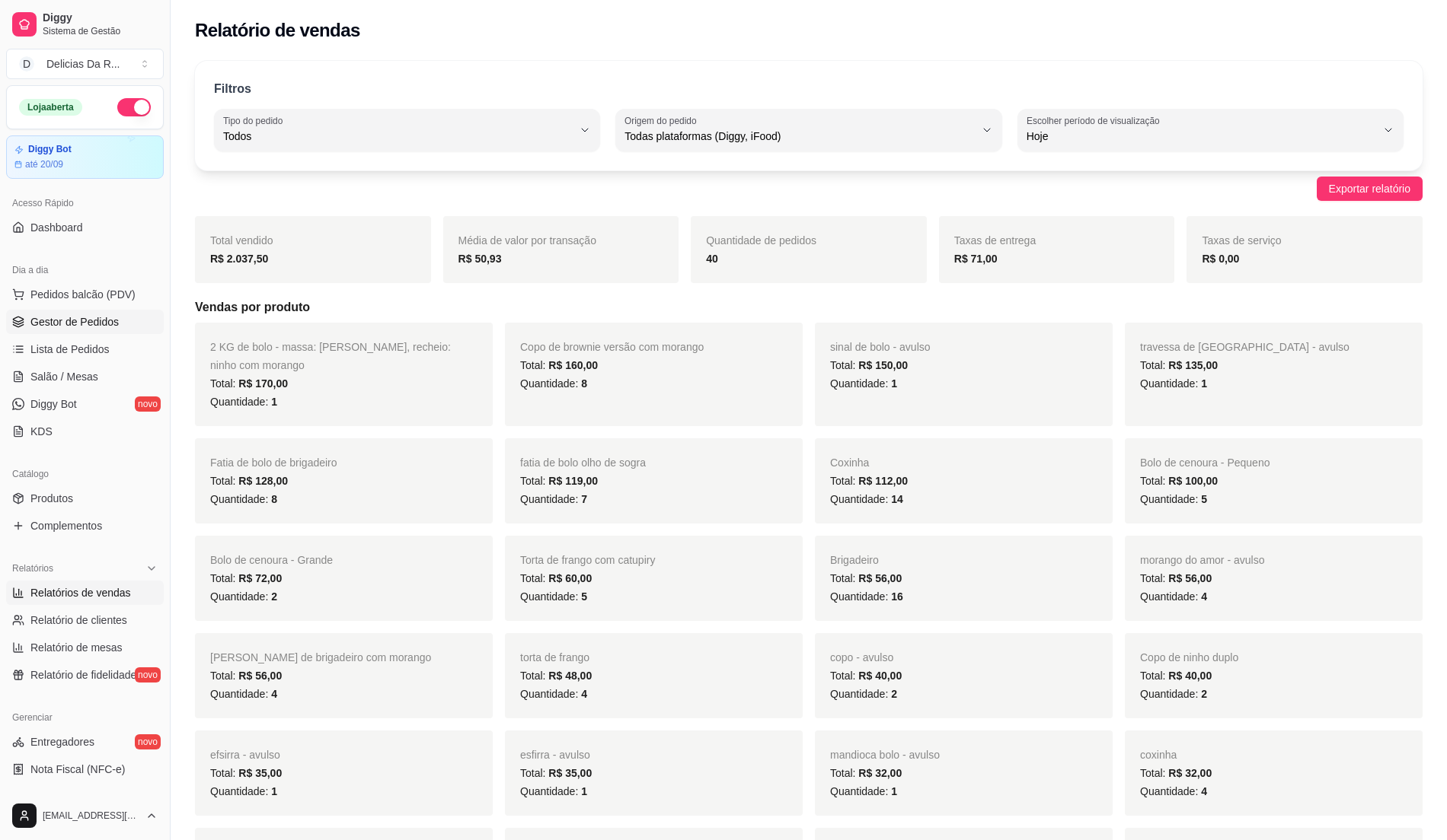
click at [89, 320] on span "Gestor de Pedidos" at bounding box center [75, 321] width 89 height 15
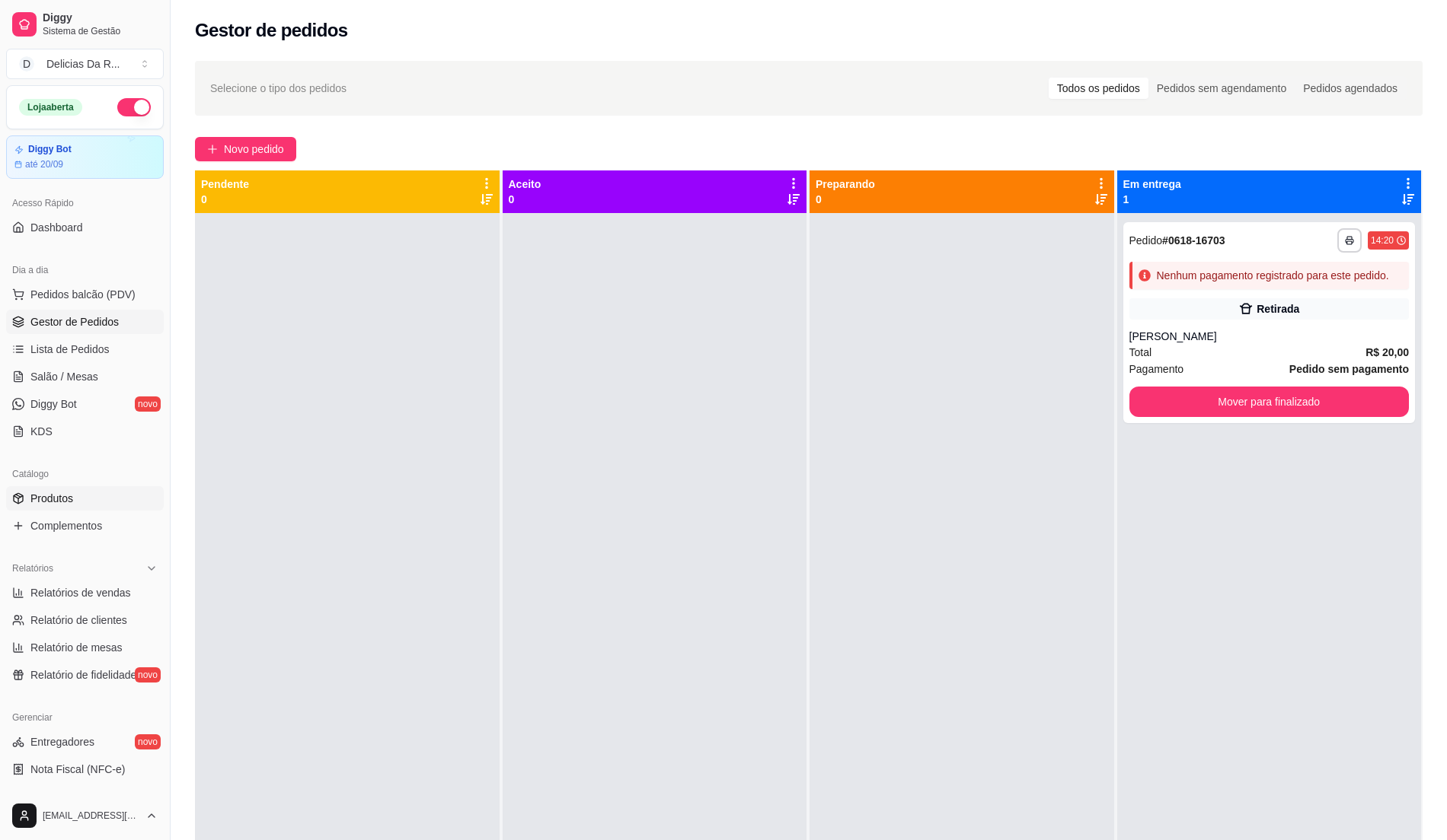
click at [110, 488] on link "Produtos" at bounding box center [85, 499] width 158 height 25
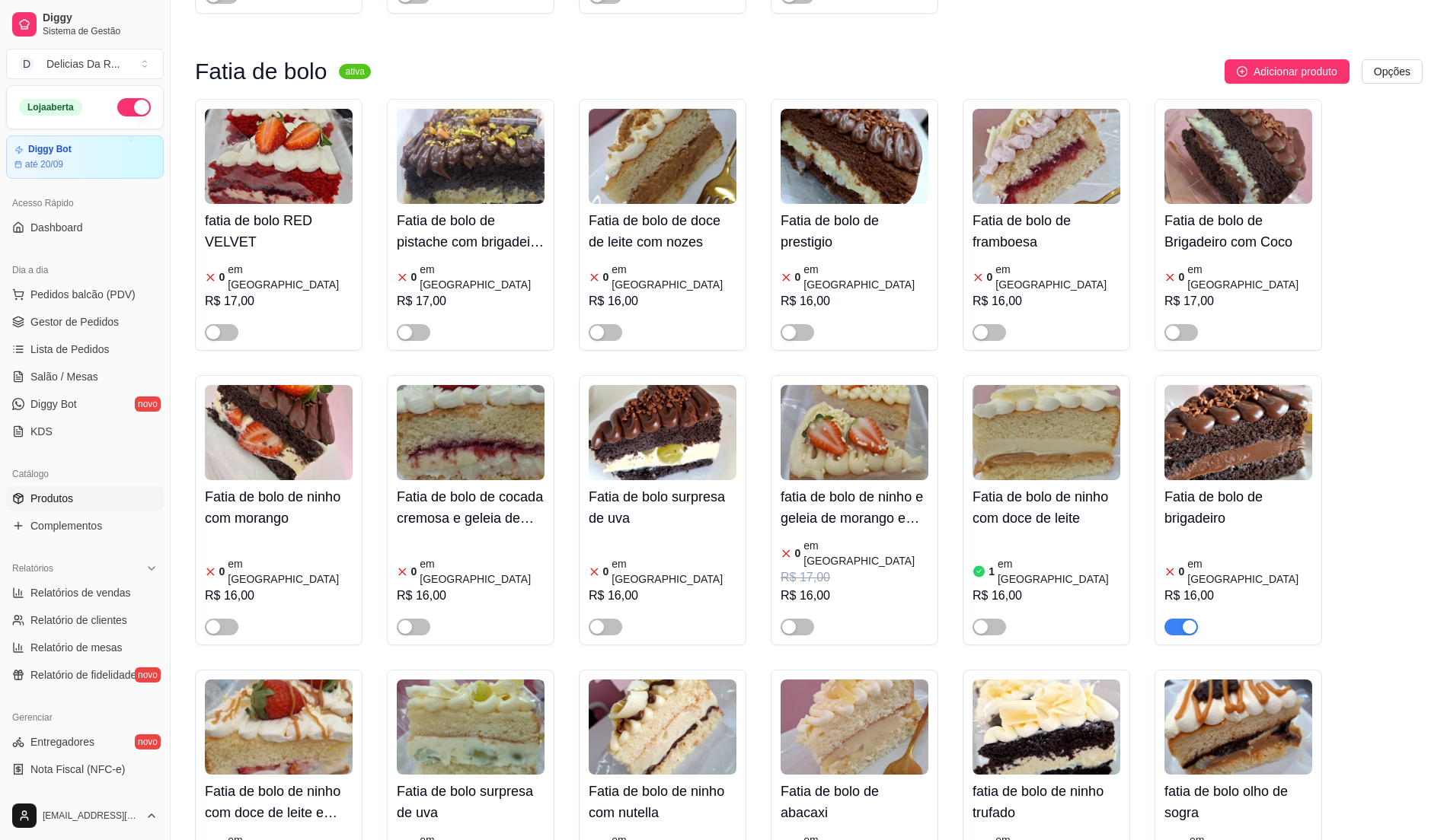
scroll to position [7409, 0]
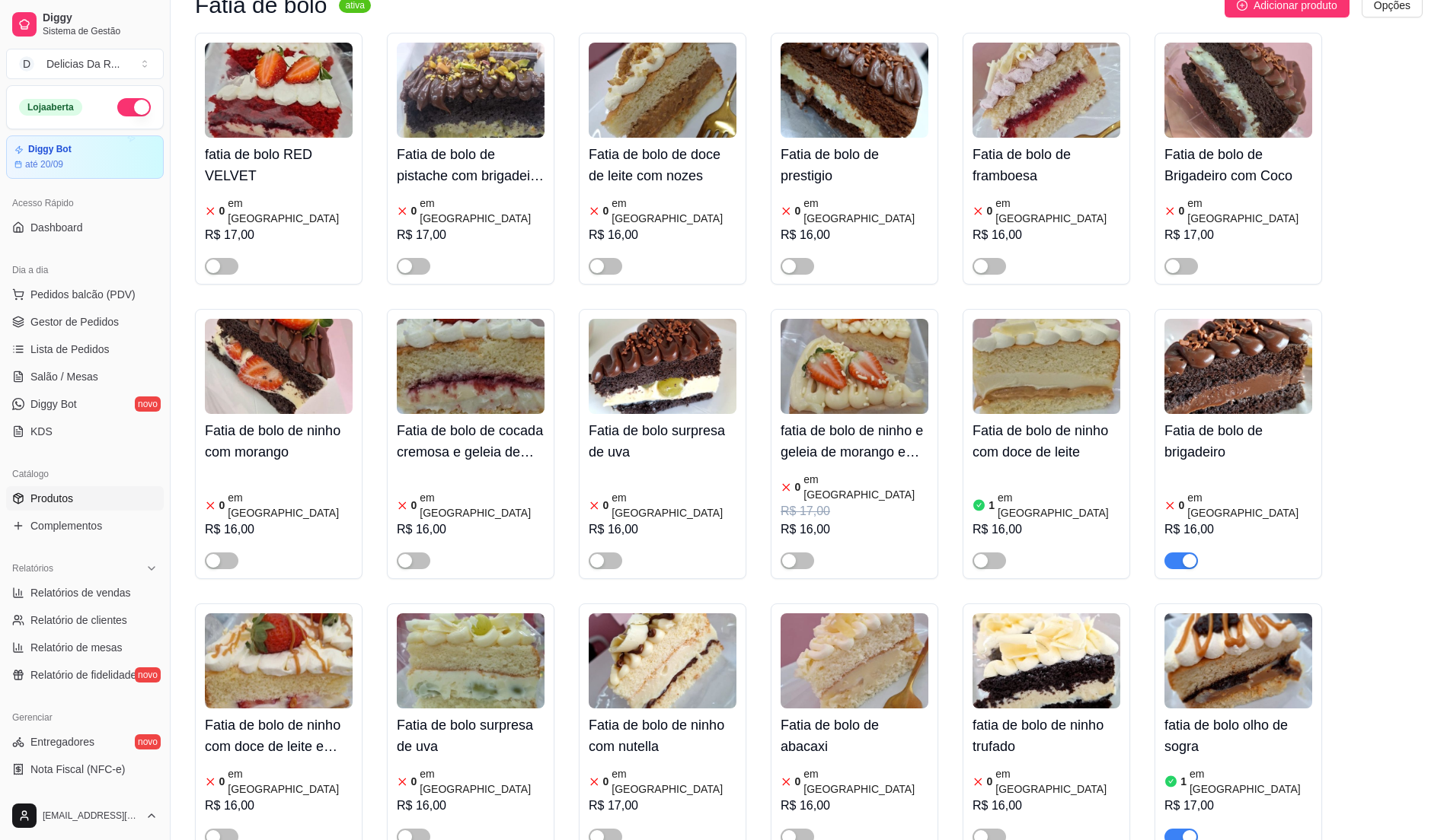
click at [1174, 553] on span "button" at bounding box center [1181, 561] width 33 height 17
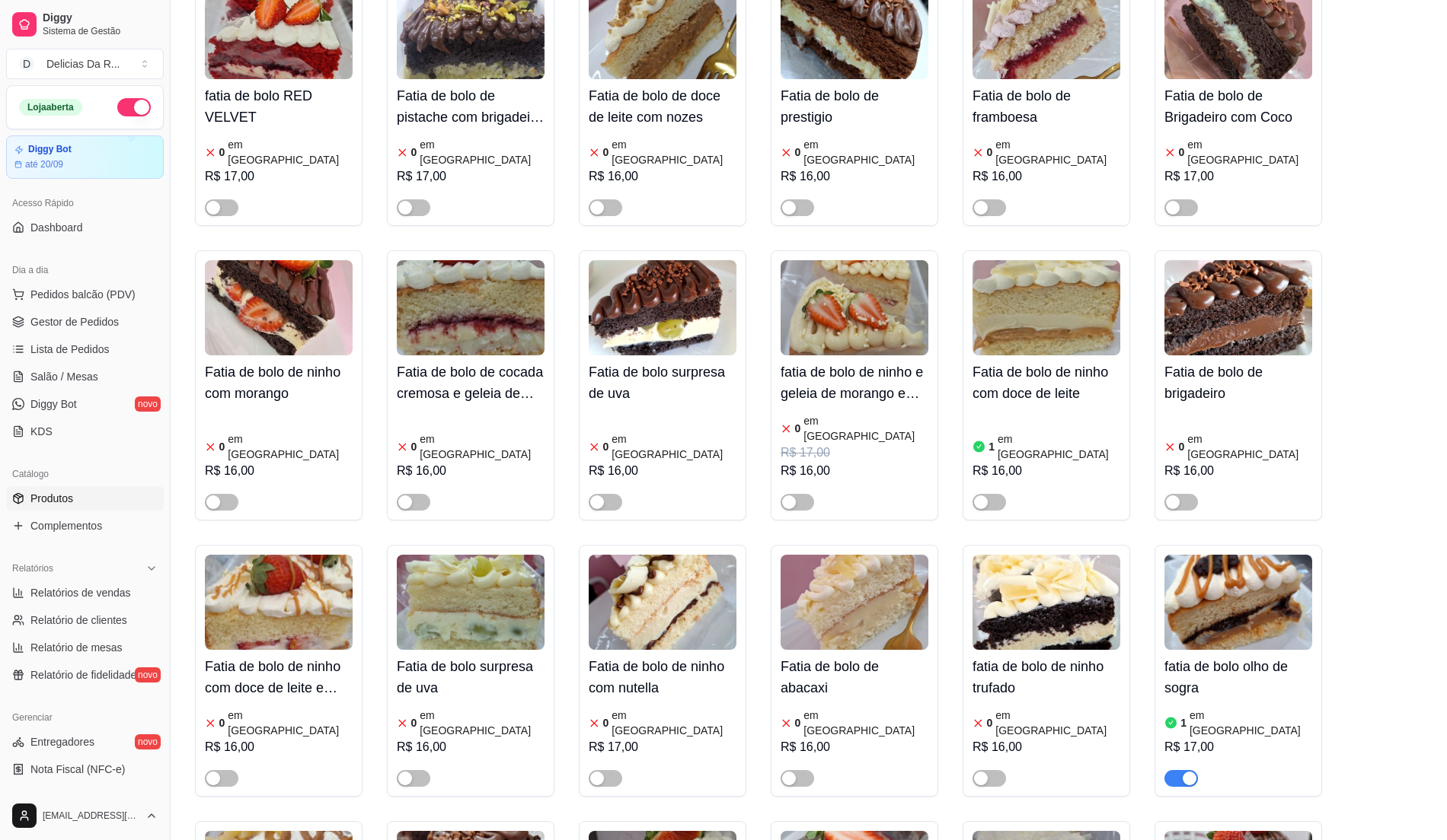
scroll to position [7510, 0]
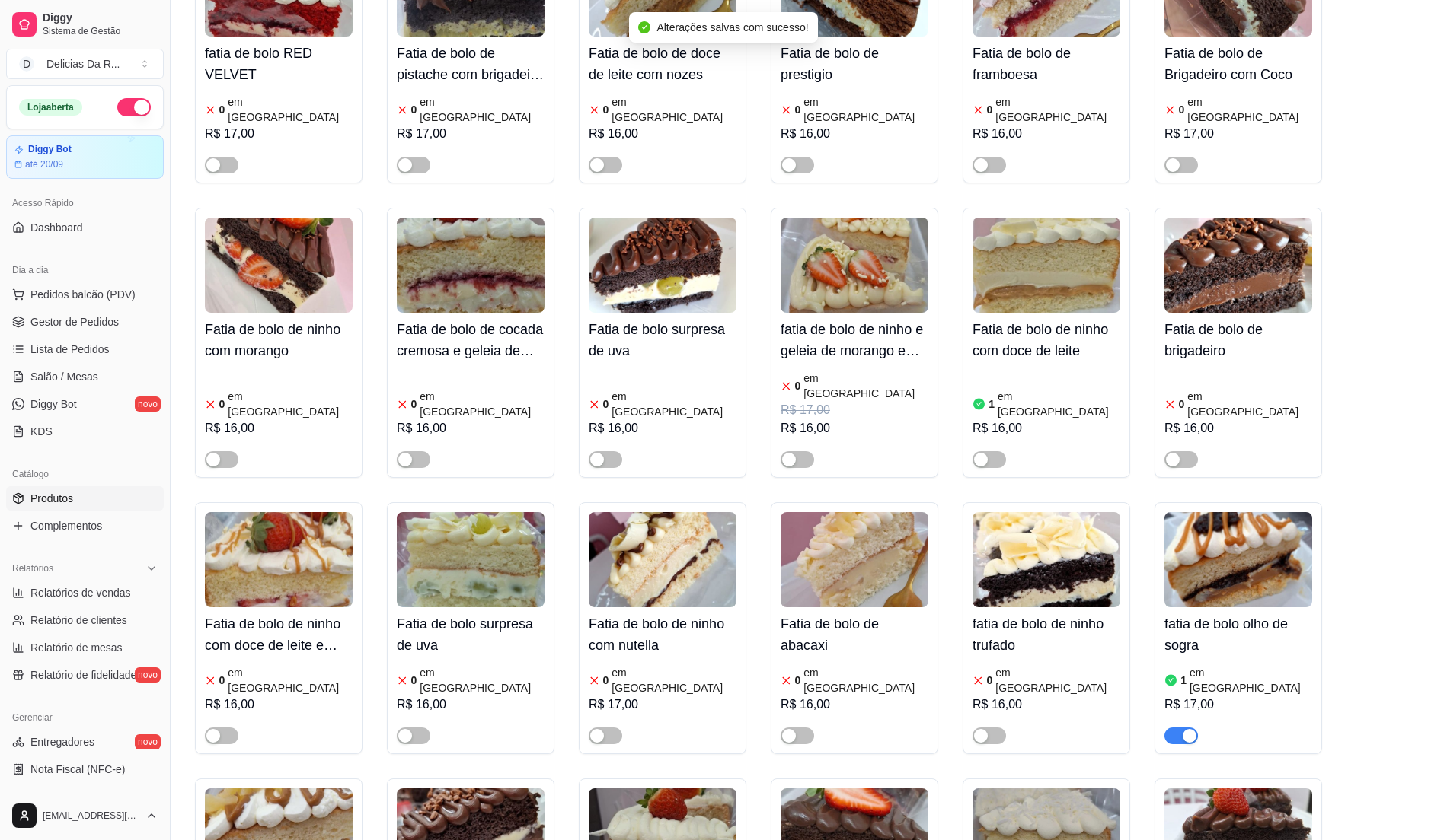
click at [1177, 728] on span "button" at bounding box center [1181, 736] width 33 height 17
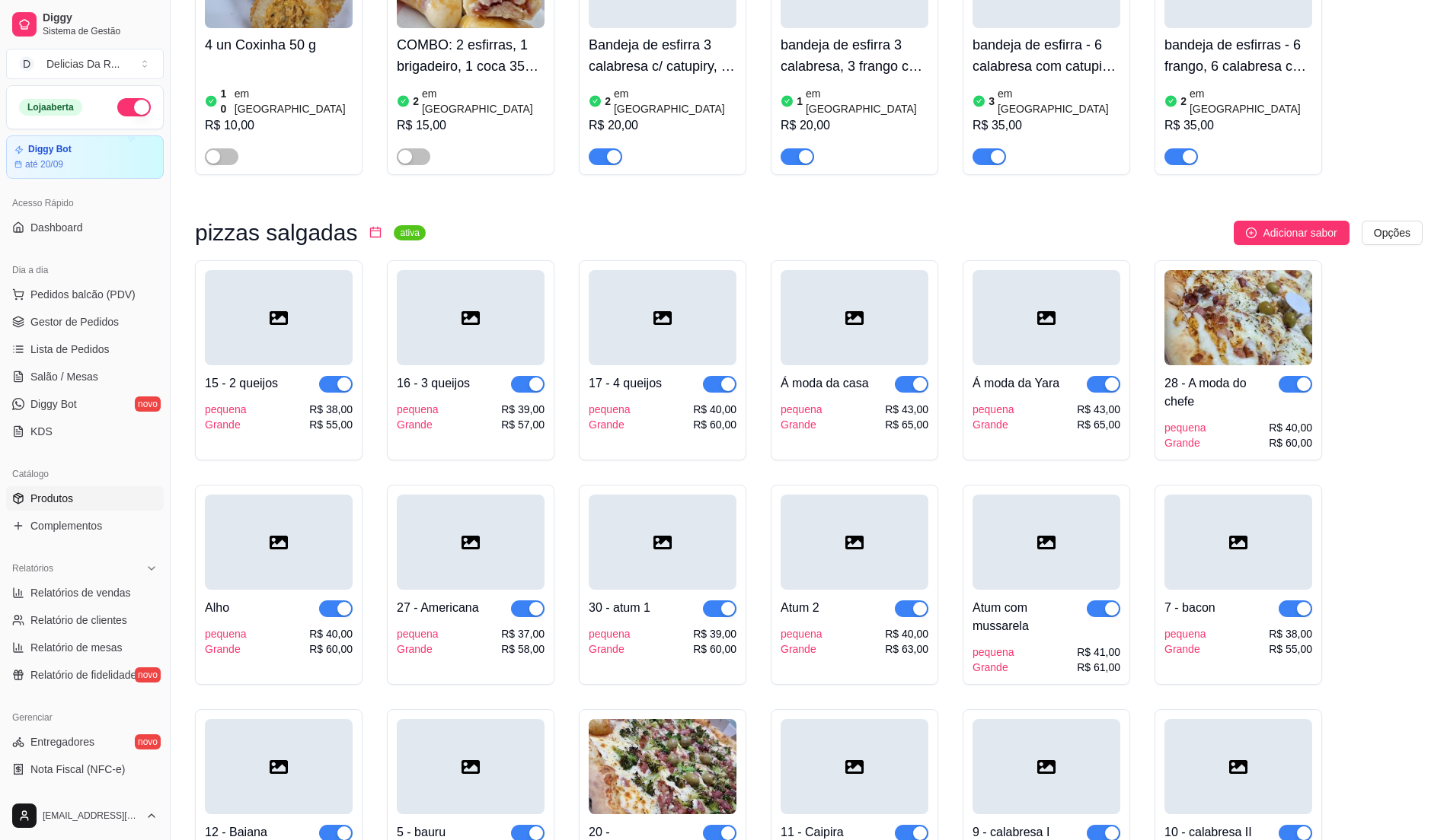
scroll to position [14107, 0]
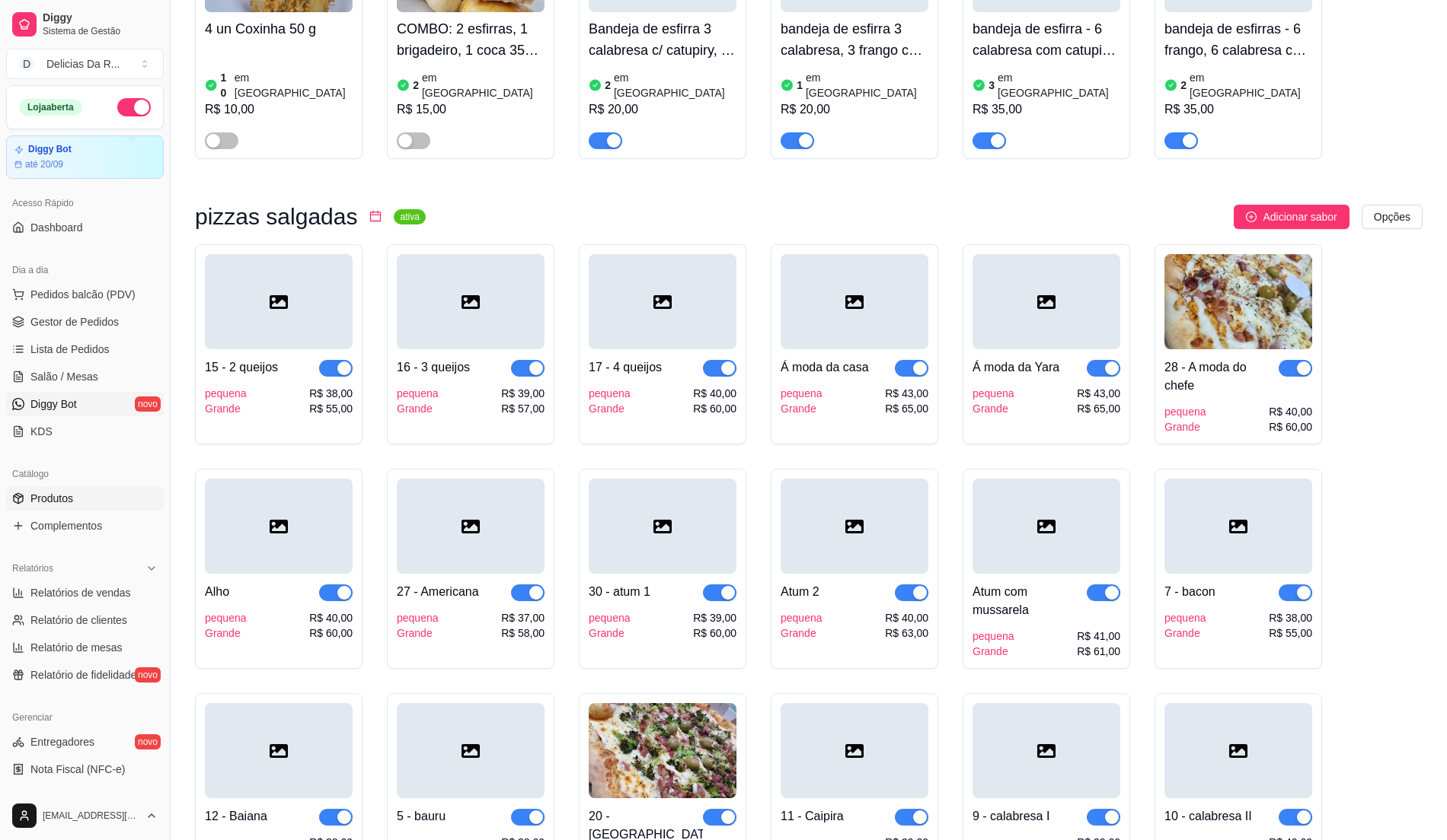
click at [95, 412] on link "Diggy Bot novo" at bounding box center [85, 405] width 158 height 25
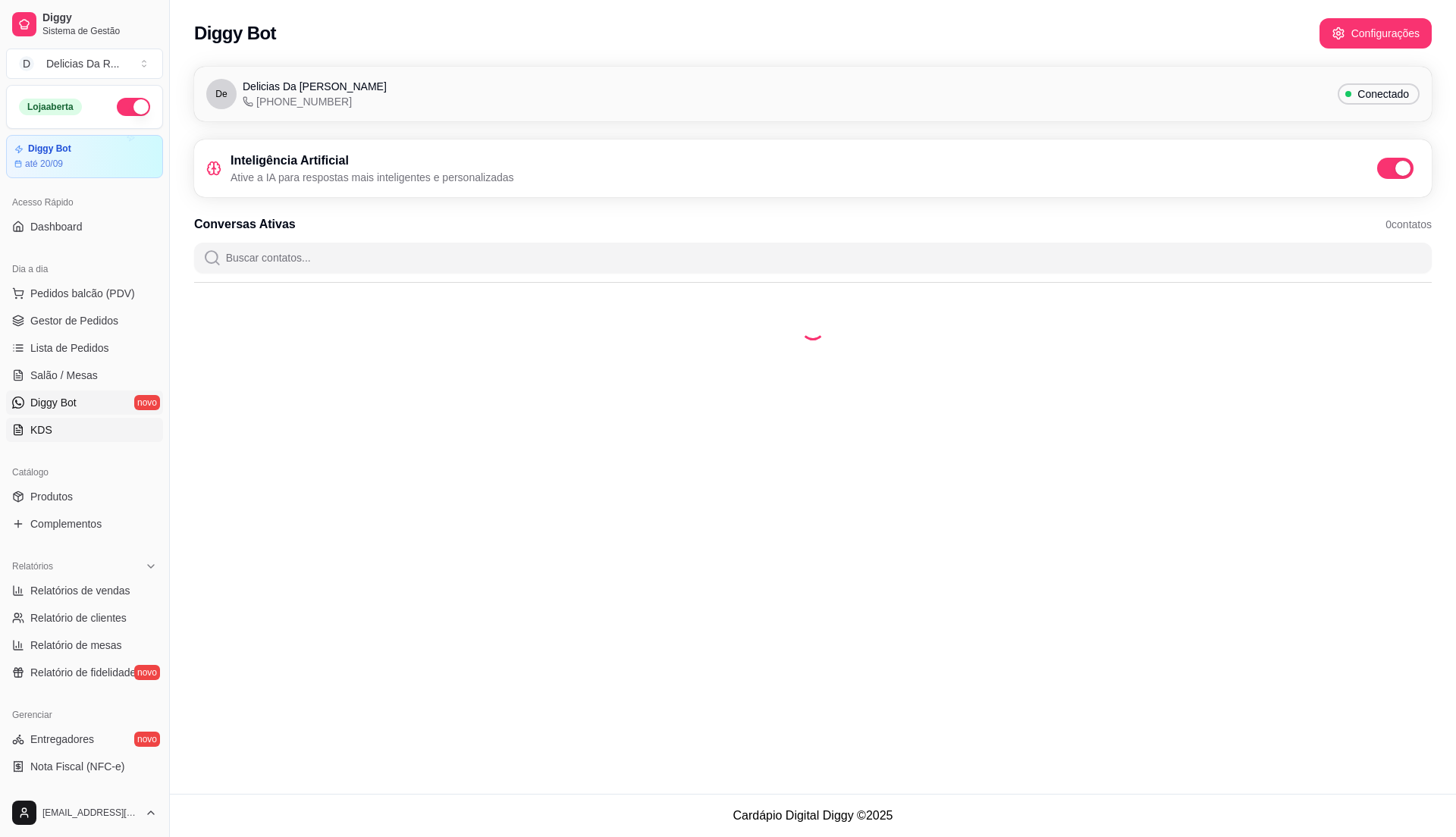
click at [82, 435] on link "KDS" at bounding box center [85, 430] width 157 height 24
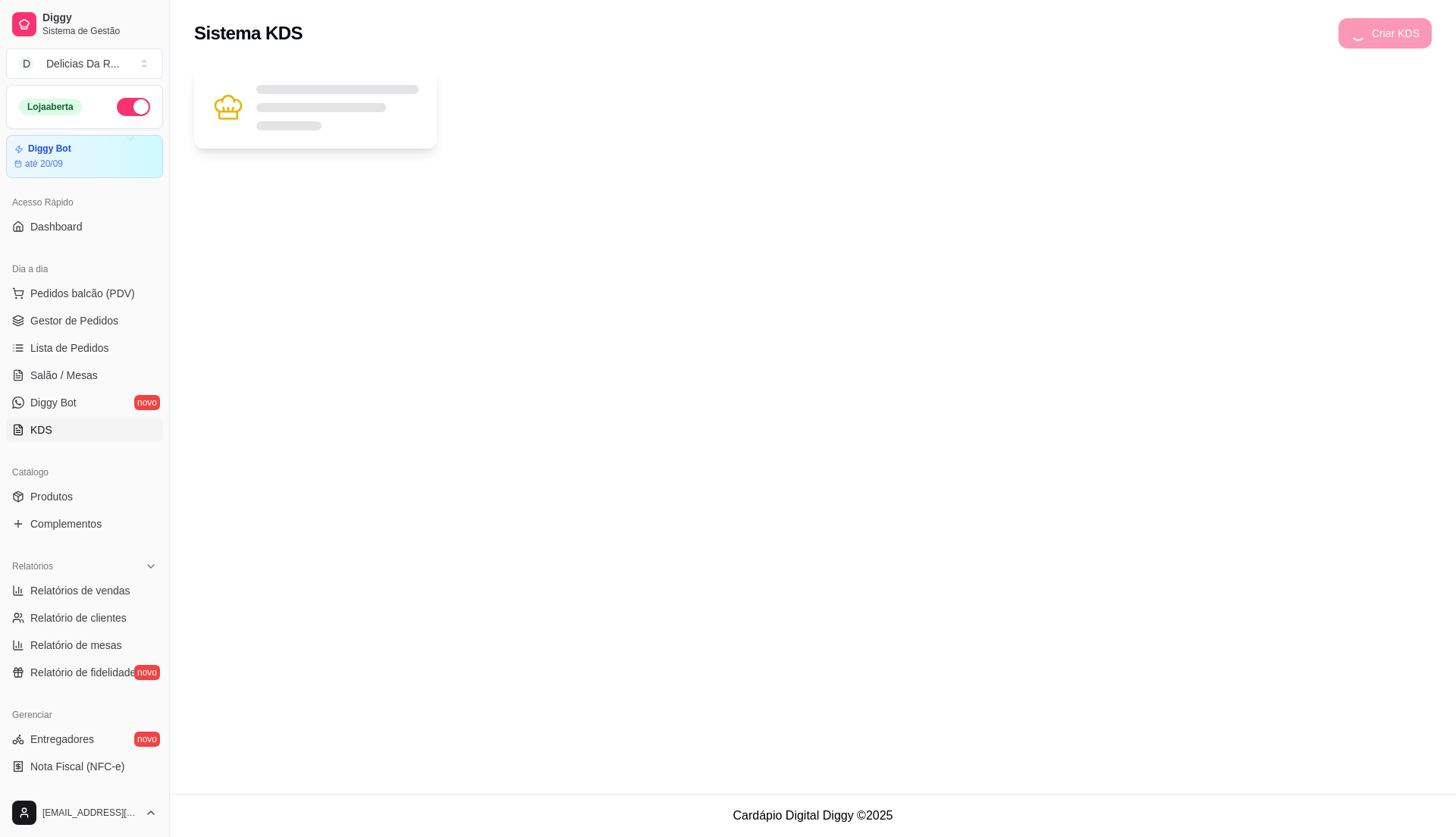
click at [207, 118] on div at bounding box center [812, 112] width 1286 height 109
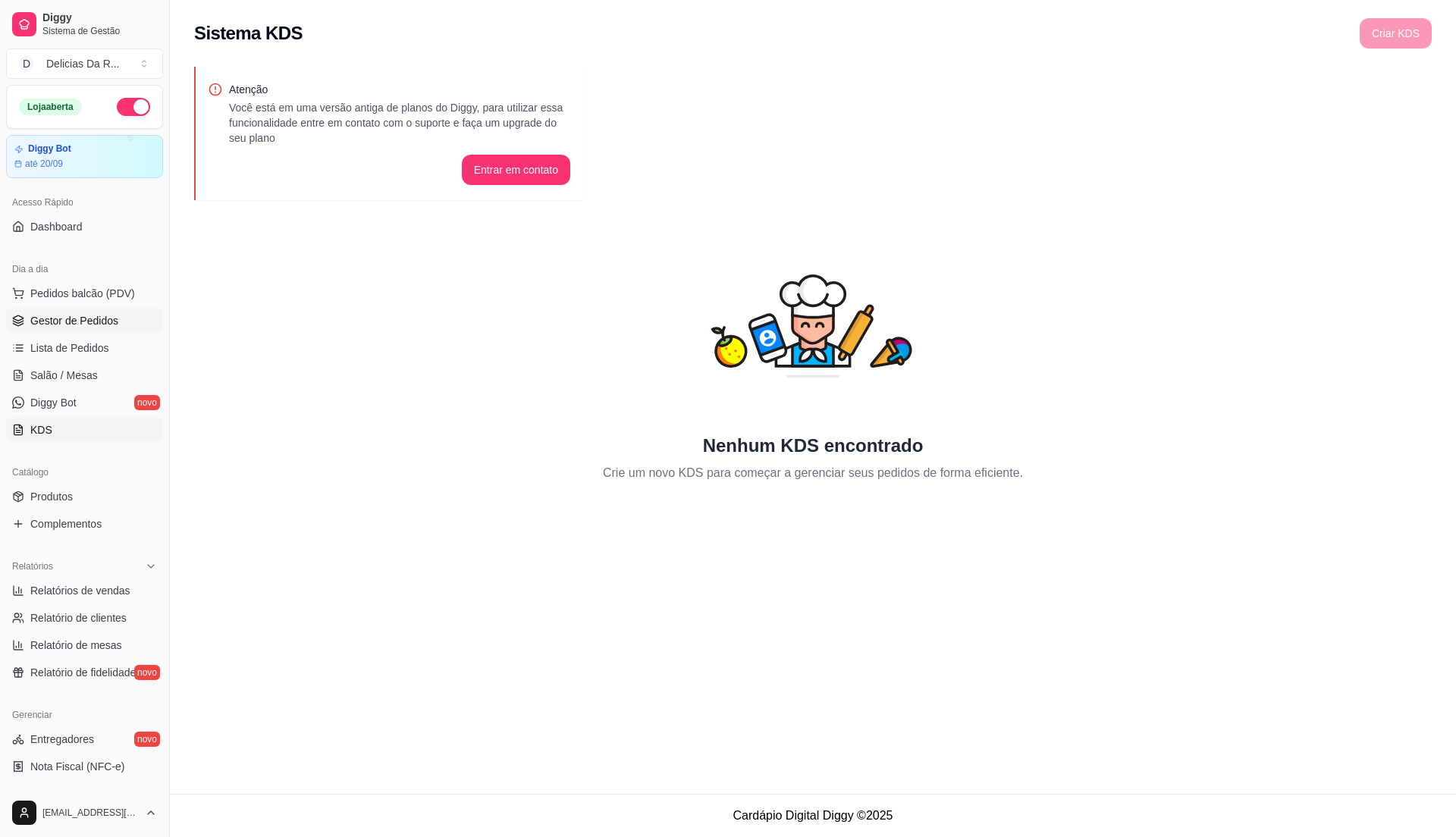
click at [117, 323] on link "Gestor de Pedidos" at bounding box center [85, 321] width 157 height 24
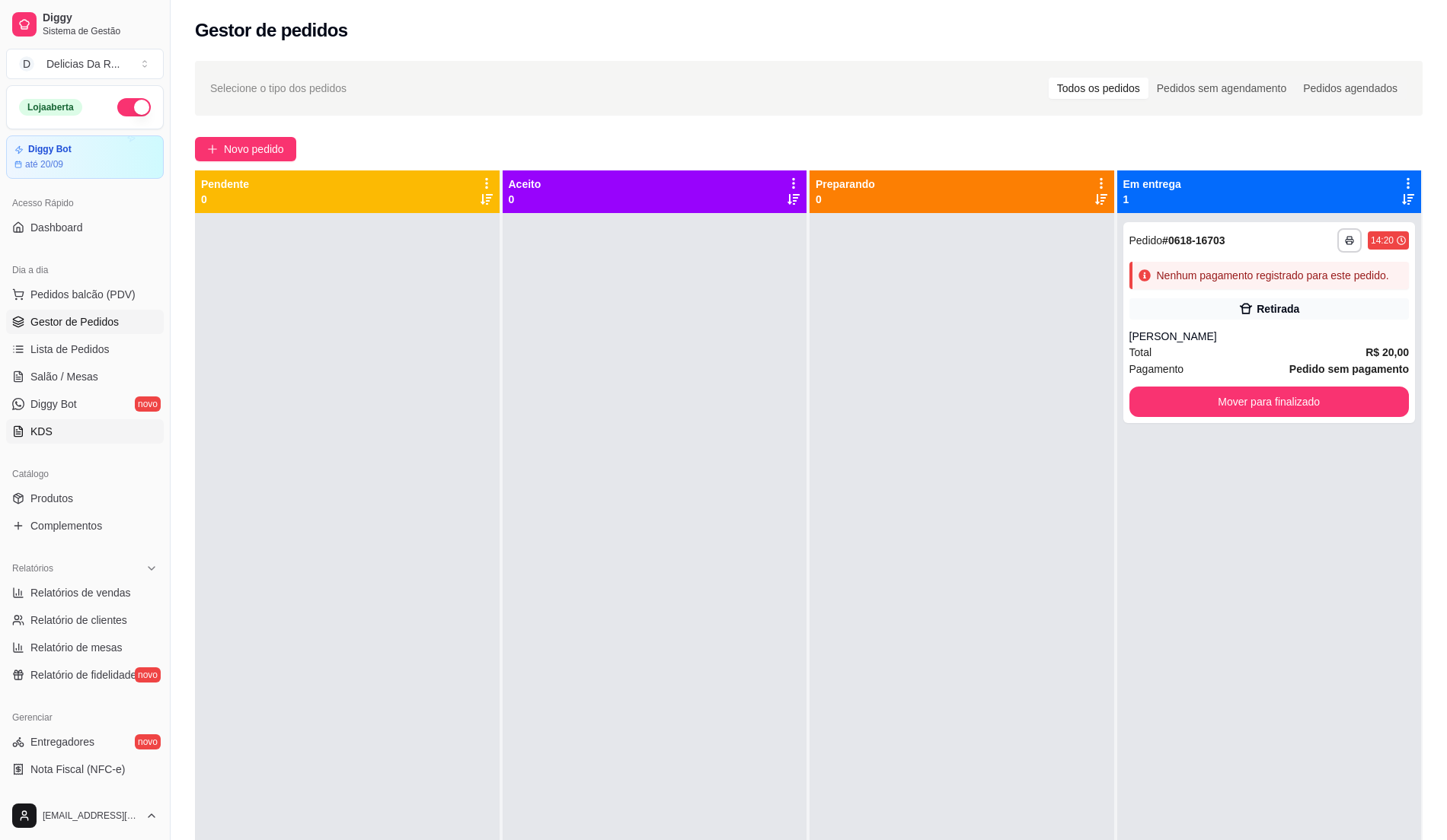
click at [70, 427] on link "KDS" at bounding box center [85, 432] width 158 height 25
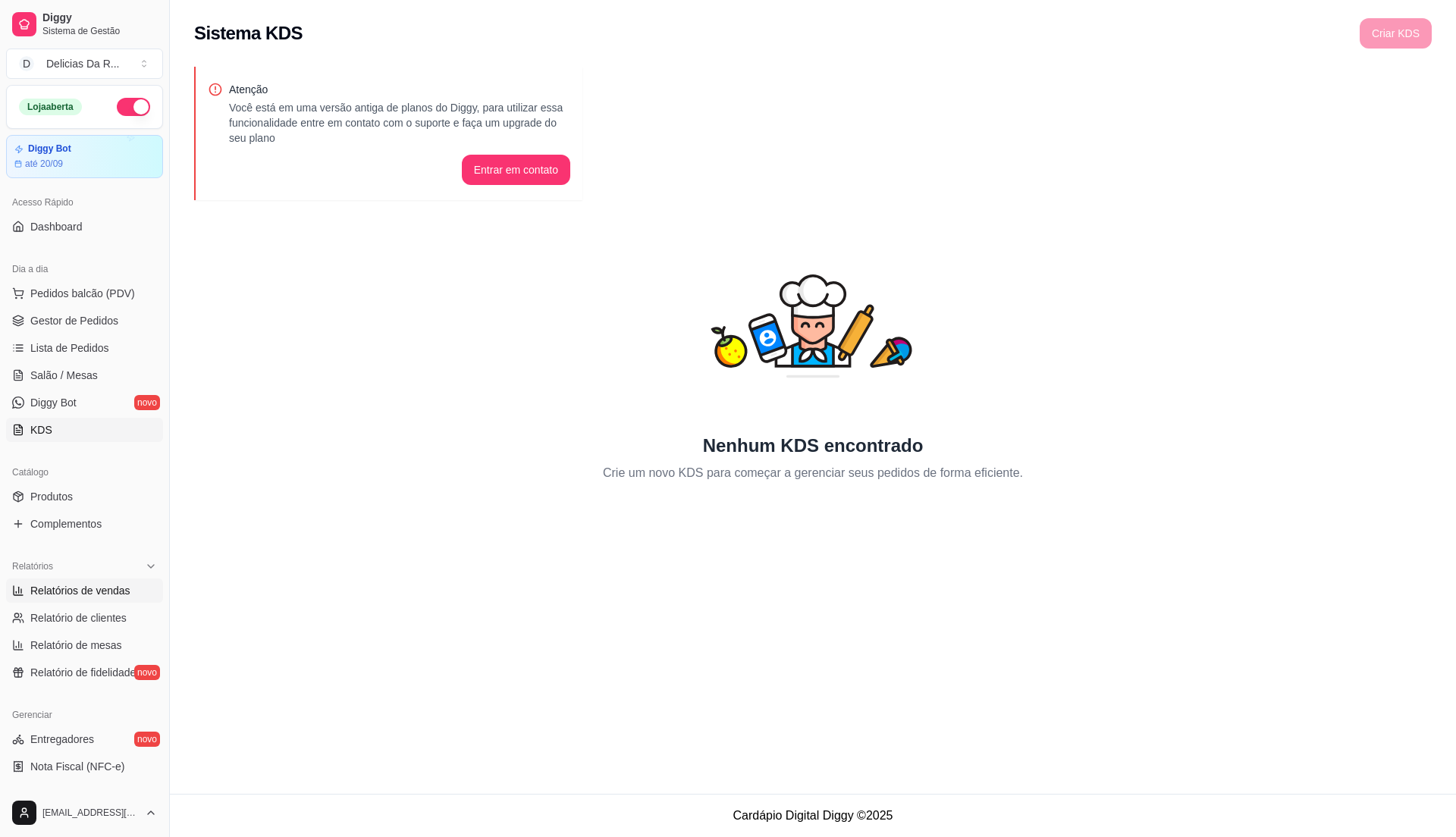
click at [92, 596] on span "Relatórios de vendas" at bounding box center [80, 590] width 100 height 15
select select "ALL"
select select "0"
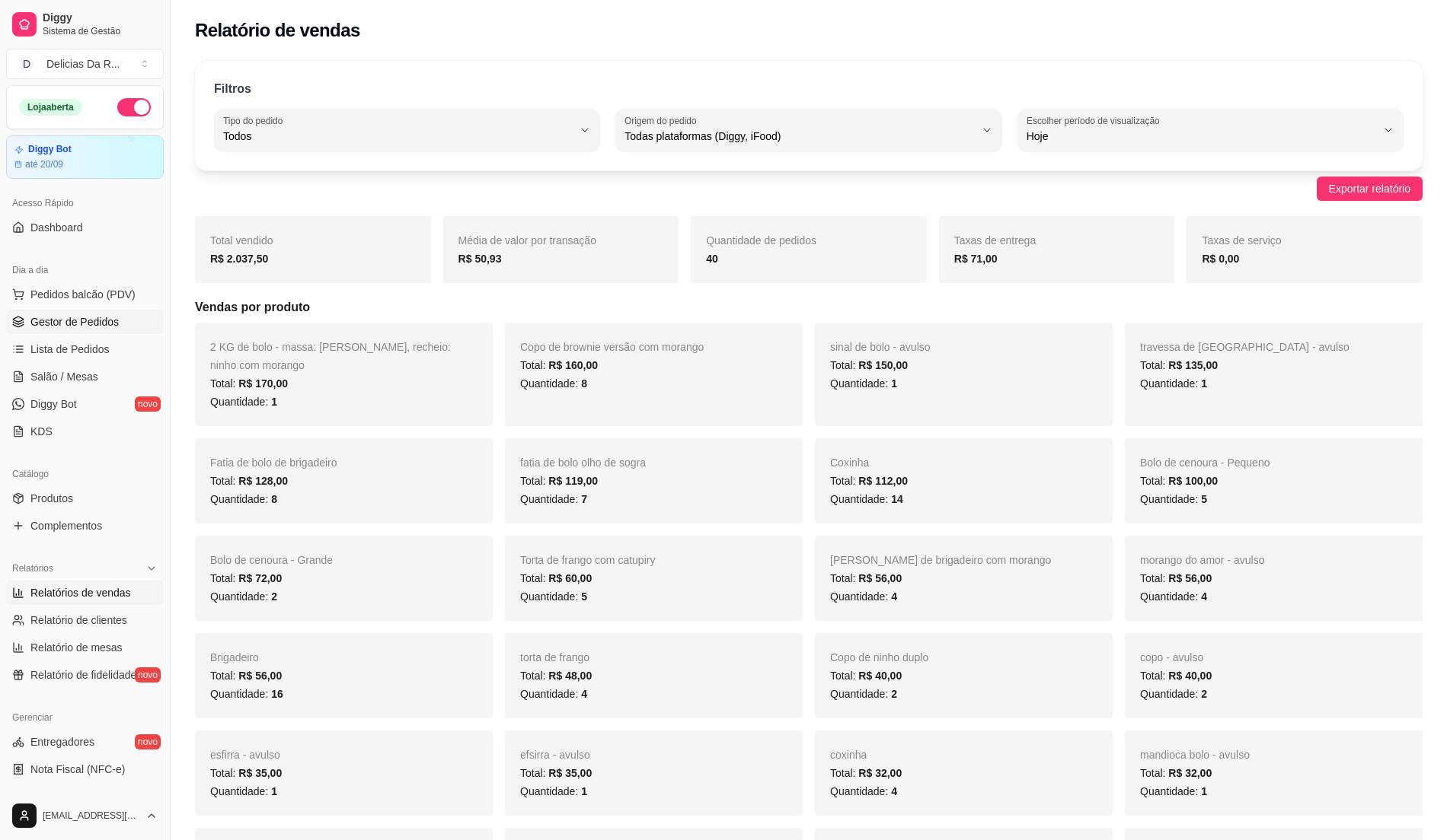
click at [106, 318] on span "Gestor de Pedidos" at bounding box center [75, 321] width 89 height 15
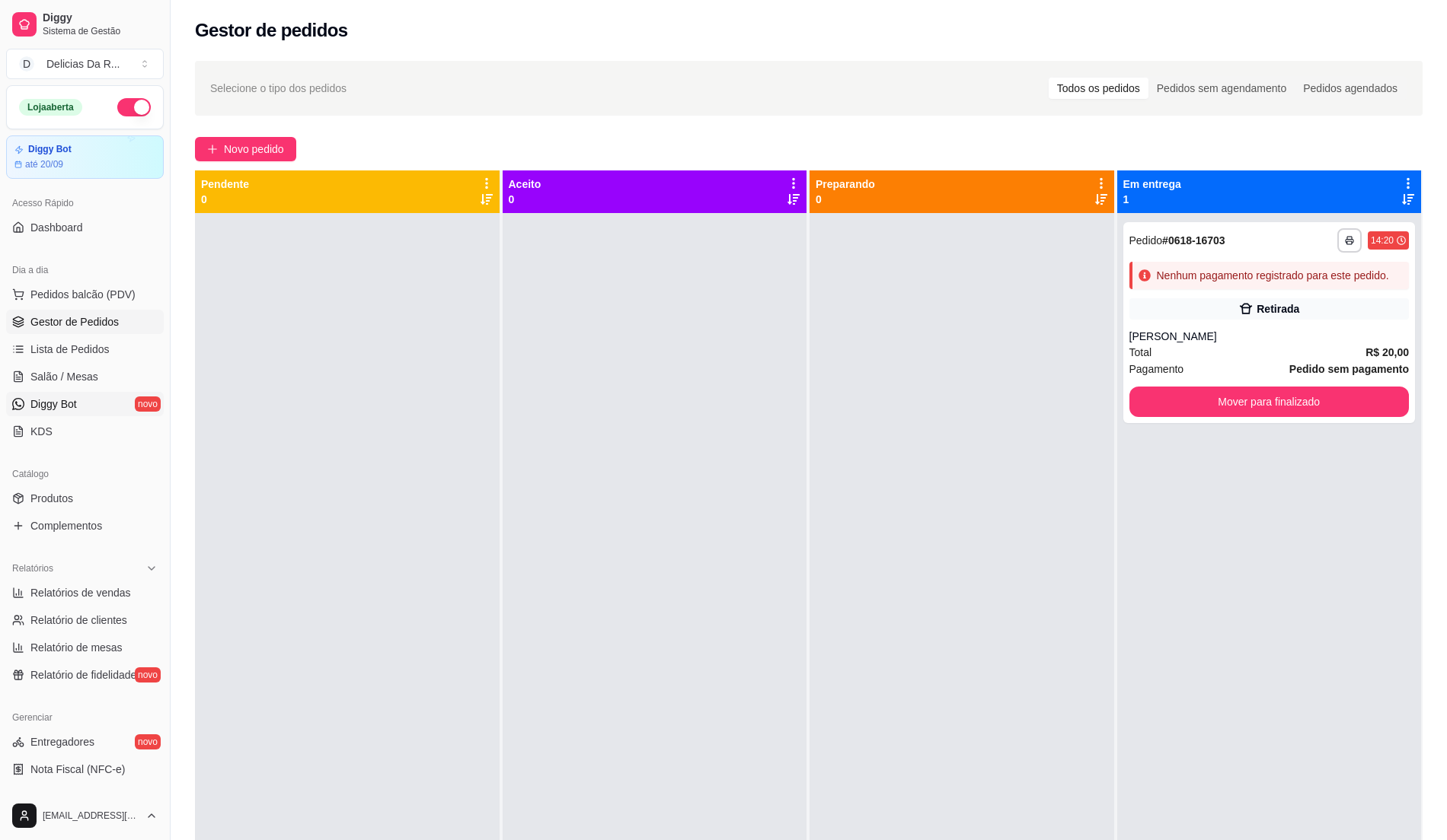
click at [44, 411] on span "Diggy Bot" at bounding box center [54, 404] width 47 height 15
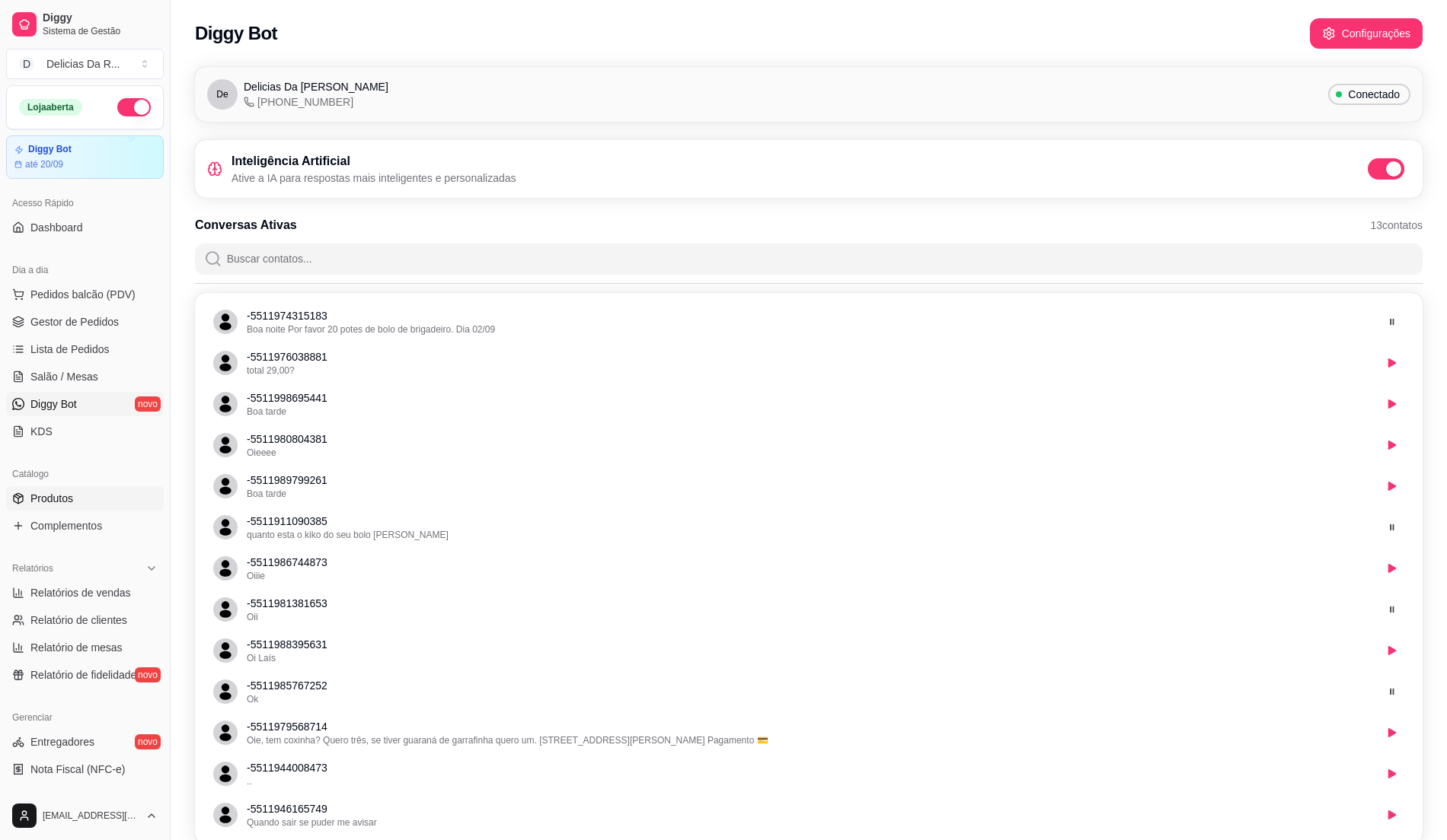
click at [95, 503] on link "Produtos" at bounding box center [85, 499] width 158 height 25
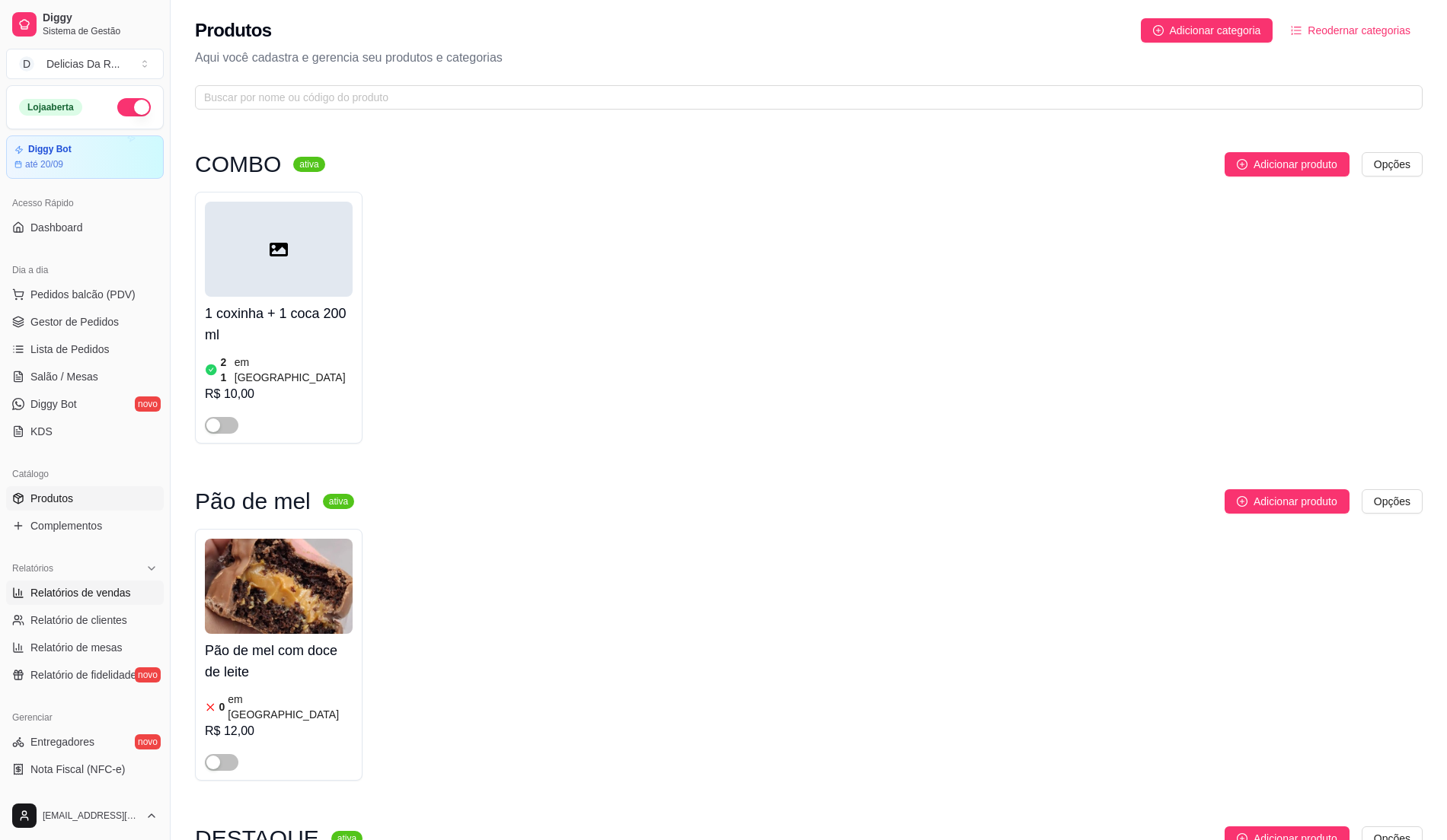
click at [83, 588] on span "Relatórios de vendas" at bounding box center [81, 592] width 100 height 15
select select "ALL"
select select "0"
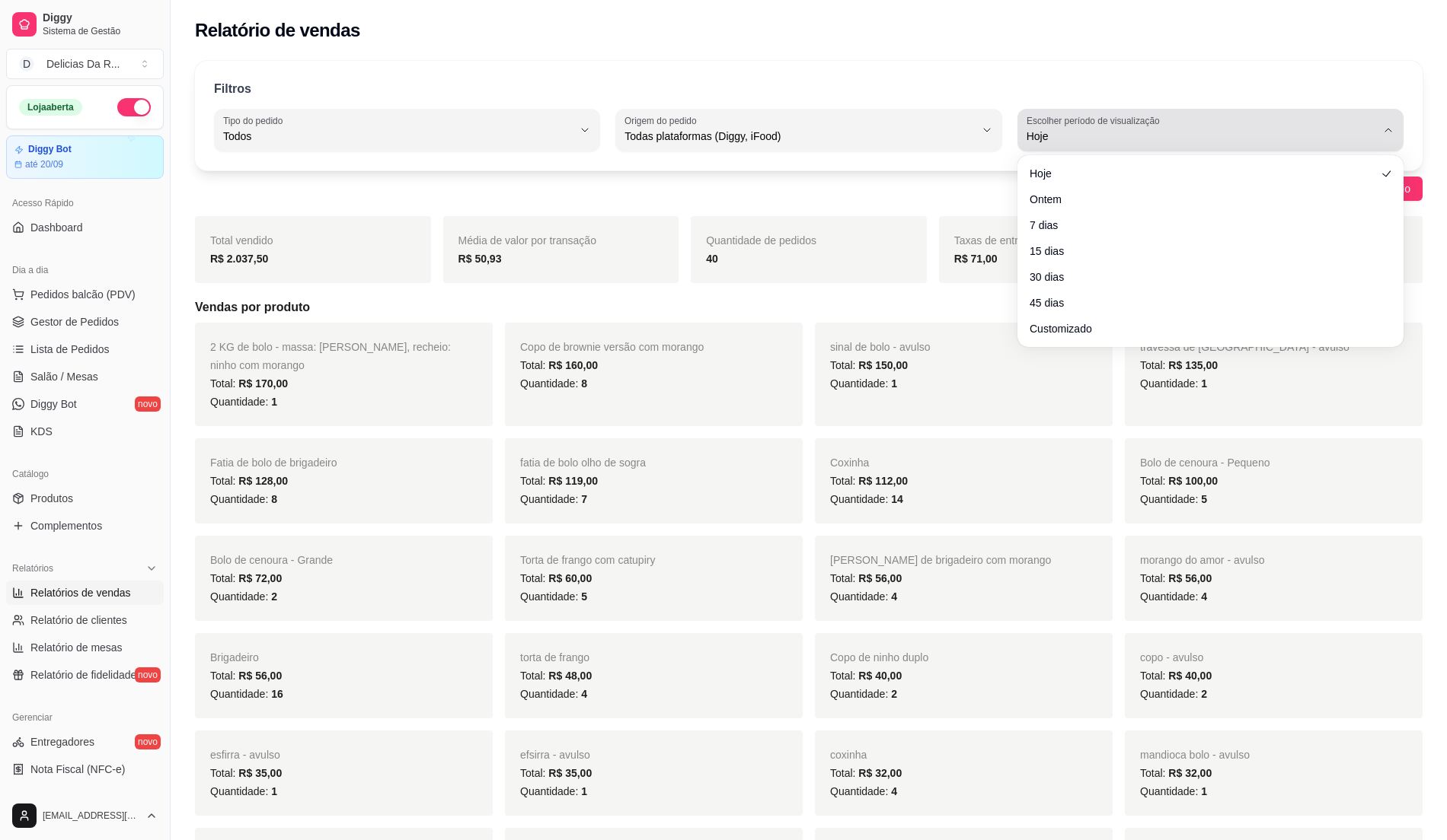
click at [1092, 132] on span "Hoje" at bounding box center [1201, 136] width 349 height 15
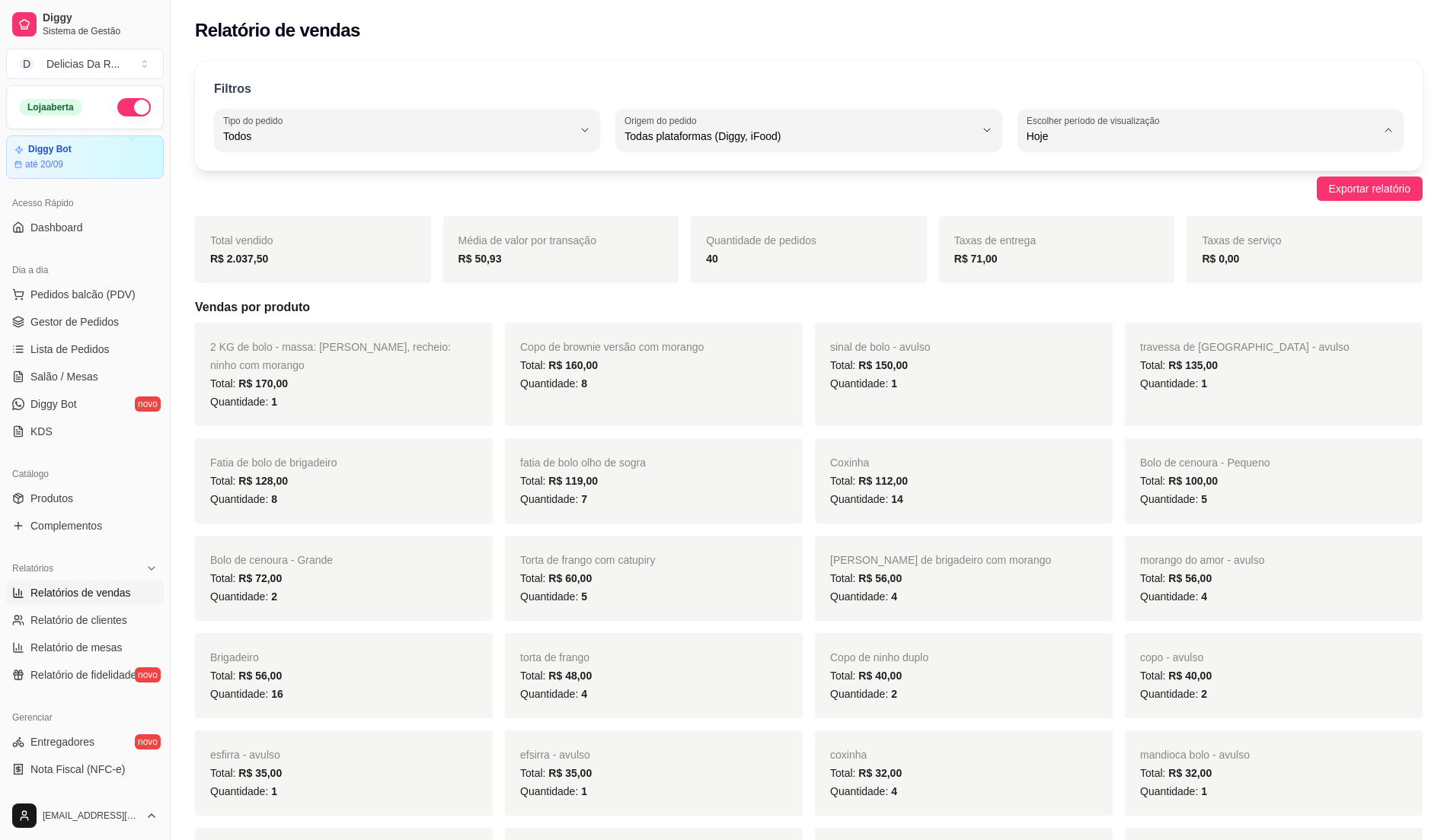
click at [1076, 198] on span "Ontem" at bounding box center [1202, 197] width 333 height 14
type input "1"
select select "1"
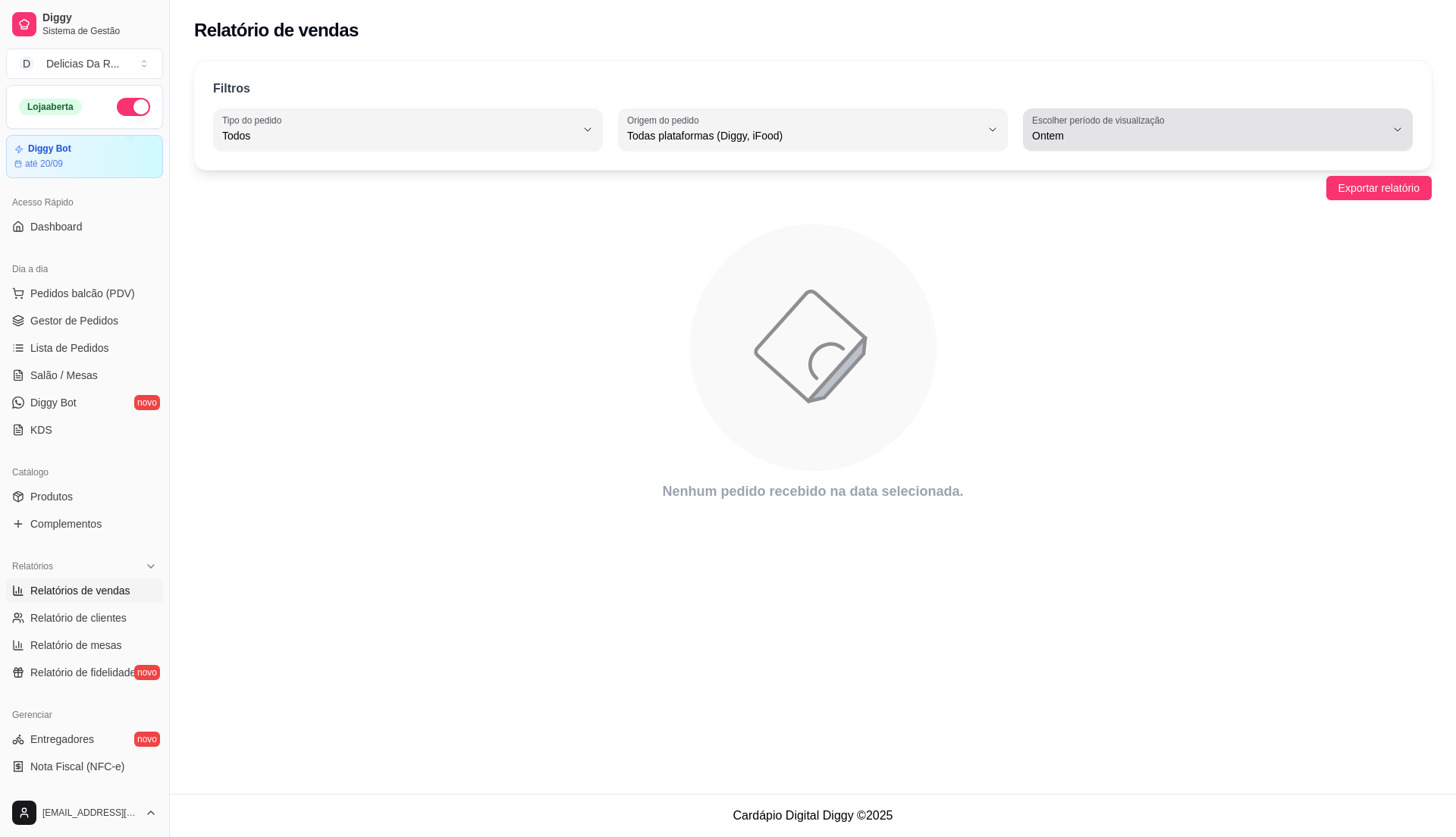
click at [1054, 134] on span "Ontem" at bounding box center [1209, 136] width 353 height 15
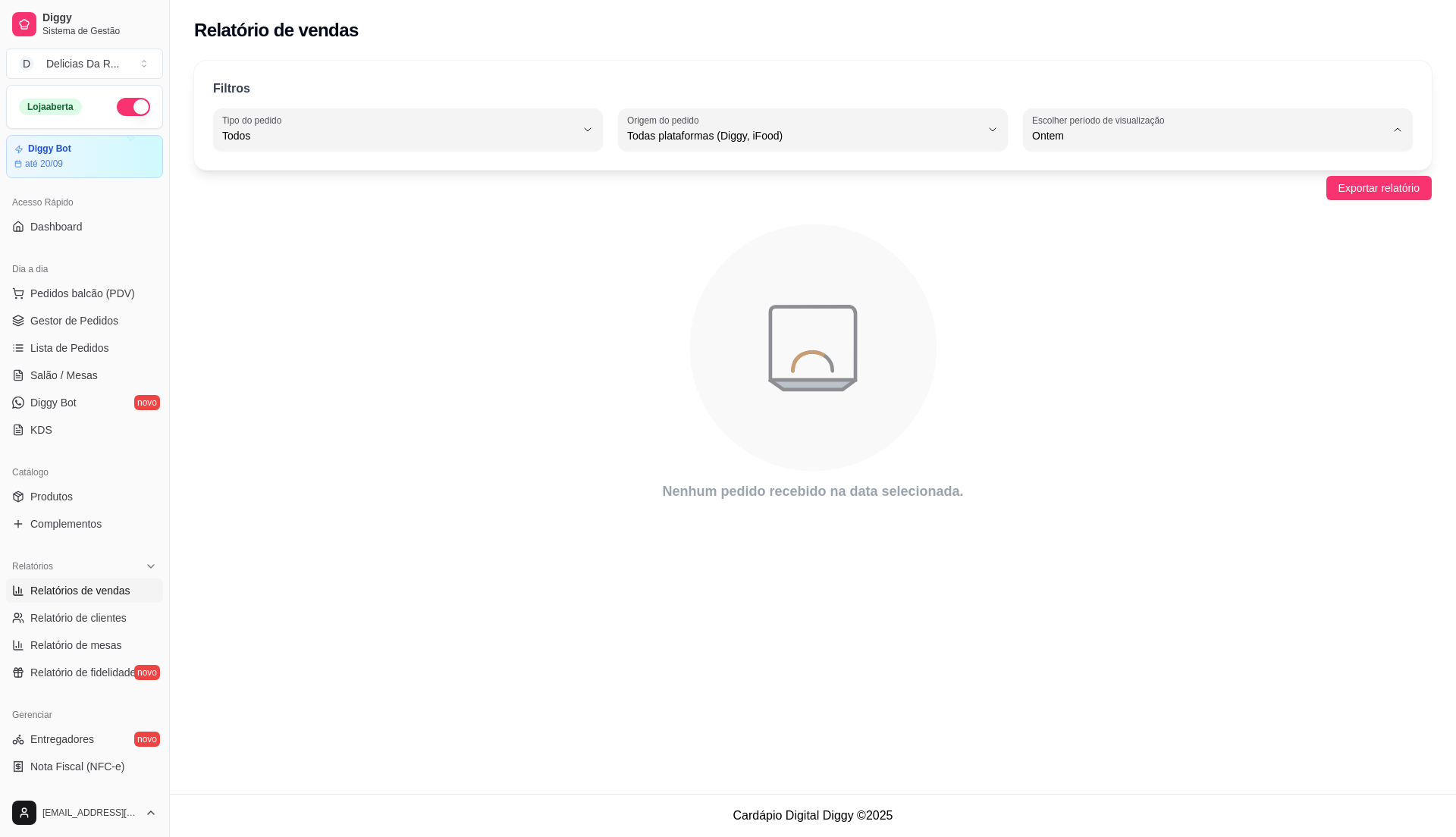
click at [1069, 168] on span "Hoje" at bounding box center [1210, 171] width 336 height 14
type input "0"
select select "0"
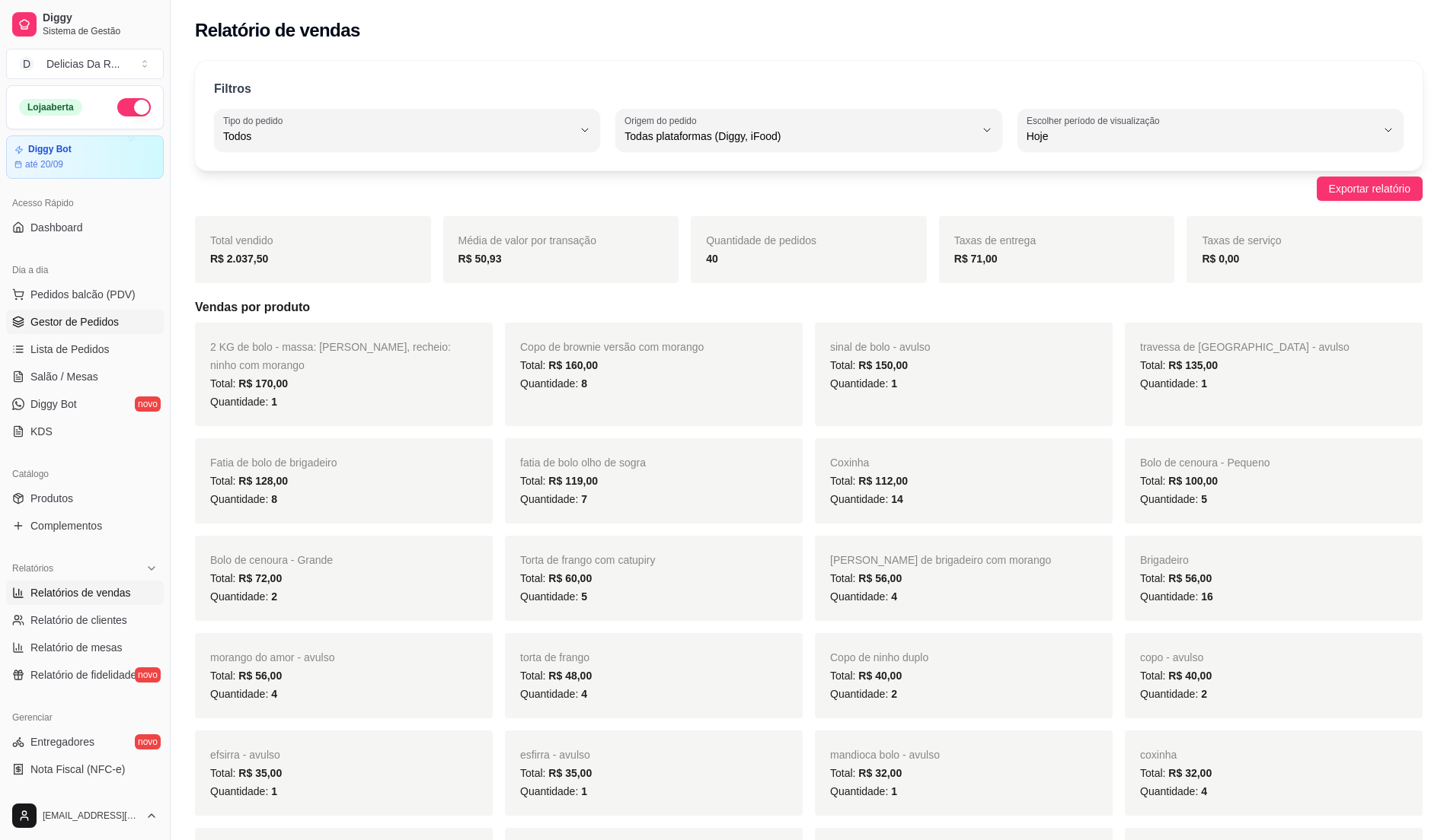
click at [122, 319] on link "Gestor de Pedidos" at bounding box center [85, 322] width 158 height 25
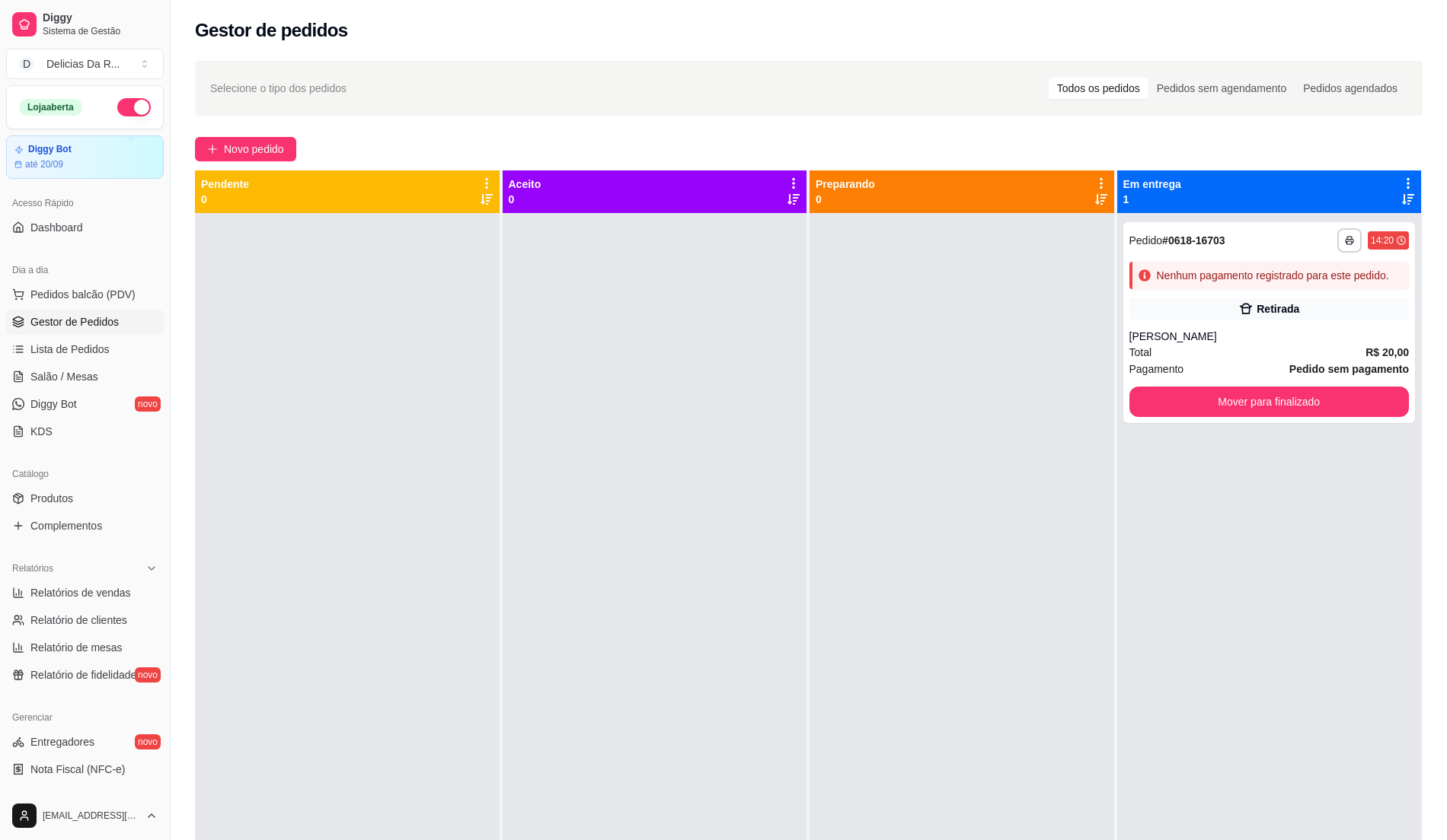
scroll to position [255, 0]
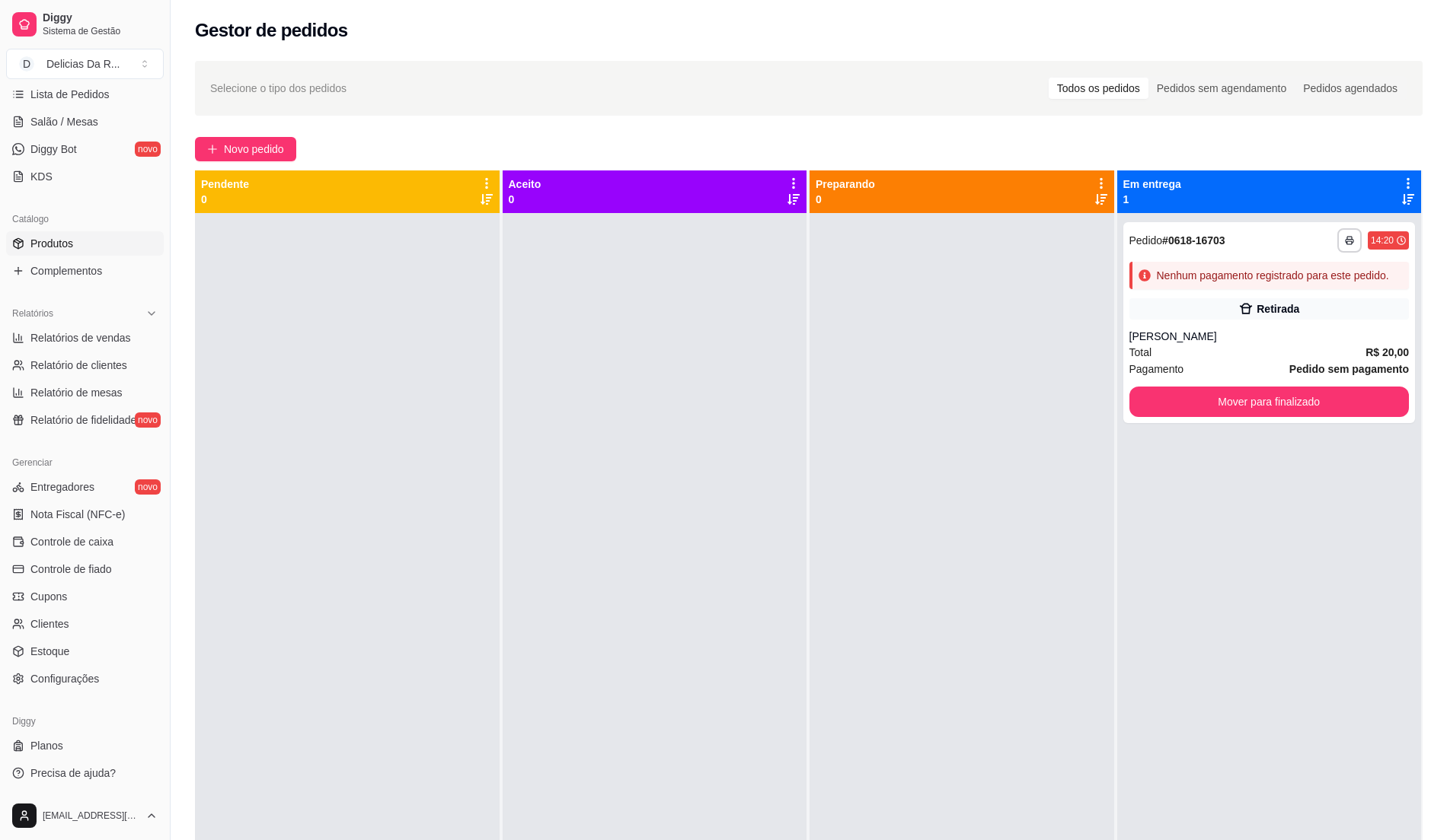
click at [83, 238] on link "Produtos" at bounding box center [85, 244] width 158 height 25
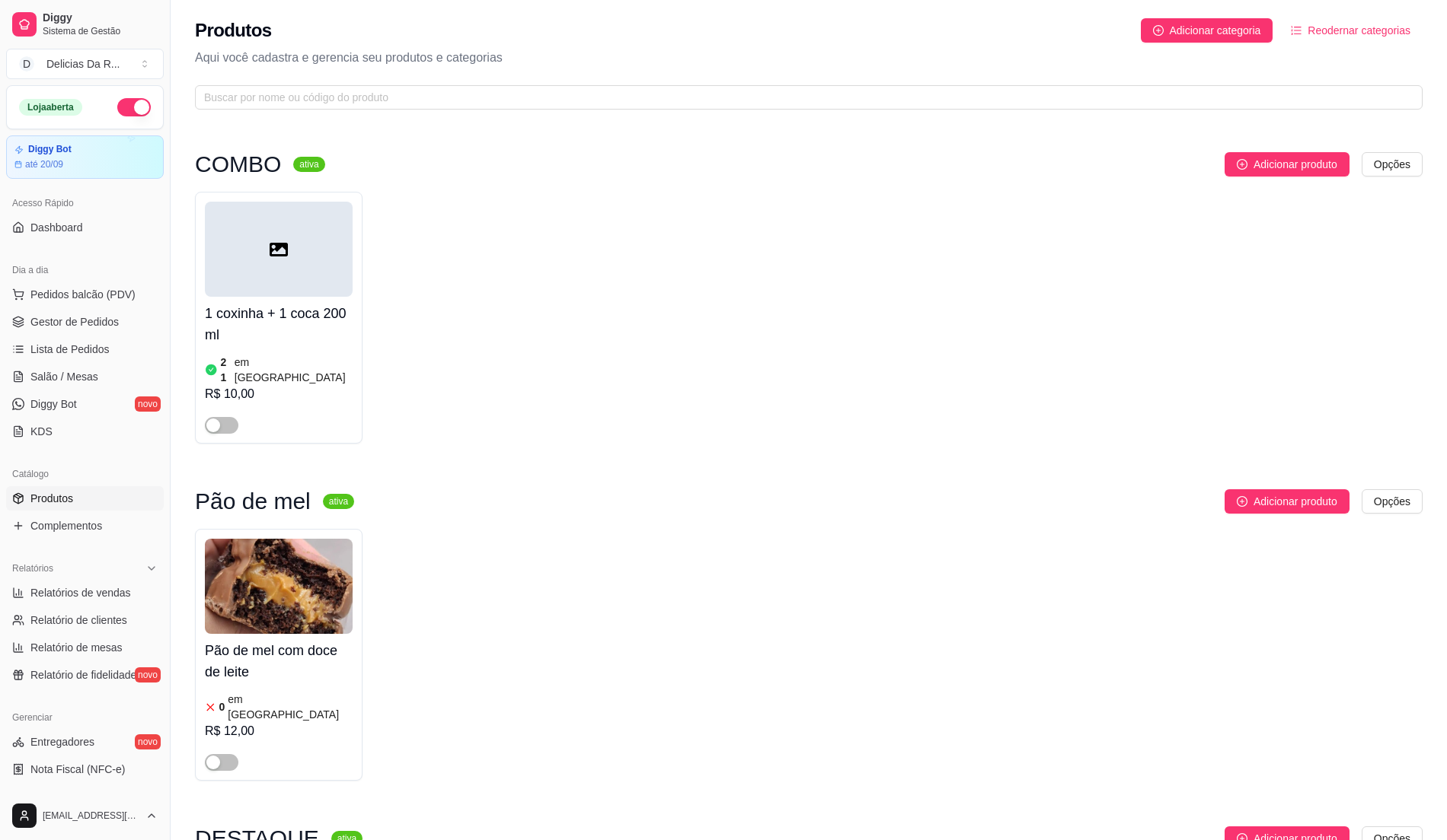
click at [118, 111] on button "button" at bounding box center [134, 107] width 33 height 18
